Goal: Task Accomplishment & Management: Use online tool/utility

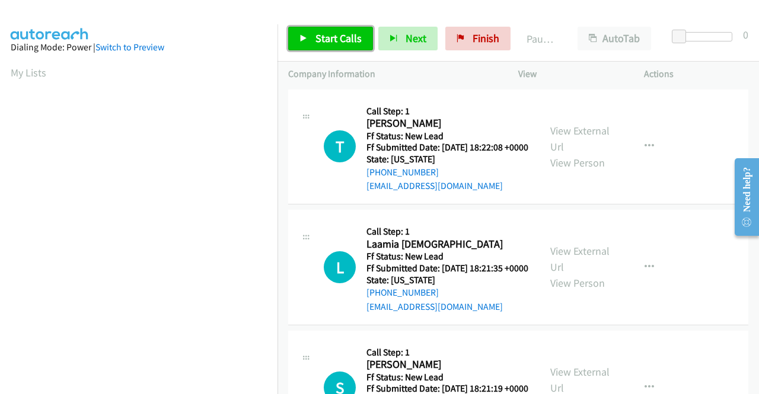
click at [327, 40] on span "Start Calls" at bounding box center [339, 38] width 46 height 14
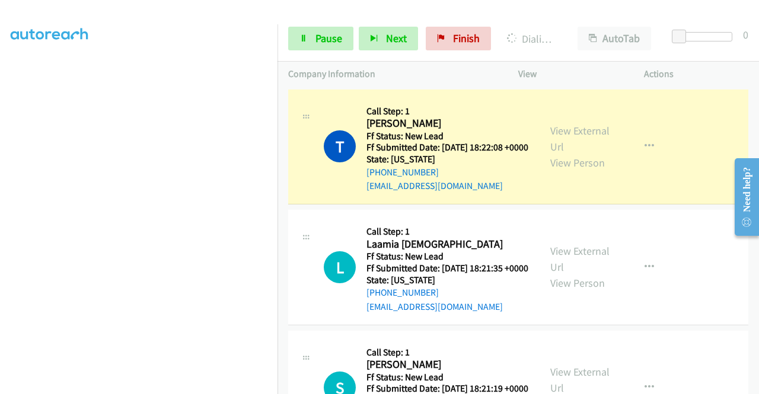
scroll to position [271, 0]
drag, startPoint x: 0, startPoint y: 185, endPoint x: 20, endPoint y: 206, distance: 28.5
click at [0, 185] on aside "Dialing Mode: Power | Switch to Preview My Lists" at bounding box center [139, 90] width 278 height 657
click at [553, 136] on link "View External Url" at bounding box center [580, 139] width 59 height 30
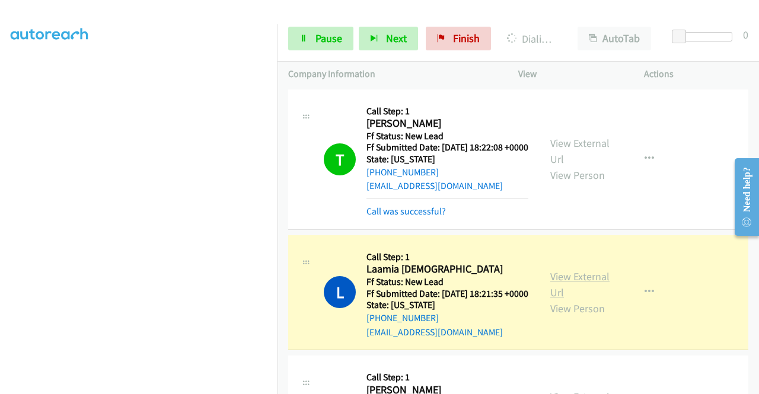
click at [555, 294] on link "View External Url" at bounding box center [580, 285] width 59 height 30
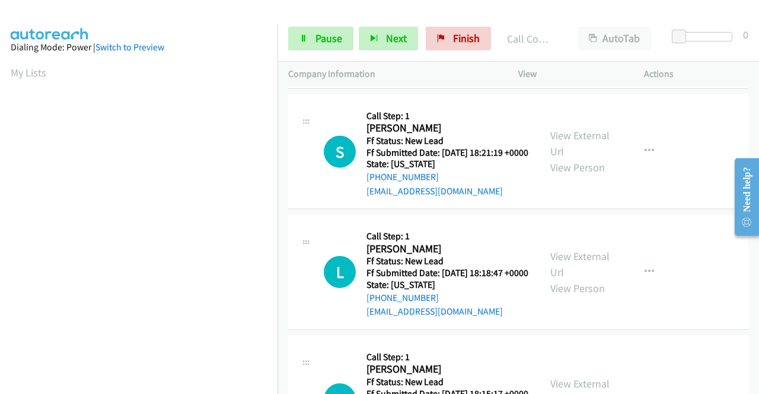
scroll to position [292, 0]
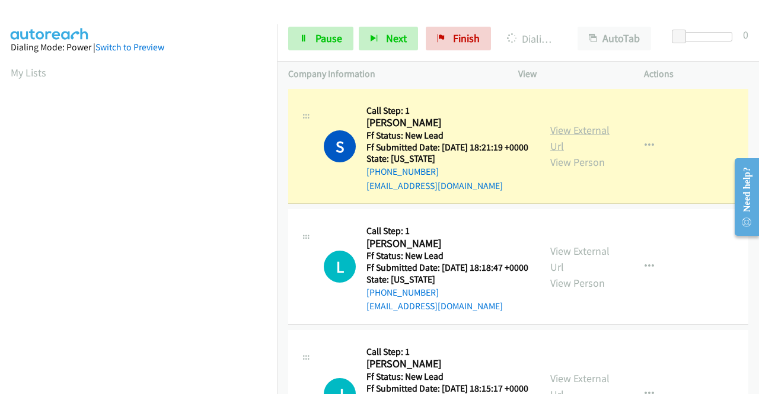
click at [574, 153] on link "View External Url" at bounding box center [580, 138] width 59 height 30
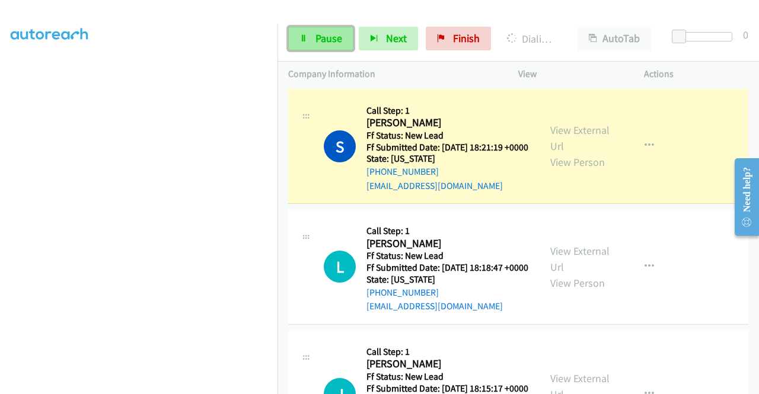
click at [324, 34] on span "Pause" at bounding box center [329, 38] width 27 height 14
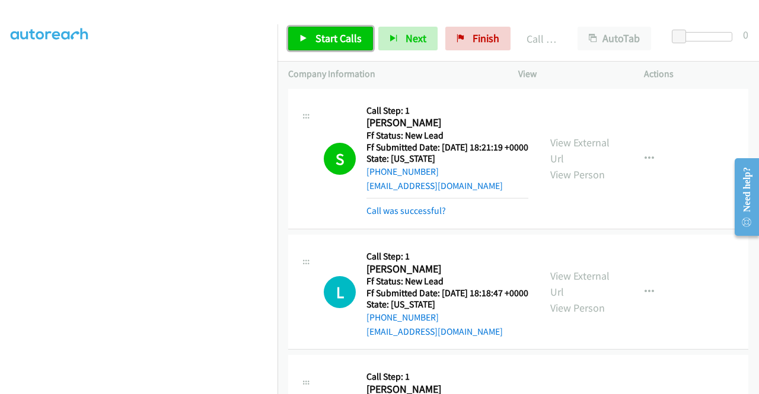
click at [326, 49] on link "Start Calls" at bounding box center [330, 39] width 85 height 24
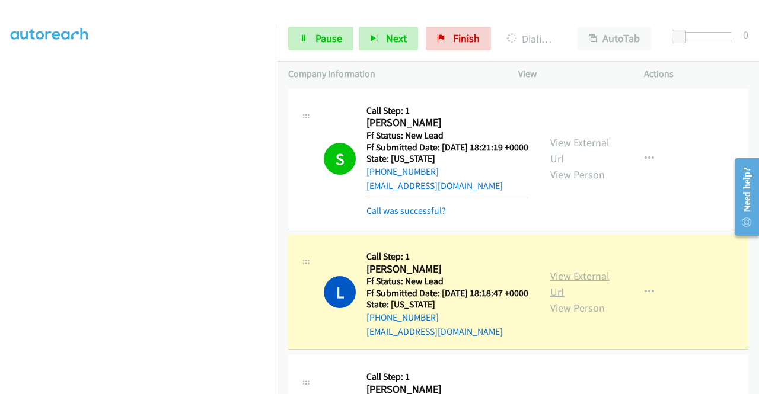
click at [577, 299] on link "View External Url" at bounding box center [580, 284] width 59 height 30
drag, startPoint x: 0, startPoint y: 262, endPoint x: 22, endPoint y: 264, distance: 22.1
click at [0, 262] on aside "Dialing Mode: Power | Switch to Preview My Lists" at bounding box center [139, 90] width 278 height 657
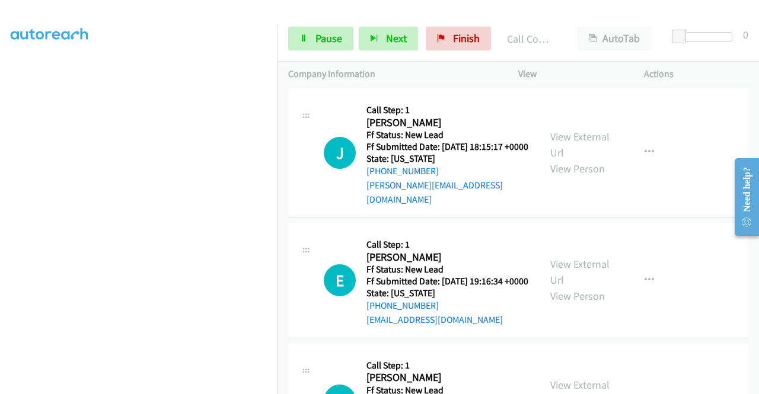
scroll to position [617, 0]
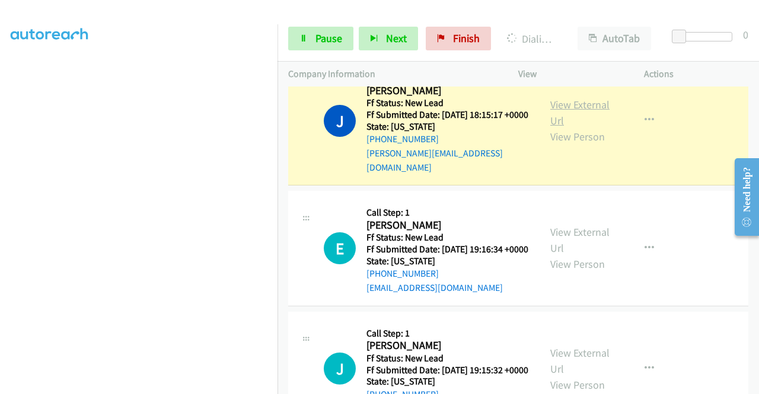
click at [568, 128] on link "View External Url" at bounding box center [580, 113] width 59 height 30
click at [312, 46] on link "Pause" at bounding box center [320, 39] width 65 height 24
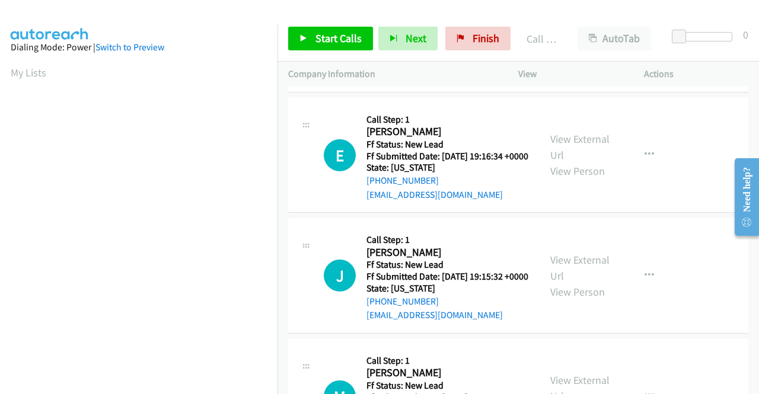
scroll to position [759, 0]
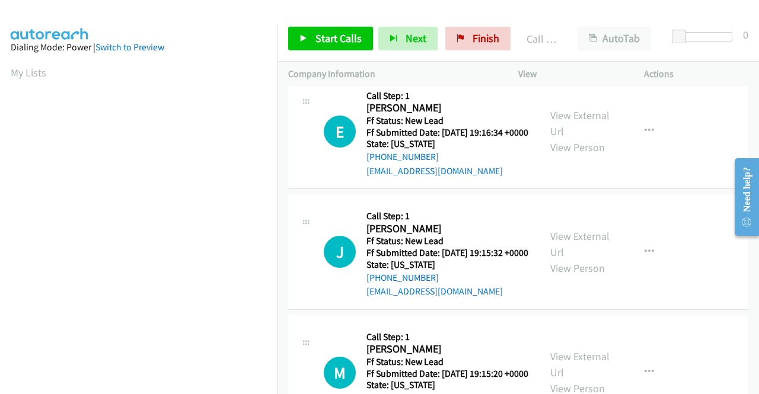
click at [338, 23] on div "Start Calls Pause Next Finish Call Completed AutoTab AutoTab 0" at bounding box center [519, 39] width 482 height 46
click at [338, 28] on link "Start Calls" at bounding box center [330, 39] width 85 height 24
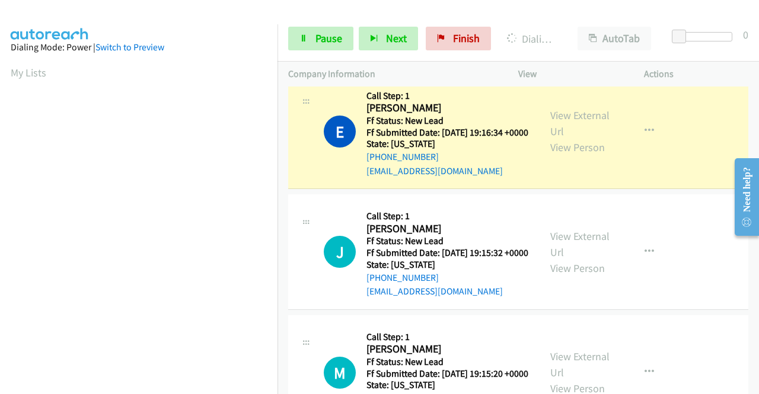
scroll to position [271, 0]
click at [0, 199] on aside "Dialing Mode: Power | Switch to Preview My Lists" at bounding box center [139, 90] width 278 height 657
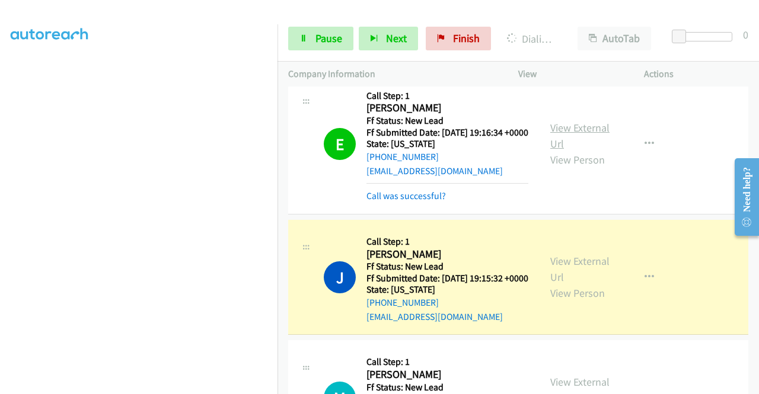
click at [555, 151] on link "View External Url" at bounding box center [580, 136] width 59 height 30
click at [551, 284] on link "View External Url" at bounding box center [580, 269] width 59 height 30
click at [0, 204] on aside "Dialing Mode: Power | Switch to Preview My Lists" at bounding box center [139, 90] width 278 height 657
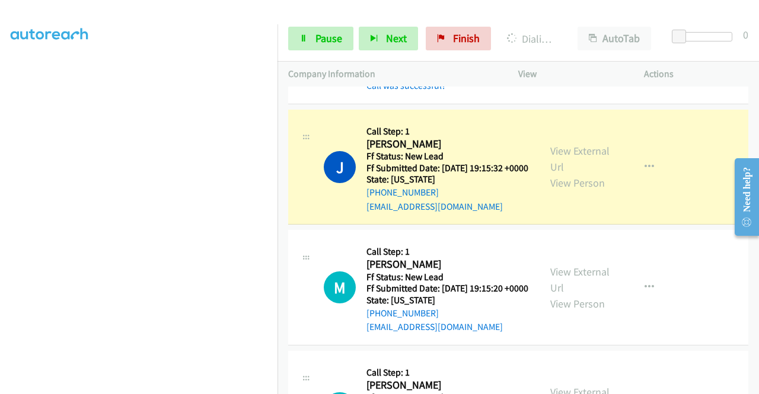
scroll to position [981, 0]
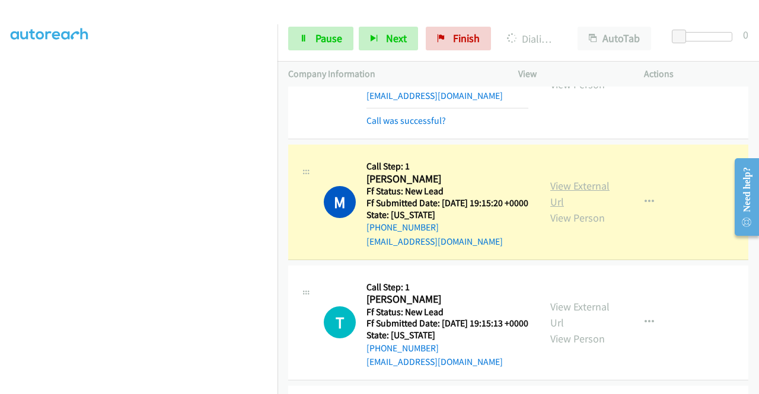
click at [588, 209] on link "View External Url" at bounding box center [580, 194] width 59 height 30
click at [324, 36] on span "Pause" at bounding box center [329, 38] width 27 height 14
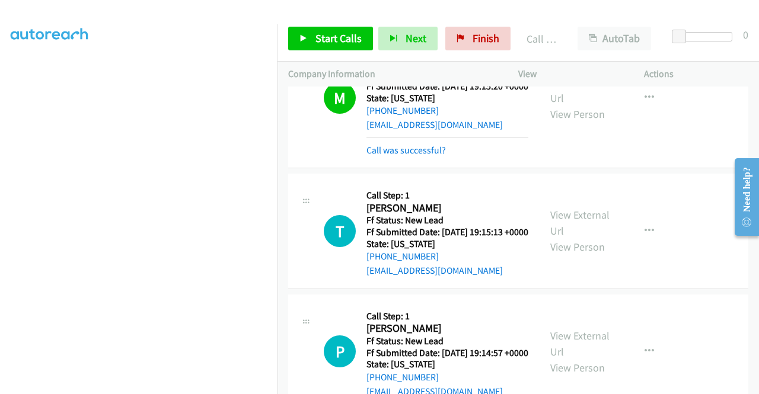
scroll to position [1086, 0]
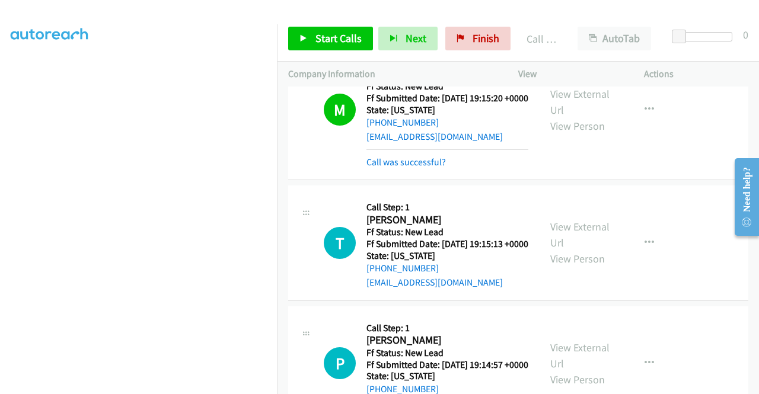
click at [423, 170] on div "Call was successful?" at bounding box center [448, 162] width 162 height 14
click at [429, 168] on link "Call was successful?" at bounding box center [406, 162] width 79 height 11
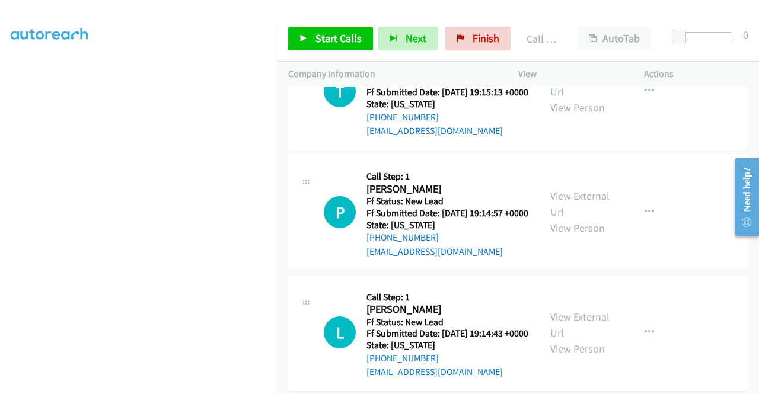
scroll to position [1236, 0]
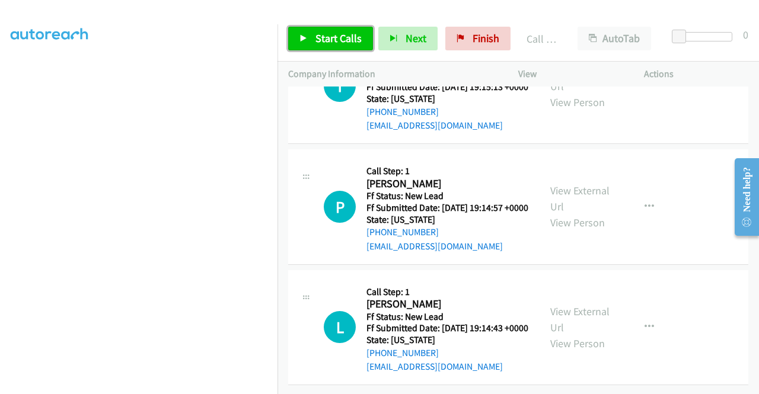
click at [358, 44] on span "Start Calls" at bounding box center [339, 38] width 46 height 14
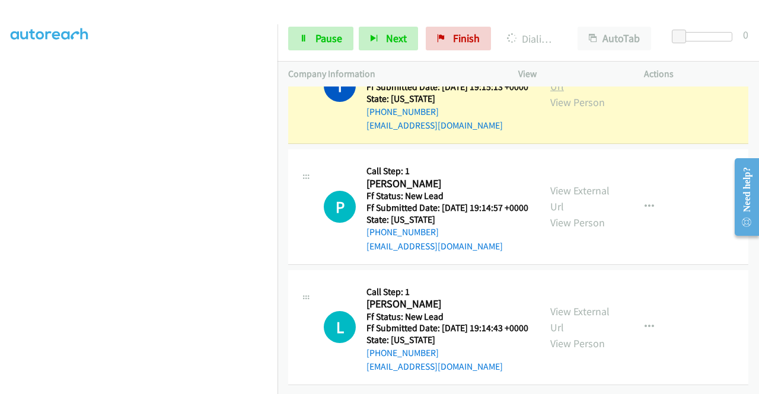
click at [564, 93] on link "View External Url" at bounding box center [580, 78] width 59 height 30
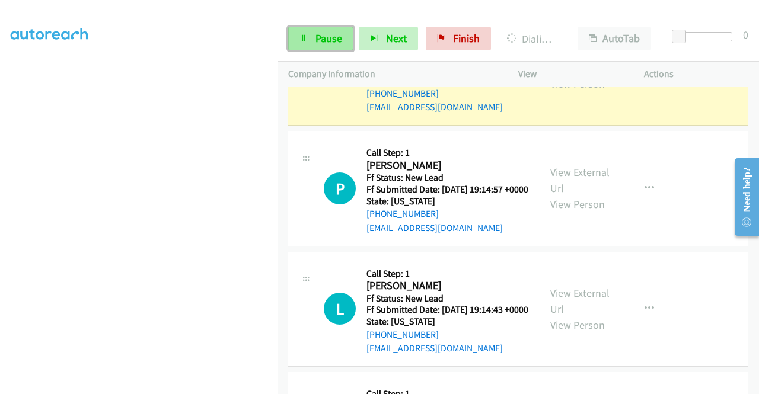
click at [307, 31] on link "Pause" at bounding box center [320, 39] width 65 height 24
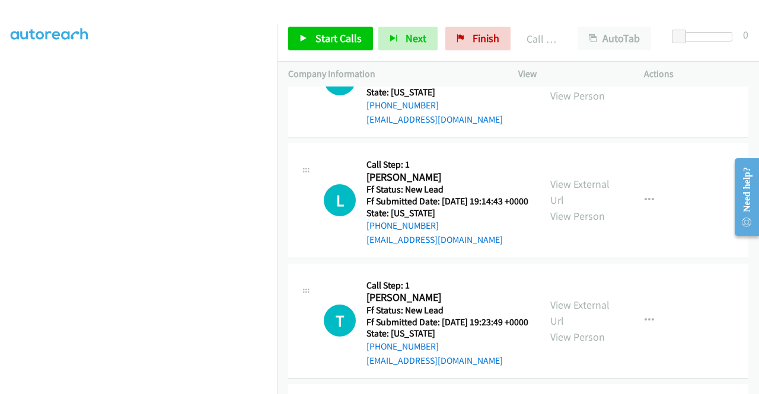
scroll to position [1378, 0]
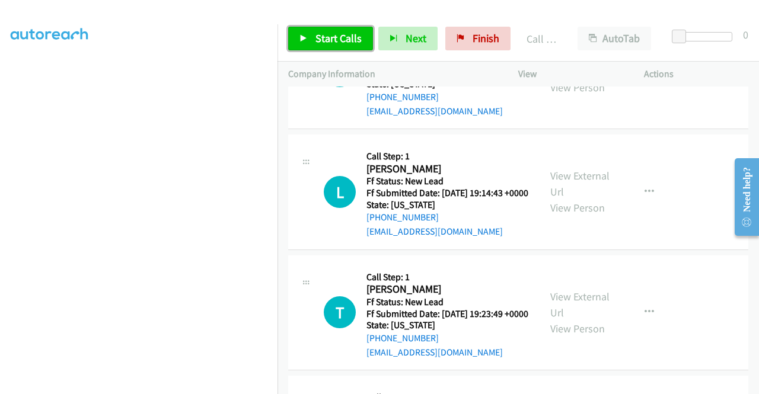
click at [363, 34] on link "Start Calls" at bounding box center [330, 39] width 85 height 24
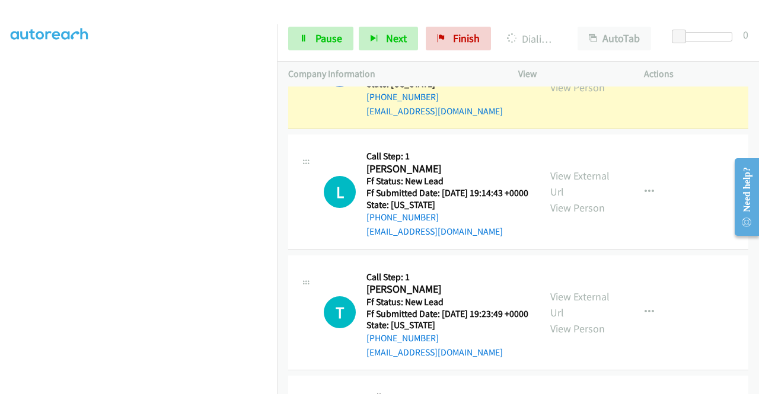
click at [567, 78] on link "View External Url" at bounding box center [580, 64] width 59 height 30
click at [0, 101] on aside "Dialing Mode: Power | Switch to Preview My Lists" at bounding box center [139, 107] width 278 height 657
click at [297, 48] on link "Pause" at bounding box center [320, 39] width 65 height 24
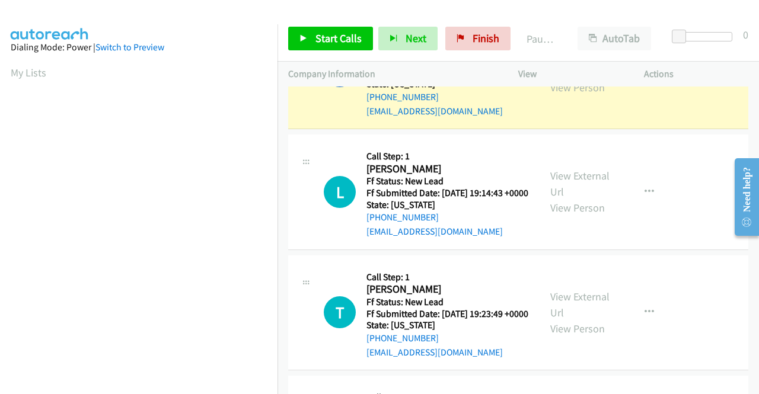
scroll to position [271, 0]
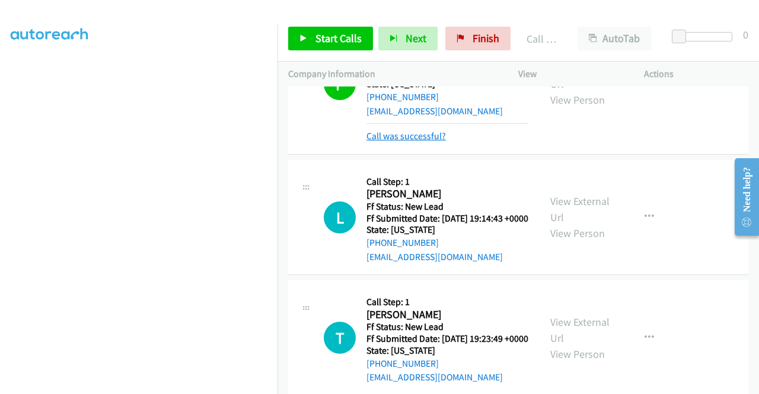
click at [405, 142] on link "Call was successful?" at bounding box center [406, 136] width 79 height 11
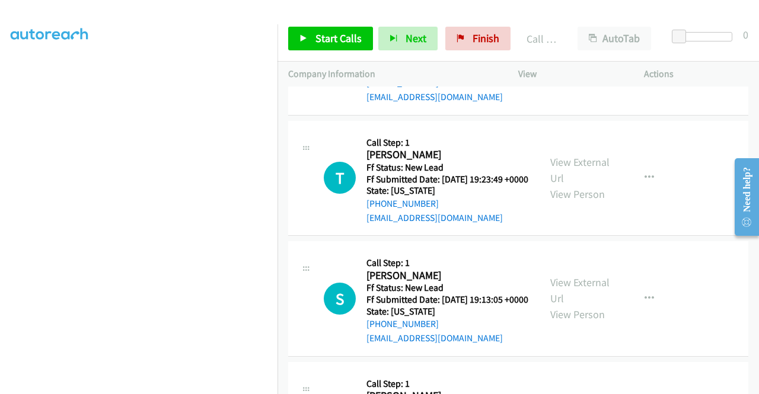
scroll to position [1520, 0]
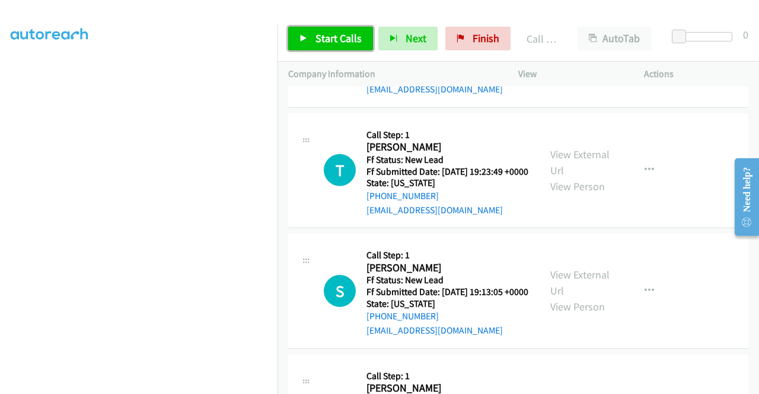
click at [327, 42] on span "Start Calls" at bounding box center [339, 38] width 46 height 14
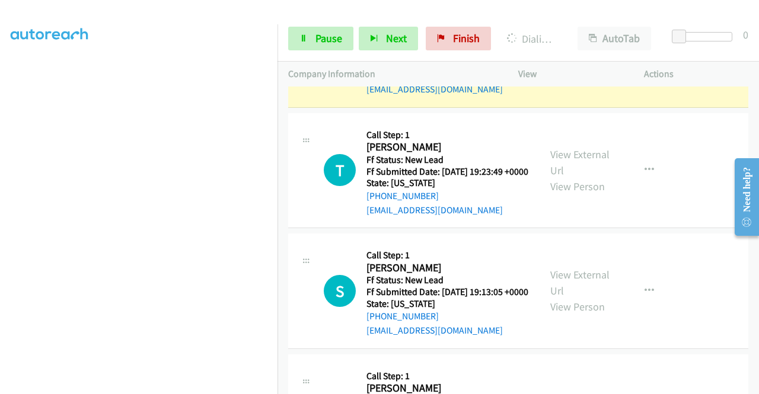
click at [551, 56] on link "View External Url" at bounding box center [580, 42] width 59 height 30
click at [308, 43] on link "Pause" at bounding box center [320, 39] width 65 height 24
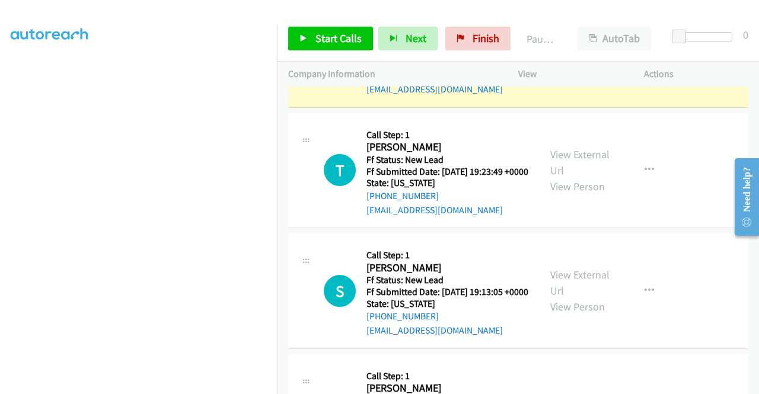
click at [0, 221] on aside "Dialing Mode: Power | Switch to Preview My Lists" at bounding box center [139, 90] width 278 height 657
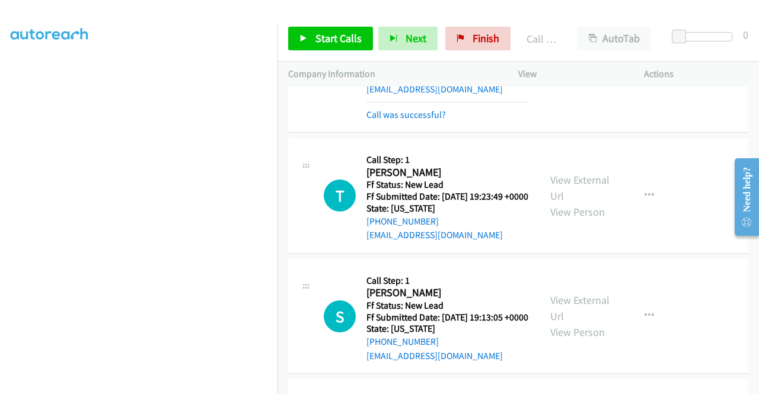
click at [0, 100] on aside "Dialing Mode: Power | Switch to Preview My Lists" at bounding box center [139, 90] width 278 height 657
click at [313, 38] on link "Start Calls" at bounding box center [330, 39] width 85 height 24
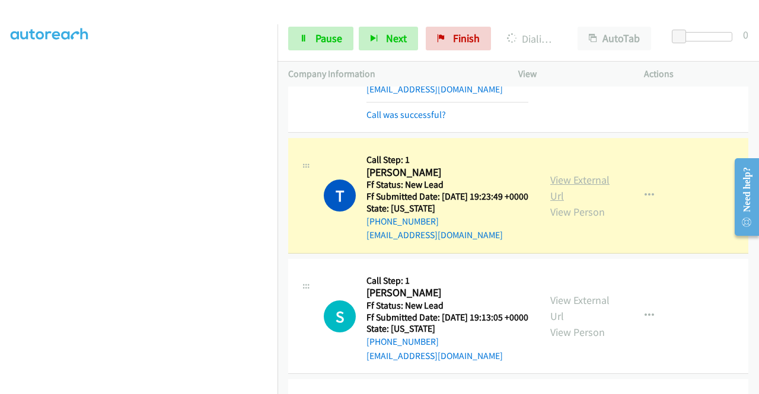
click at [581, 203] on link "View External Url" at bounding box center [580, 188] width 59 height 30
click at [0, 196] on aside "Dialing Mode: Power | Switch to Preview My Lists" at bounding box center [139, 90] width 278 height 657
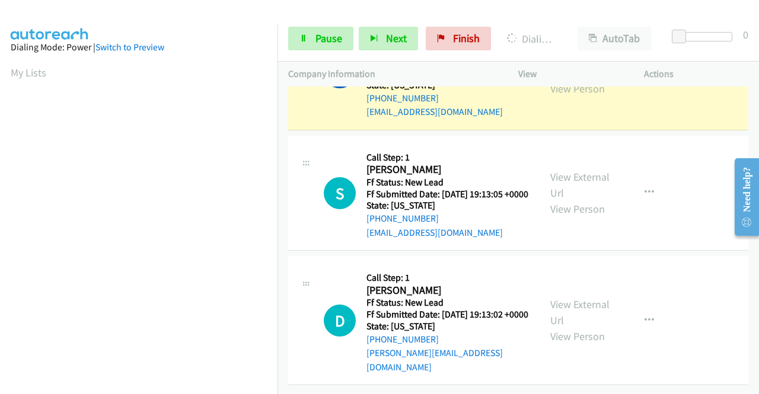
scroll to position [1675, 0]
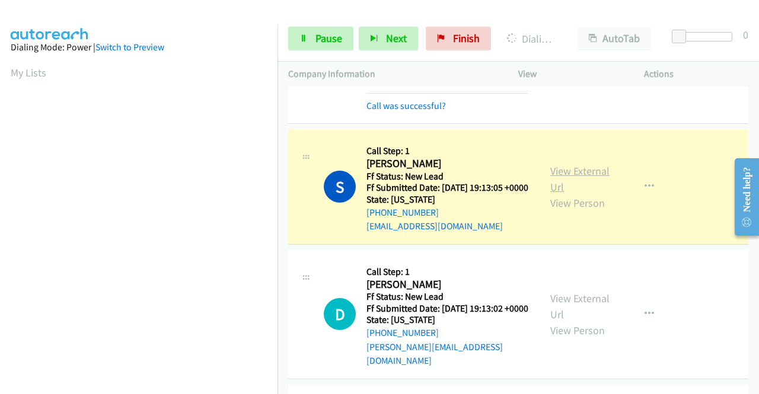
click at [588, 194] on link "View External Url" at bounding box center [580, 179] width 59 height 30
drag, startPoint x: 0, startPoint y: 187, endPoint x: 19, endPoint y: 209, distance: 29.0
click at [0, 187] on aside "Dialing Mode: Power | Switch to Preview My Lists" at bounding box center [139, 90] width 278 height 657
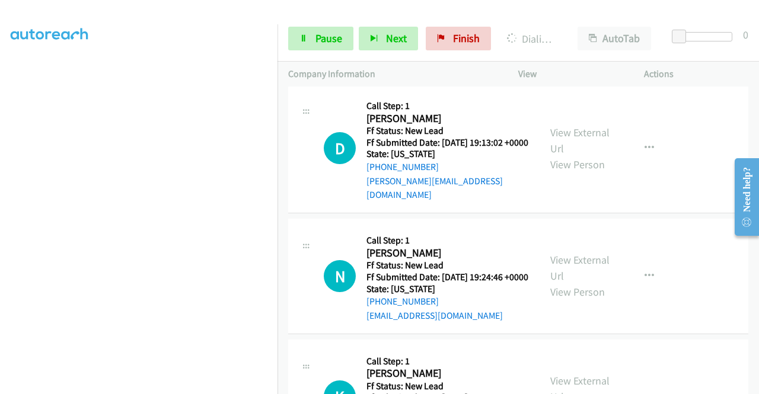
scroll to position [1820, 0]
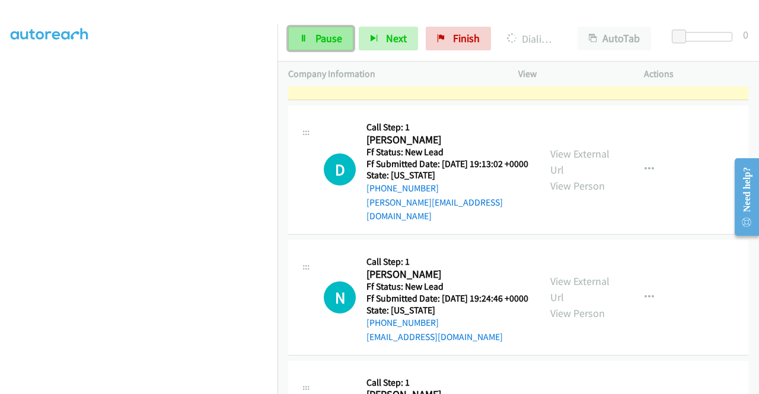
click at [326, 48] on link "Pause" at bounding box center [320, 39] width 65 height 24
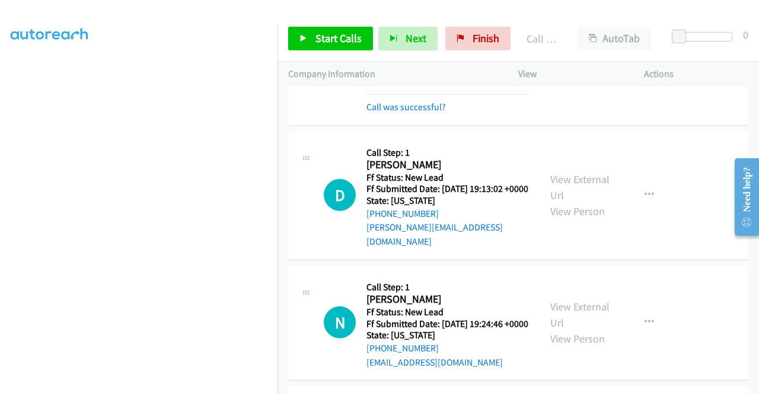
click at [419, 114] on mb0 "Call was successful?" at bounding box center [448, 104] width 162 height 20
click at [414, 113] on link "Call was successful?" at bounding box center [406, 106] width 79 height 11
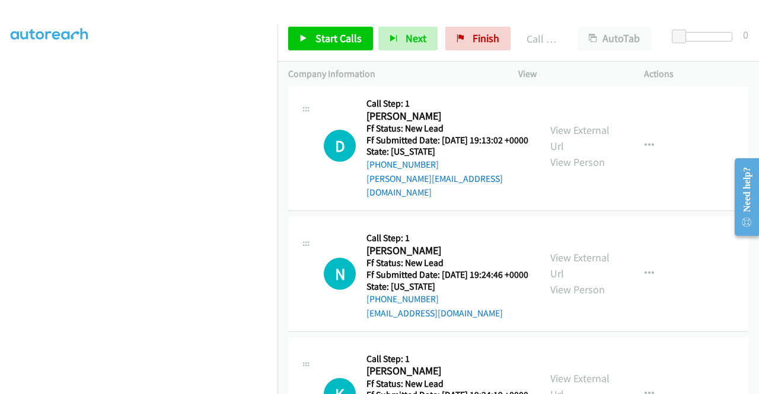
scroll to position [1939, 0]
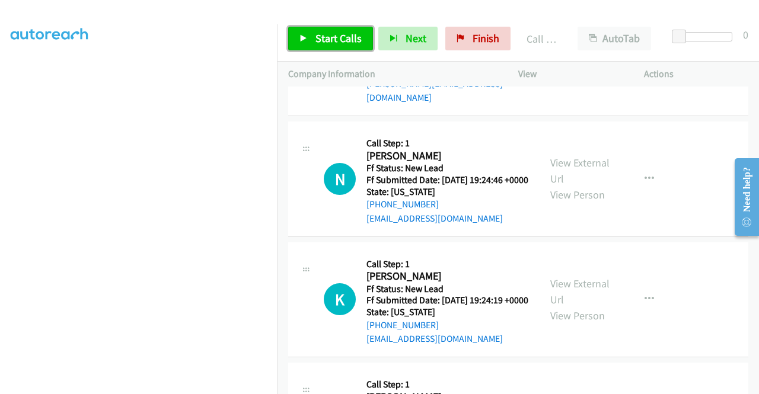
click at [300, 41] on icon at bounding box center [304, 39] width 8 height 8
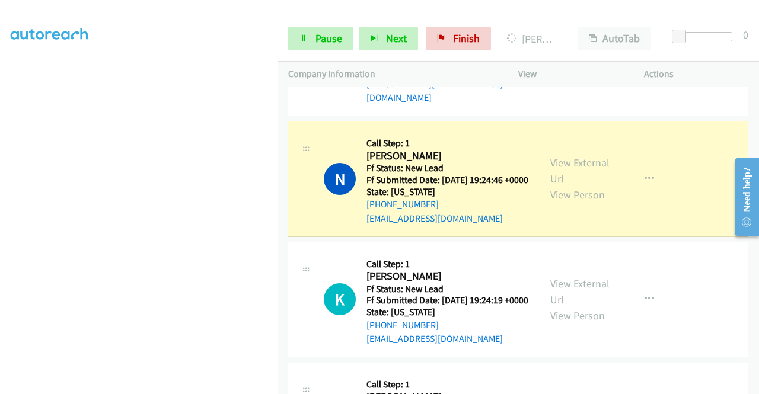
click at [579, 203] on div "View External Url View Person" at bounding box center [582, 179] width 62 height 48
click at [574, 186] on link "View External Url" at bounding box center [580, 171] width 59 height 30
click at [0, 205] on aside "Dialing Mode: Power | Switch to Preview My Lists" at bounding box center [139, 90] width 278 height 657
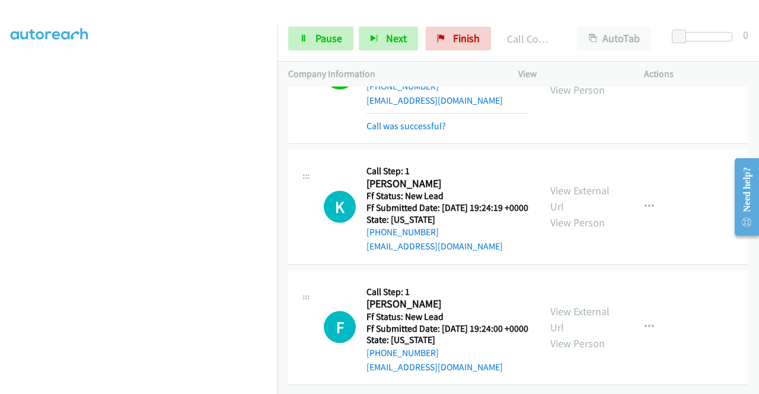
scroll to position [2230, 0]
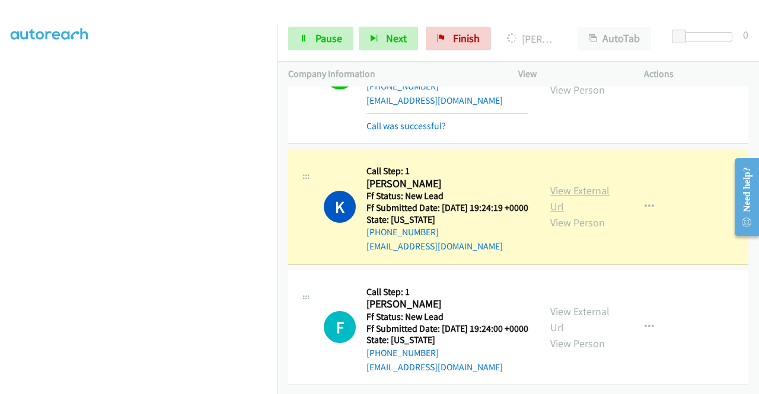
click at [558, 184] on link "View External Url" at bounding box center [580, 199] width 59 height 30
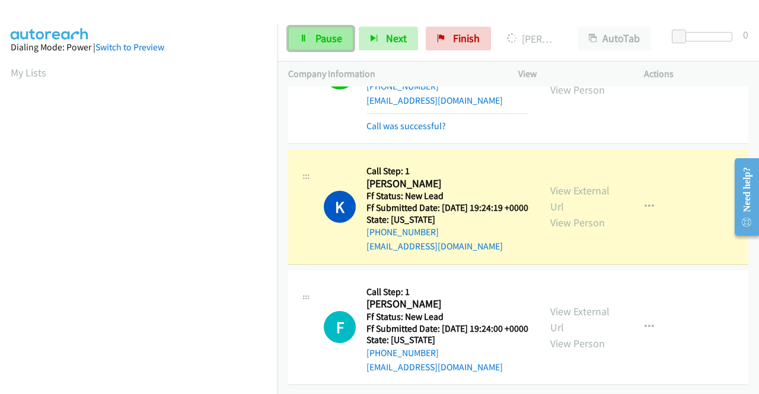
click at [349, 47] on link "Pause" at bounding box center [320, 39] width 65 height 24
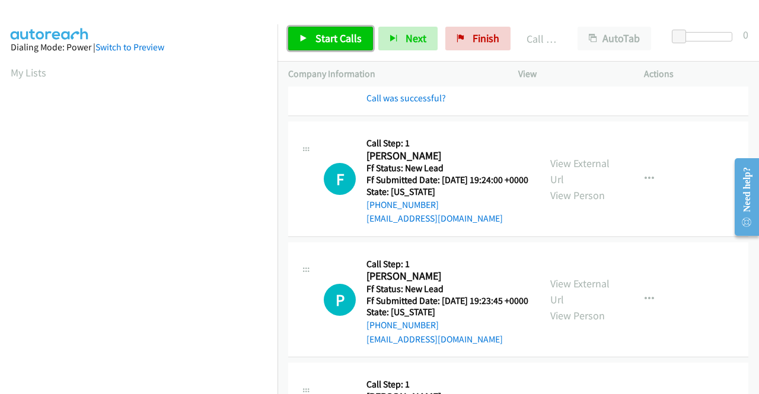
click at [330, 46] on link "Start Calls" at bounding box center [330, 39] width 85 height 24
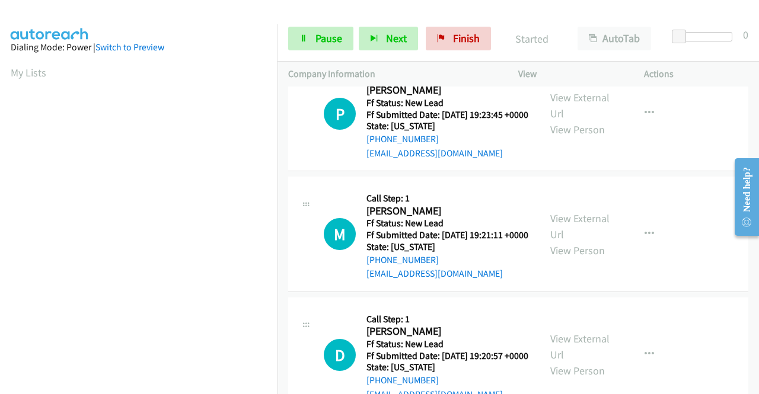
scroll to position [2428, 0]
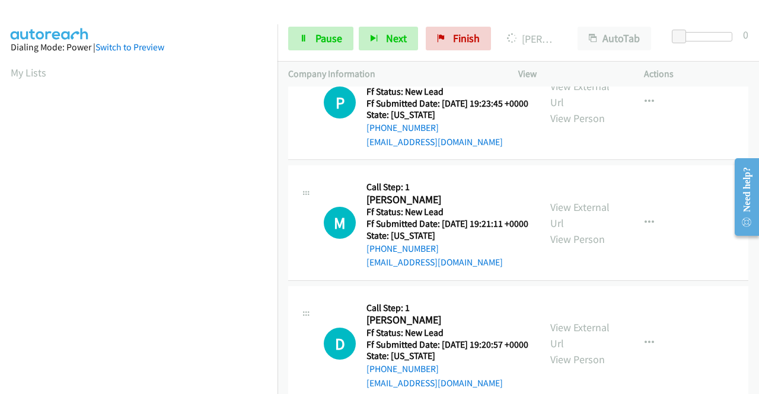
click at [0, 189] on aside "Dialing Mode: Power | Switch to Preview My Lists" at bounding box center [139, 90] width 278 height 657
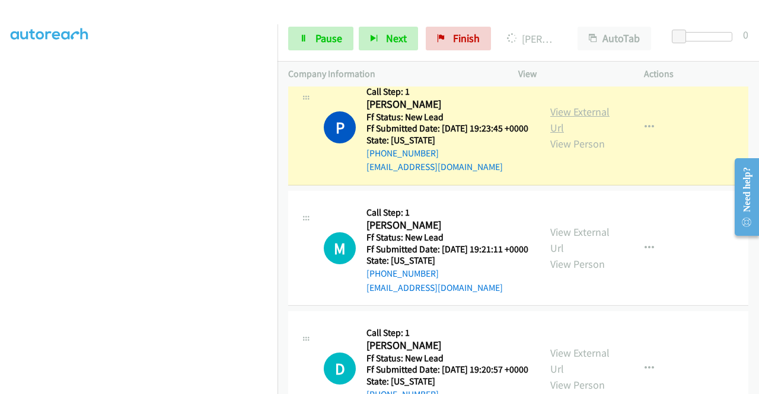
click at [588, 135] on link "View External Url" at bounding box center [580, 120] width 59 height 30
click at [0, 214] on aside "Dialing Mode: Power | Switch to Preview My Lists" at bounding box center [139, 90] width 278 height 657
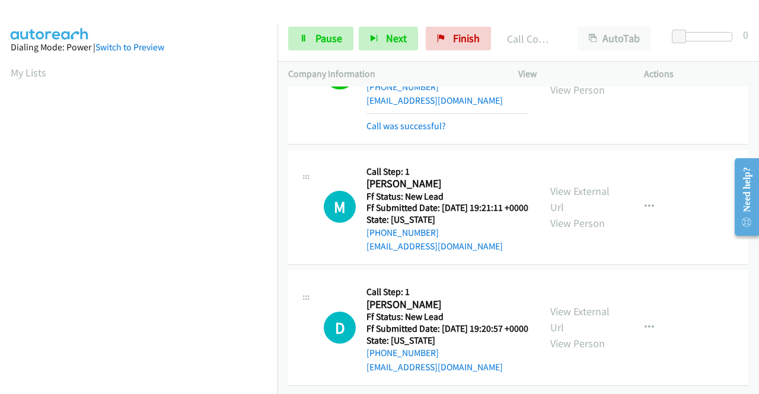
scroll to position [2689, 0]
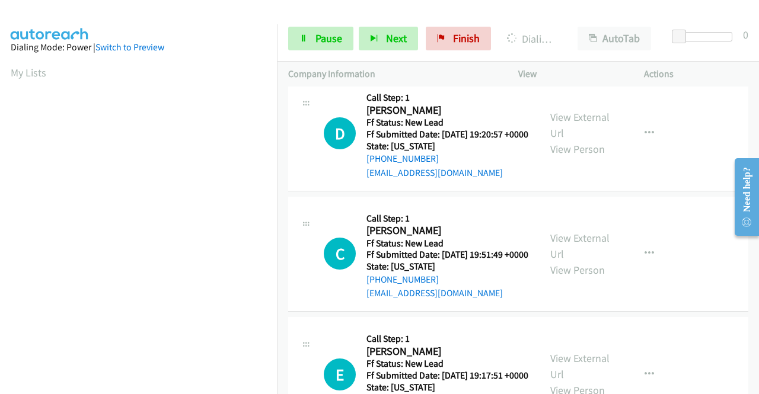
click at [578, 37] on div "View External Url View Person" at bounding box center [582, 13] width 62 height 48
click at [571, 20] on link "View External Url" at bounding box center [580, 5] width 59 height 30
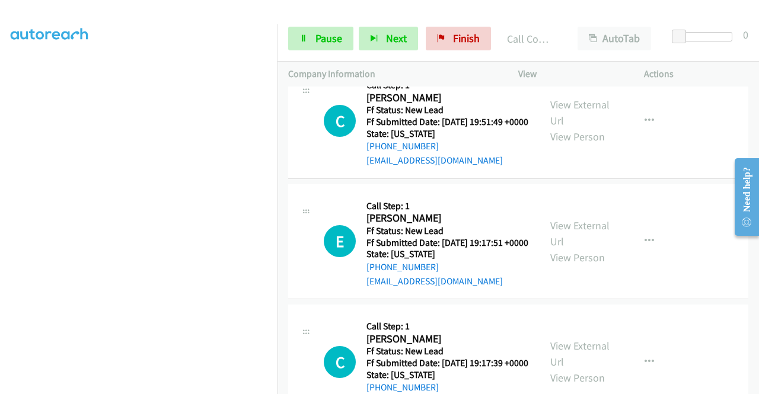
scroll to position [2855, 0]
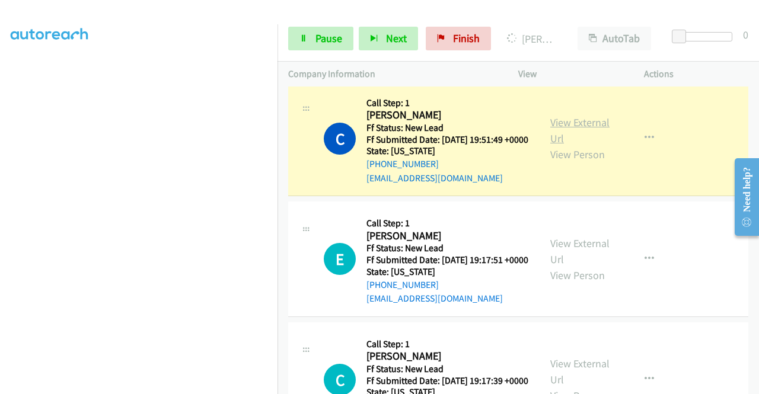
click at [556, 145] on link "View External Url" at bounding box center [580, 131] width 59 height 30
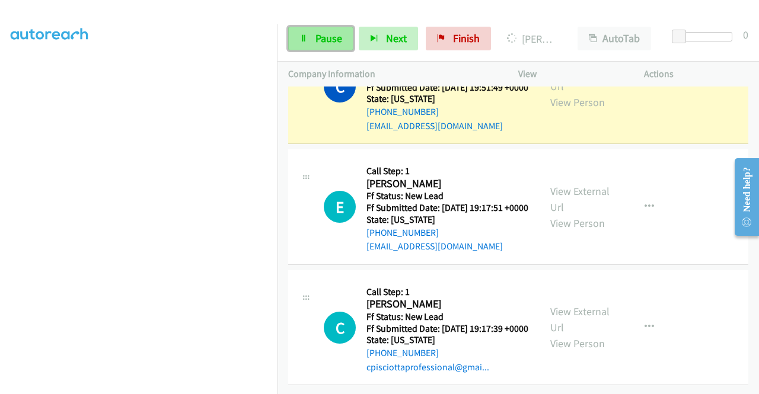
click at [297, 35] on link "Pause" at bounding box center [320, 39] width 65 height 24
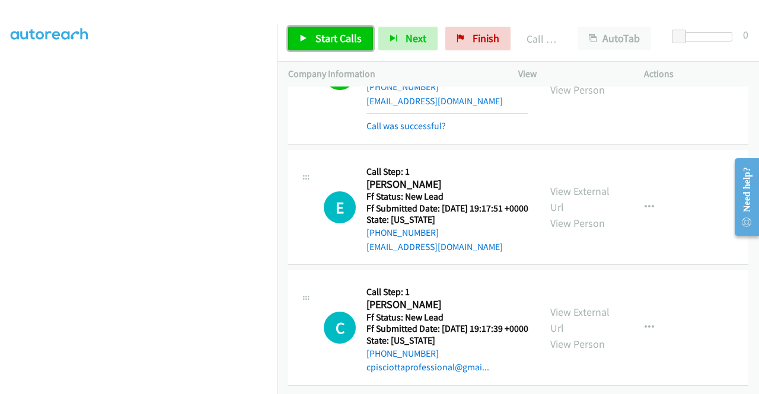
click at [323, 46] on link "Start Calls" at bounding box center [330, 39] width 85 height 24
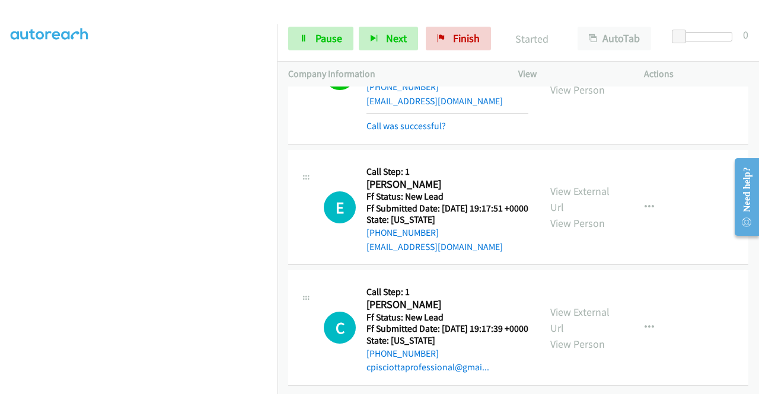
scroll to position [3174, 0]
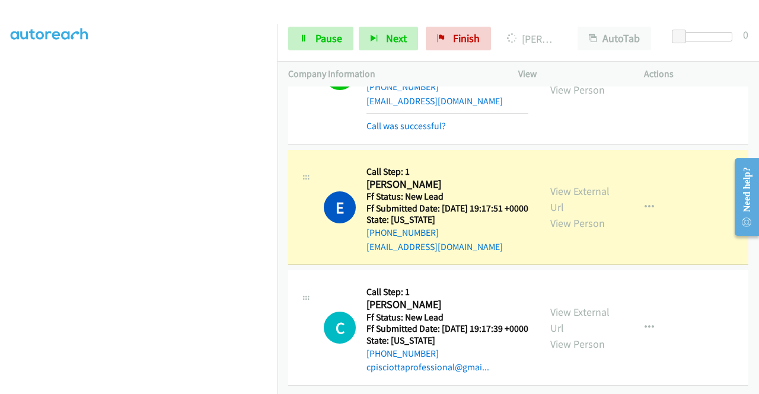
click at [596, 183] on div "View External Url View Person" at bounding box center [582, 207] width 62 height 48
click at [587, 184] on link "View External Url" at bounding box center [580, 199] width 59 height 30
click at [0, 195] on aside "Dialing Mode: Power | Switch to Preview My Lists" at bounding box center [139, 90] width 278 height 657
click at [0, 249] on aside "Dialing Mode: Power | Switch to Preview My Lists" at bounding box center [139, 129] width 278 height 657
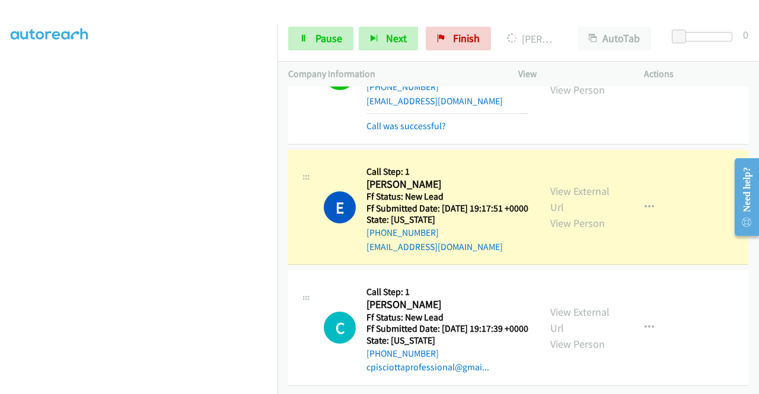
scroll to position [271, 0]
click at [0, 141] on aside "Dialing Mode: Power | Switch to Preview My Lists" at bounding box center [139, 90] width 278 height 657
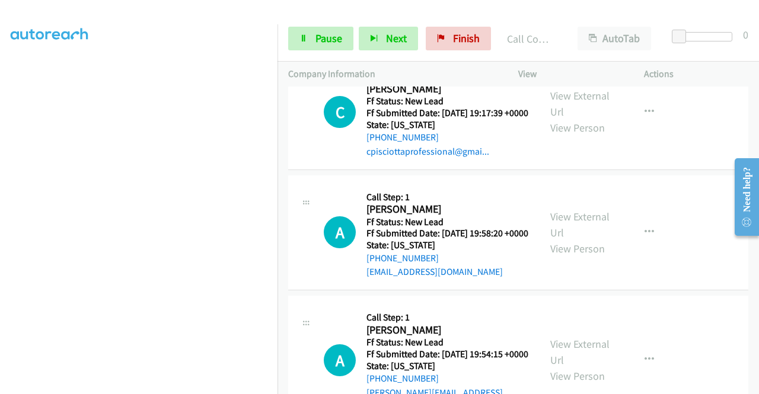
click at [0, 129] on aside "Dialing Mode: Power | Switch to Preview My Lists" at bounding box center [139, 90] width 278 height 657
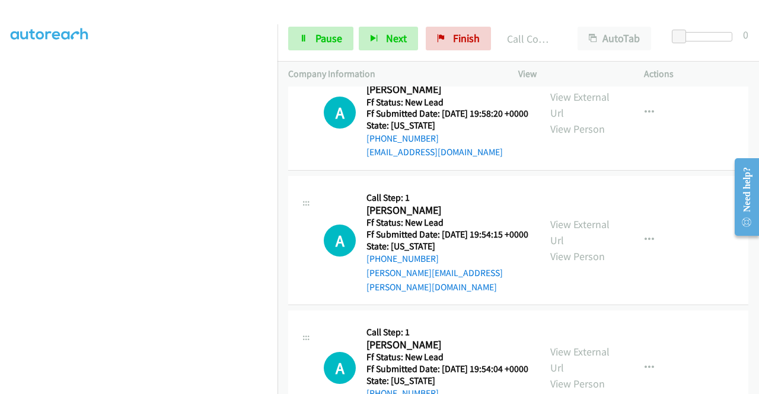
scroll to position [3299, 0]
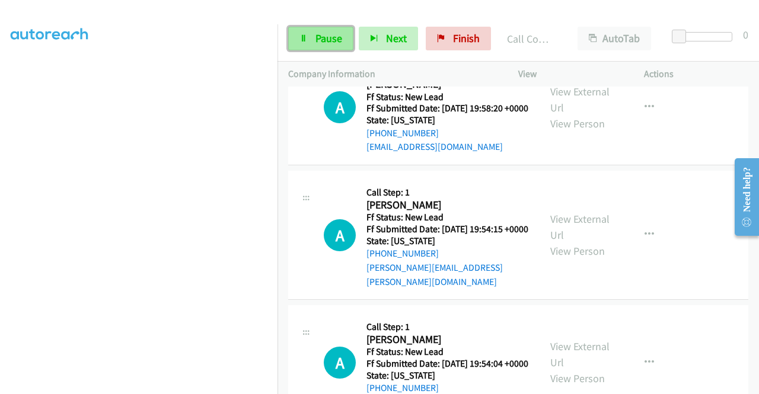
click at [304, 40] on icon at bounding box center [304, 39] width 8 height 8
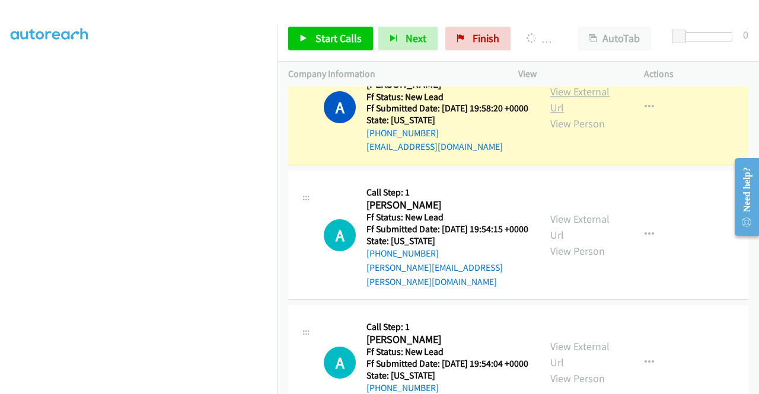
click at [568, 114] on link "View External Url" at bounding box center [580, 100] width 59 height 30
click at [0, 203] on aside "Dialing Mode: Power | Switch to Preview My Lists" at bounding box center [139, 90] width 278 height 657
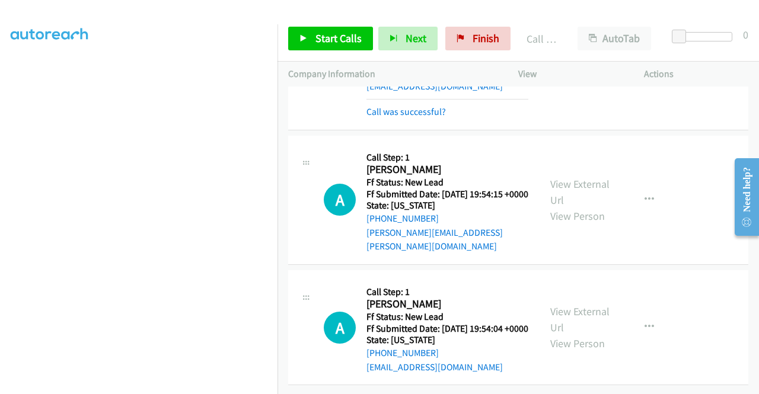
scroll to position [3621, 0]
click at [344, 42] on span "Start Calls" at bounding box center [339, 38] width 46 height 14
click at [495, 54] on div "Start Calls Pause Next Finish Call Completed AutoTab AutoTab 0" at bounding box center [519, 39] width 482 height 46
click at [484, 43] on span "Finish" at bounding box center [486, 38] width 27 height 14
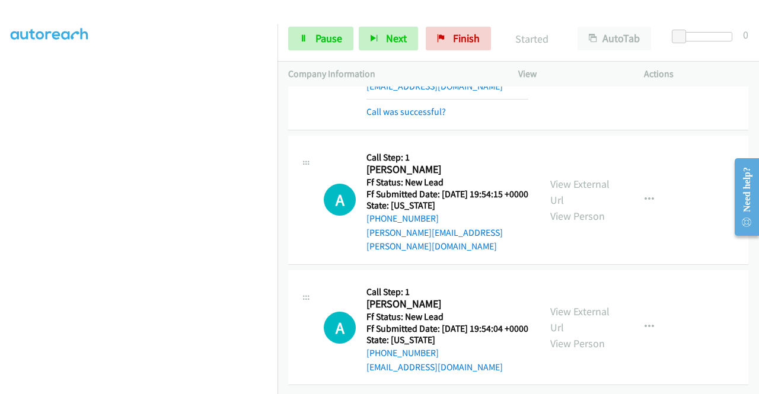
click at [460, 51] on div "Start Calls Pause Next Finish Started AutoTab AutoTab 0" at bounding box center [519, 39] width 482 height 46
click at [456, 46] on link "Finish" at bounding box center [458, 39] width 65 height 24
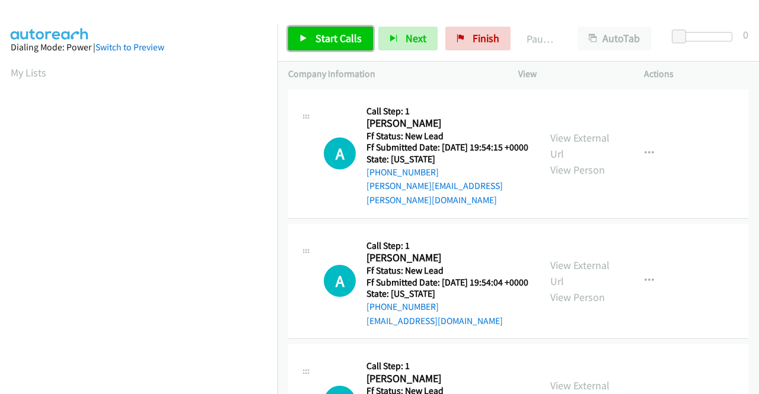
click at [345, 48] on link "Start Calls" at bounding box center [330, 39] width 85 height 24
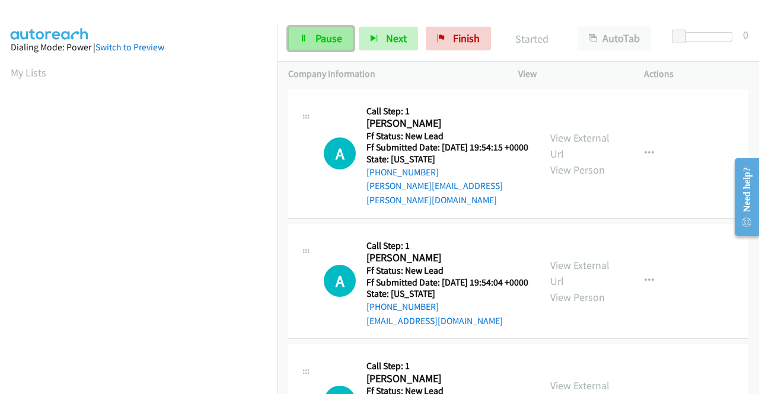
click at [320, 37] on span "Pause" at bounding box center [329, 38] width 27 height 14
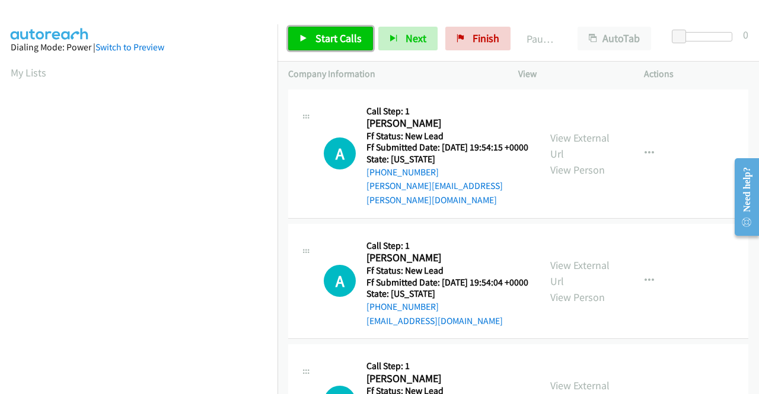
click at [320, 37] on span "Start Calls" at bounding box center [339, 38] width 46 height 14
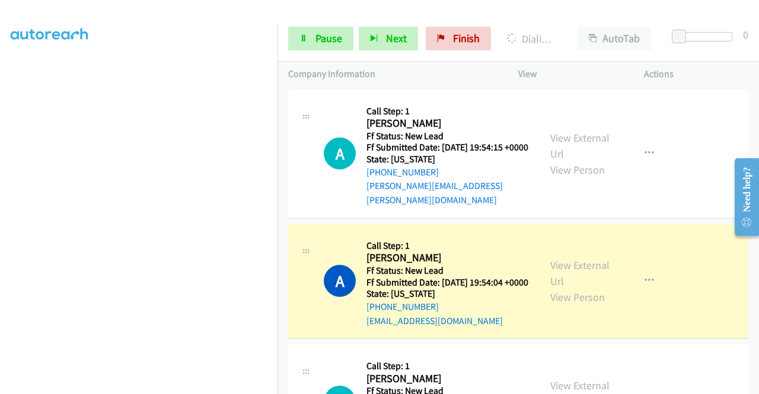
scroll to position [271, 0]
click at [560, 263] on link "View External Url" at bounding box center [580, 274] width 59 height 30
click at [0, 186] on aside "Dialing Mode: Power | Switch to Preview My Lists" at bounding box center [139, 90] width 278 height 657
click at [332, 47] on link "Pause" at bounding box center [320, 39] width 65 height 24
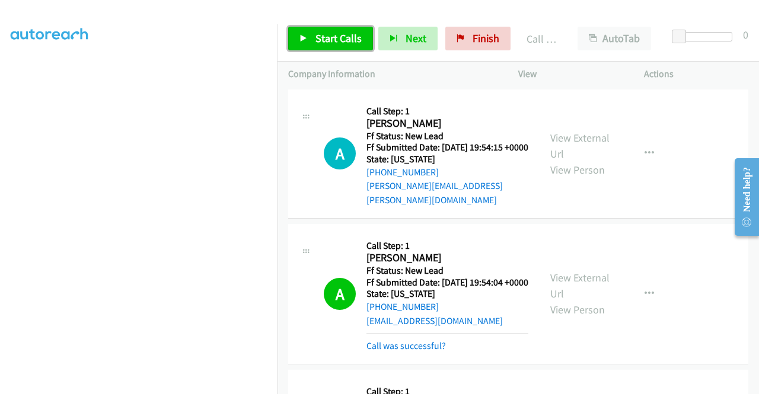
click at [319, 42] on span "Start Calls" at bounding box center [339, 38] width 46 height 14
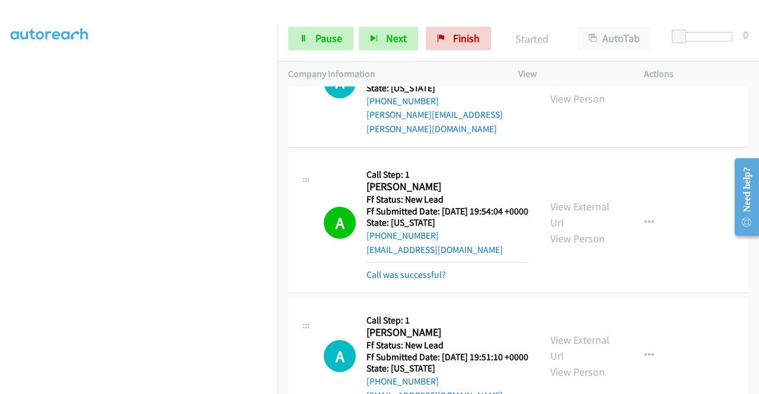
scroll to position [95, 0]
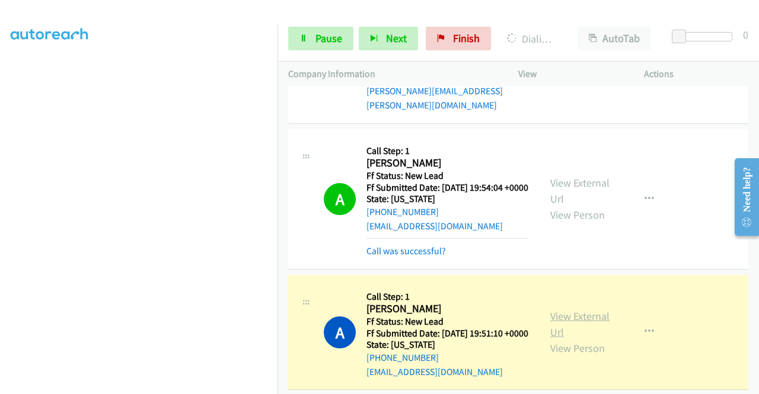
click at [568, 329] on link "View External Url" at bounding box center [580, 325] width 59 height 30
click at [0, 246] on aside "Dialing Mode: Power | Switch to Preview My Lists" at bounding box center [139, 90] width 278 height 657
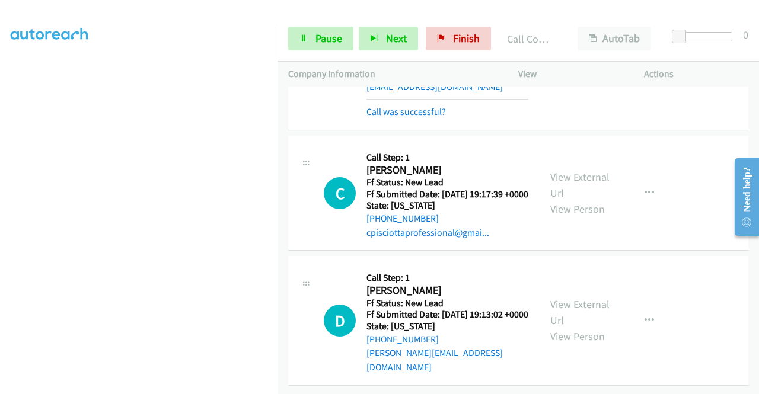
scroll to position [407, 0]
click at [308, 36] on link "Pause" at bounding box center [320, 39] width 65 height 24
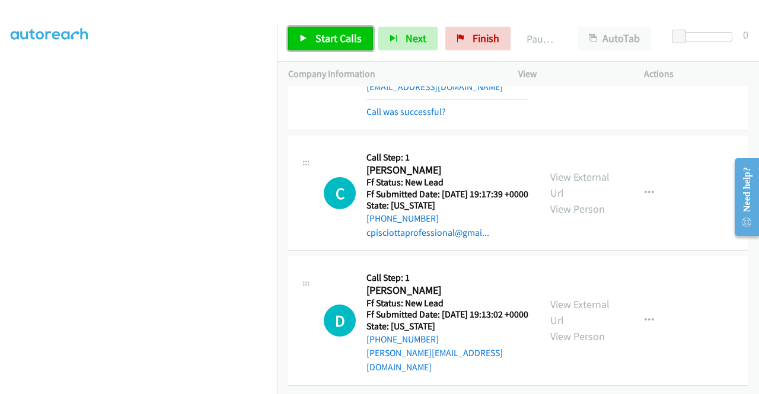
click at [308, 36] on link "Start Calls" at bounding box center [330, 39] width 85 height 24
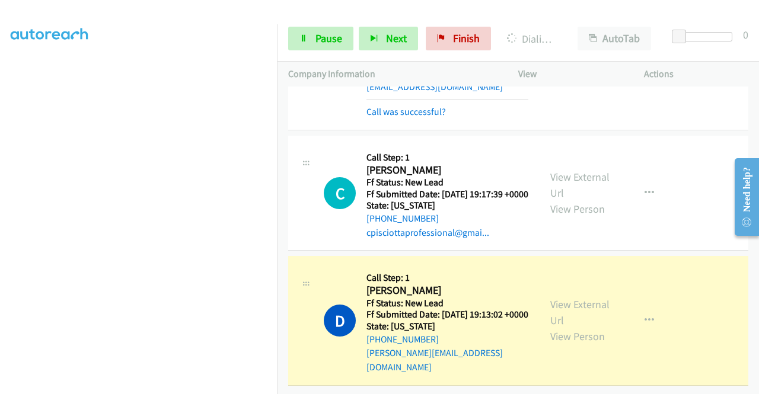
click at [561, 323] on div "View External Url View Person" at bounding box center [582, 321] width 62 height 48
click at [559, 319] on link "View External Url" at bounding box center [580, 313] width 59 height 30
click at [0, 170] on aside "Dialing Mode: Power | Switch to Preview My Lists" at bounding box center [139, 90] width 278 height 657
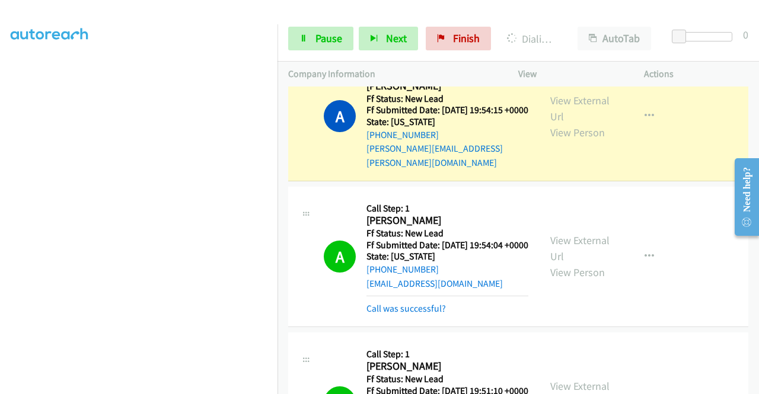
scroll to position [0, 0]
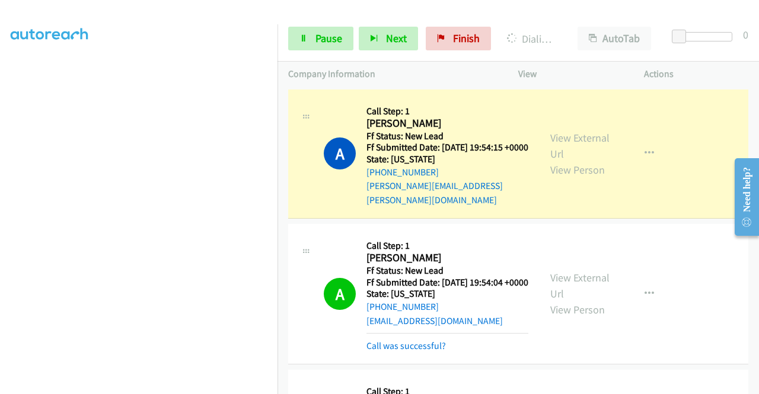
click at [583, 125] on div "View External Url View Person View External Url Email Schedule/Manage Callback …" at bounding box center [608, 153] width 136 height 107
click at [572, 135] on link "View External Url" at bounding box center [580, 146] width 59 height 30
click at [0, 216] on aside "Dialing Mode: Power | Switch to Preview My Lists" at bounding box center [139, 90] width 278 height 657
click at [339, 16] on div "Start Calls Pause Next Finish Dialing Adam Hufford AutoTab AutoTab 0" at bounding box center [519, 39] width 482 height 46
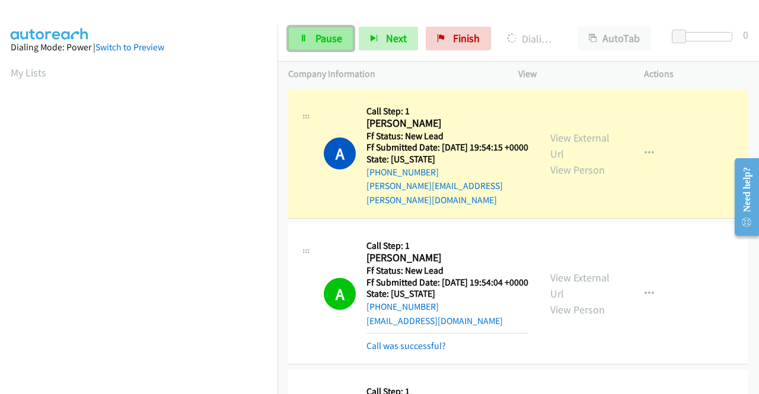
click at [327, 35] on span "Pause" at bounding box center [329, 38] width 27 height 14
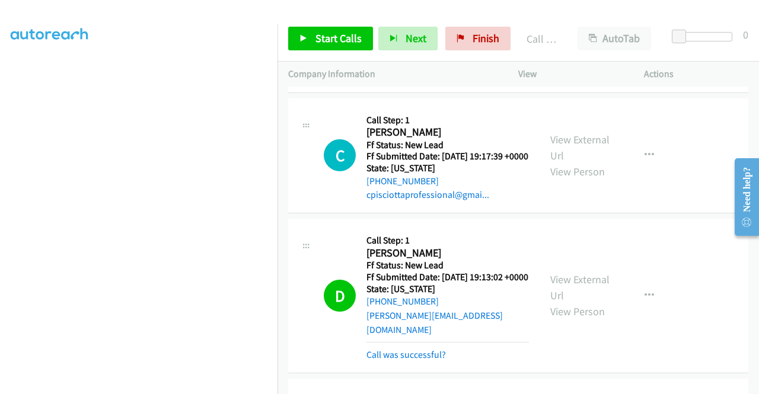
scroll to position [445, 0]
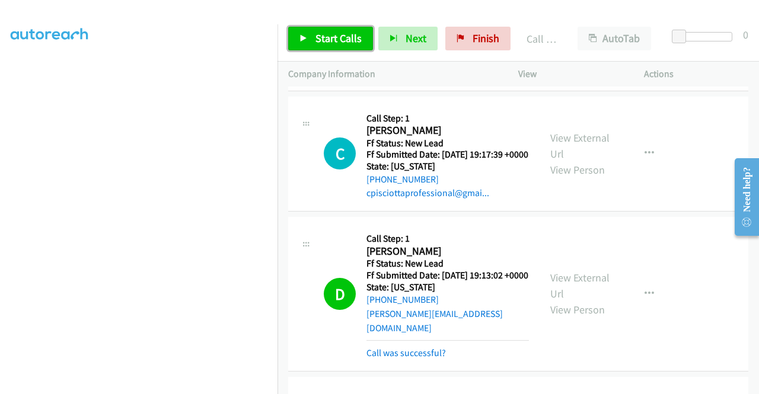
click at [326, 43] on span "Start Calls" at bounding box center [339, 38] width 46 height 14
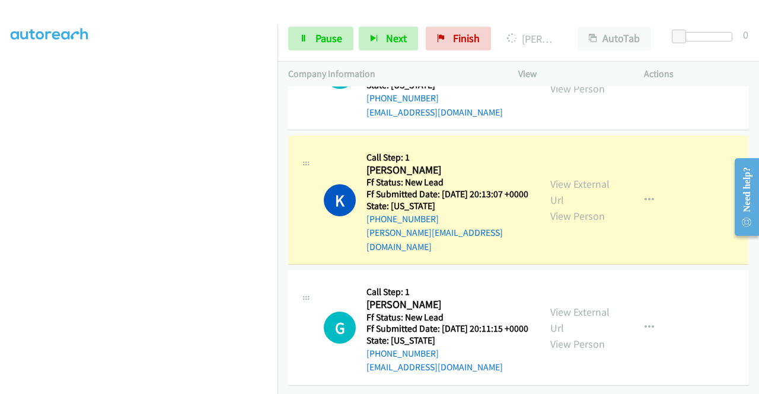
scroll to position [863, 0]
click at [577, 176] on div "View External Url View Person" at bounding box center [582, 200] width 62 height 48
click at [571, 177] on link "View External Url" at bounding box center [580, 192] width 59 height 30
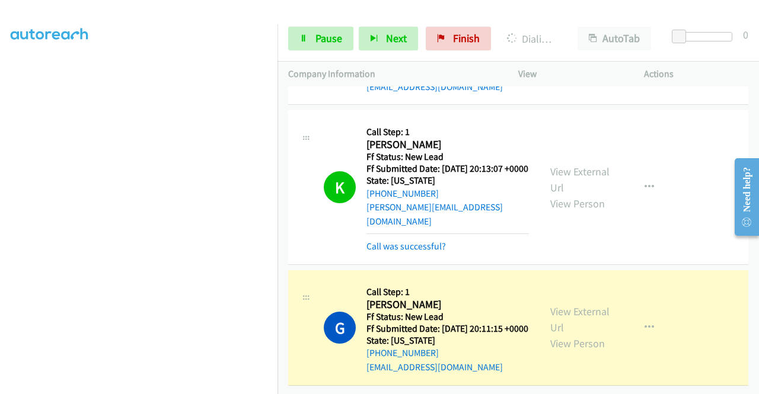
click at [552, 313] on div "View External Url View Person View External Url Email Schedule/Manage Callback …" at bounding box center [608, 328] width 136 height 94
click at [555, 319] on link "View External Url" at bounding box center [580, 320] width 59 height 30
click at [228, 390] on aside "Dialing Mode: Power | Switch to Preview My Lists" at bounding box center [139, 90] width 278 height 657
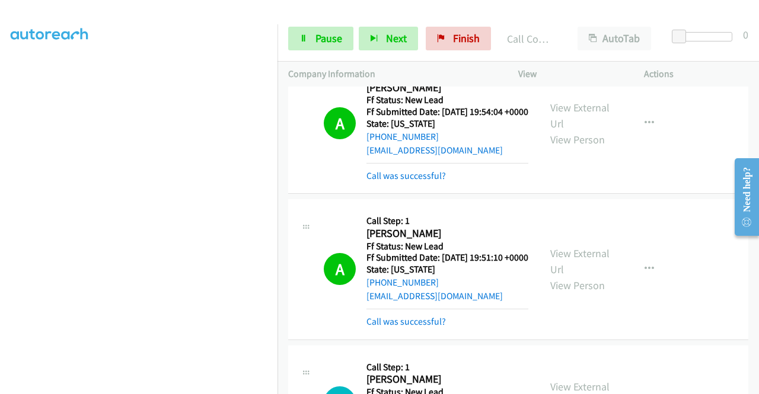
scroll to position [0, 0]
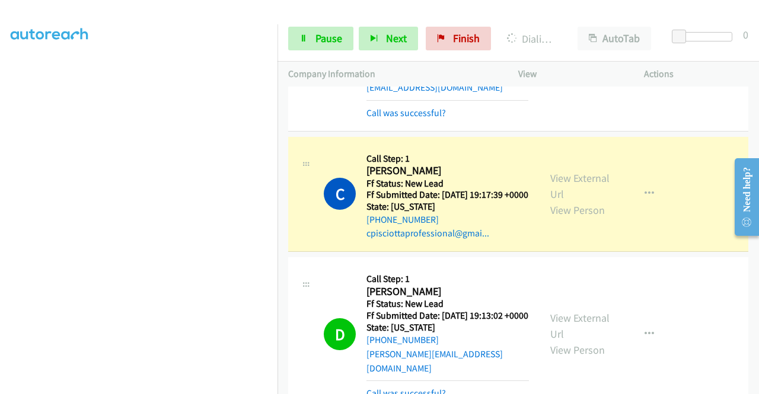
drag, startPoint x: 759, startPoint y: 351, endPoint x: 33, endPoint y: 87, distance: 771.8
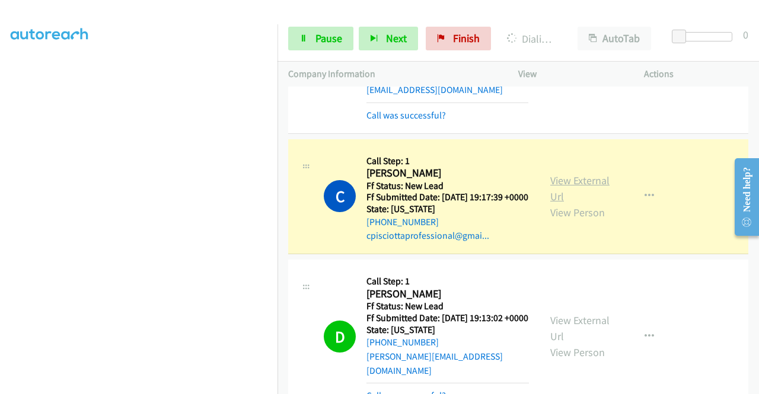
click at [553, 203] on link "View External Url" at bounding box center [580, 189] width 59 height 30
drag, startPoint x: 323, startPoint y: 44, endPoint x: 312, endPoint y: 19, distance: 27.9
click at [312, 19] on div "Start Calls Pause Next Finish Dialing Cara Pisciotta AutoTab AutoTab 0" at bounding box center [519, 39] width 482 height 46
click at [310, 44] on link "Pause" at bounding box center [320, 39] width 65 height 24
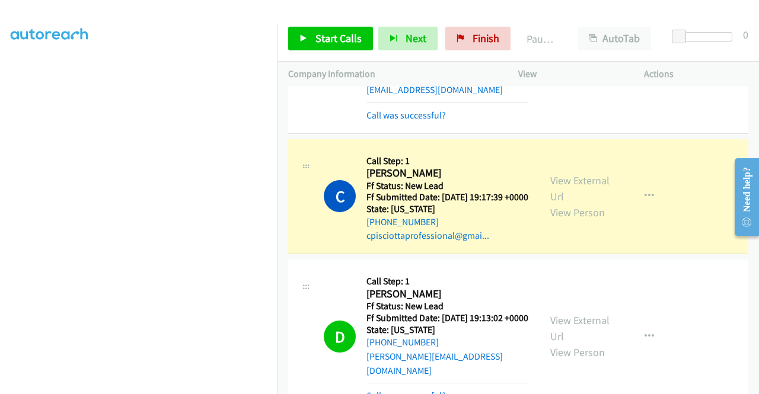
scroll to position [253, 0]
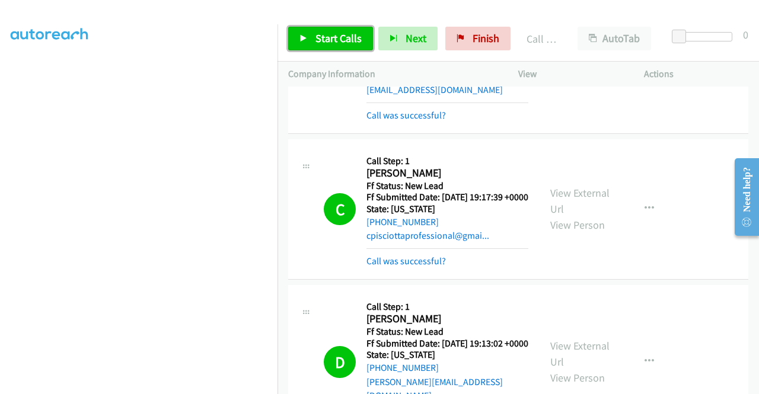
click at [304, 47] on link "Start Calls" at bounding box center [330, 39] width 85 height 24
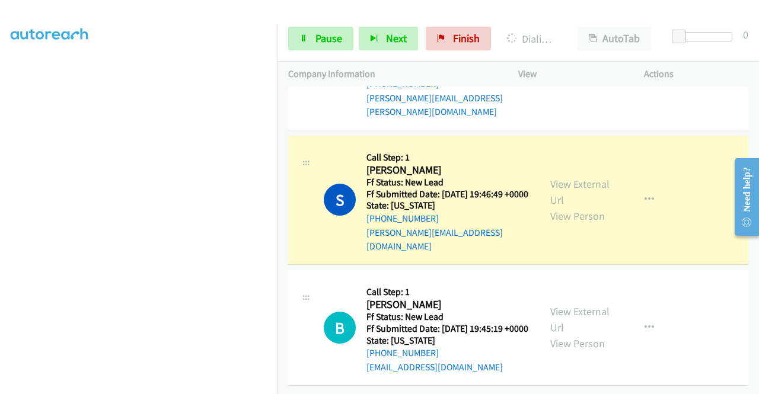
scroll to position [1337, 0]
click at [556, 177] on link "View External Url" at bounding box center [580, 192] width 59 height 30
drag, startPoint x: 0, startPoint y: 168, endPoint x: 15, endPoint y: 188, distance: 25.4
click at [0, 168] on aside "Dialing Mode: Power | Switch to Preview My Lists" at bounding box center [139, 99] width 278 height 657
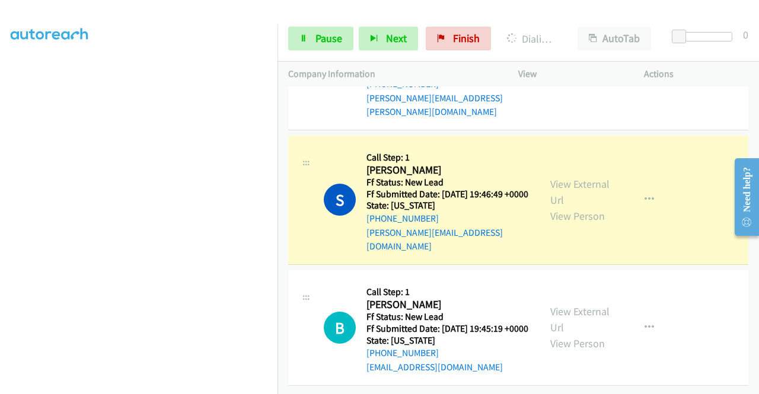
click at [0, 234] on aside "Dialing Mode: Power | Switch to Preview My Lists" at bounding box center [139, 90] width 278 height 657
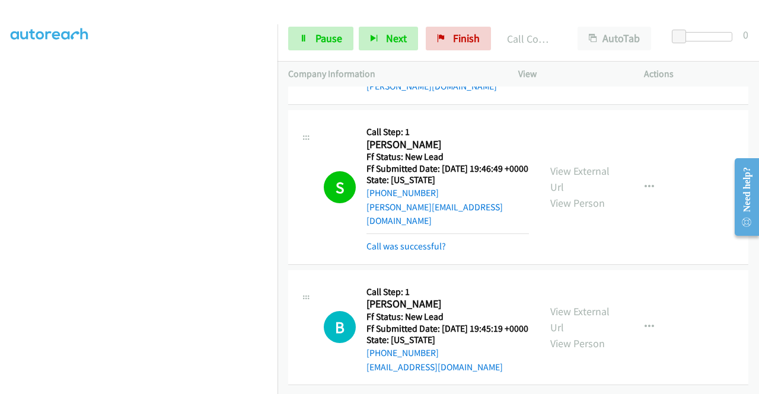
scroll to position [1362, 0]
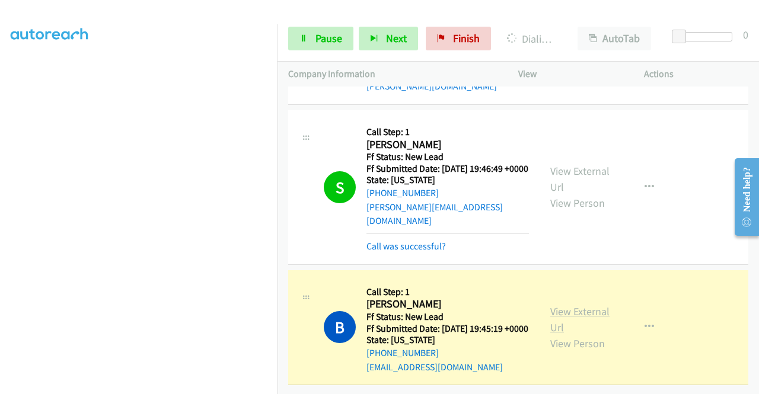
click at [564, 305] on link "View External Url" at bounding box center [580, 320] width 59 height 30
click at [0, 177] on aside "Dialing Mode: Power | Switch to Preview My Lists" at bounding box center [139, 90] width 278 height 657
click at [280, 161] on td "S Callback Scheduled Call Step: 1 Sherri Poolaw America/Chicago Ff Status: New …" at bounding box center [519, 187] width 482 height 160
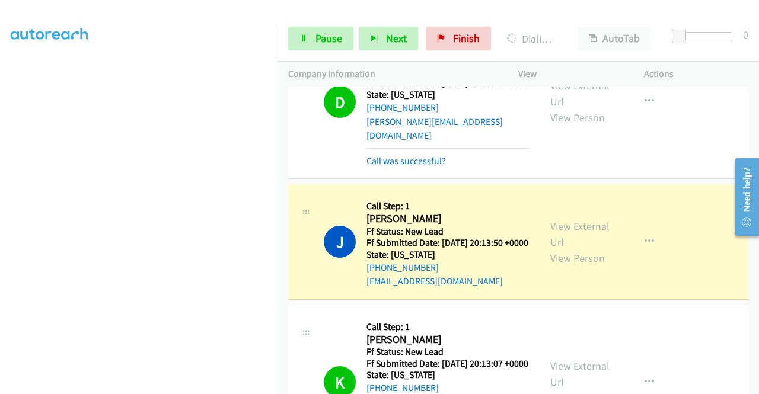
scroll to position [713, 0]
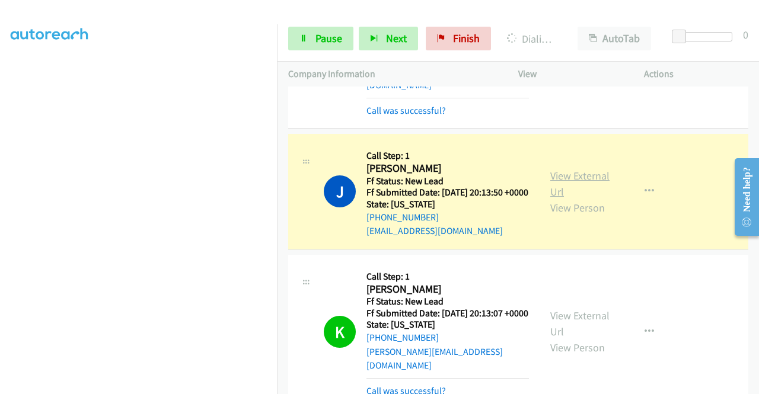
click at [551, 199] on link "View External Url" at bounding box center [580, 184] width 59 height 30
click at [304, 39] on icon at bounding box center [304, 39] width 8 height 8
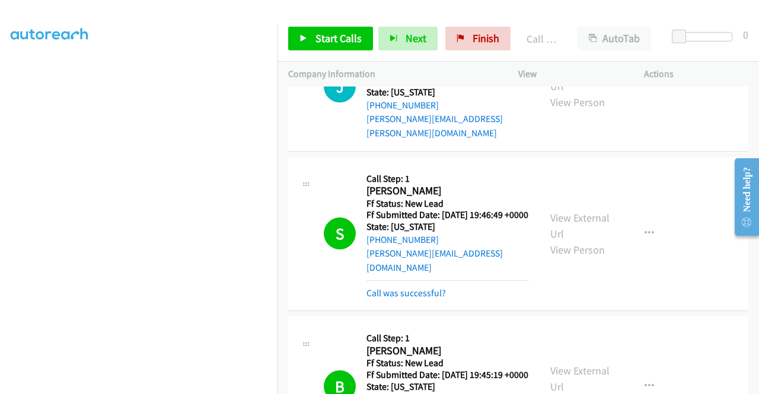
scroll to position [1280, 0]
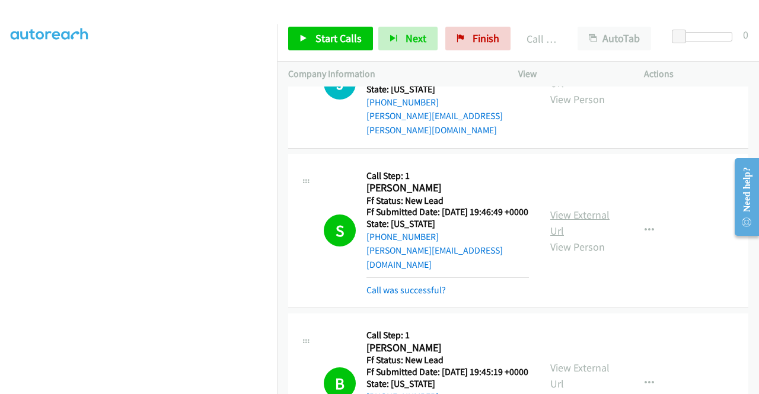
click at [578, 238] on link "View External Url" at bounding box center [580, 223] width 59 height 30
click at [330, 39] on span "Start Calls" at bounding box center [339, 38] width 46 height 14
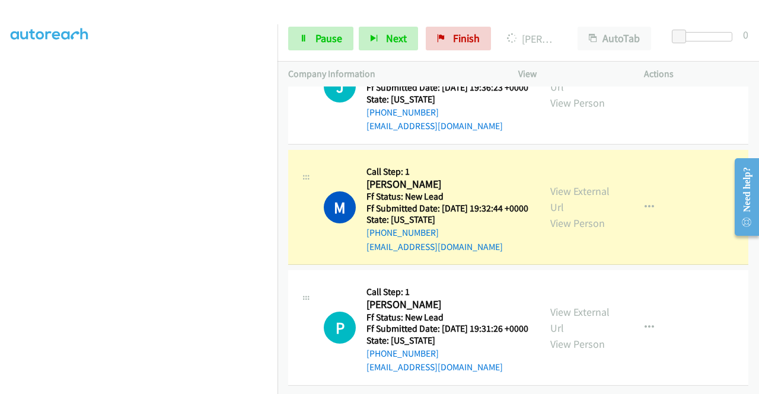
scroll to position [1765, 0]
click at [593, 211] on link "View External Url" at bounding box center [580, 199] width 59 height 30
drag, startPoint x: 0, startPoint y: 222, endPoint x: 28, endPoint y: 231, distance: 29.7
click at [0, 222] on aside "Dialing Mode: Power | Switch to Preview My Lists" at bounding box center [139, 90] width 278 height 657
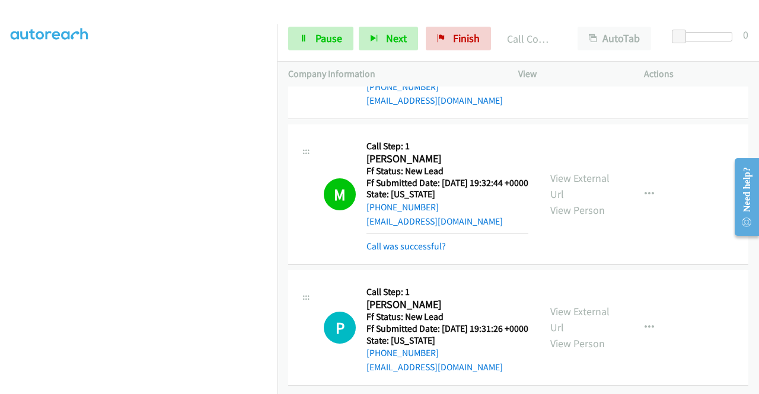
scroll to position [1834, 0]
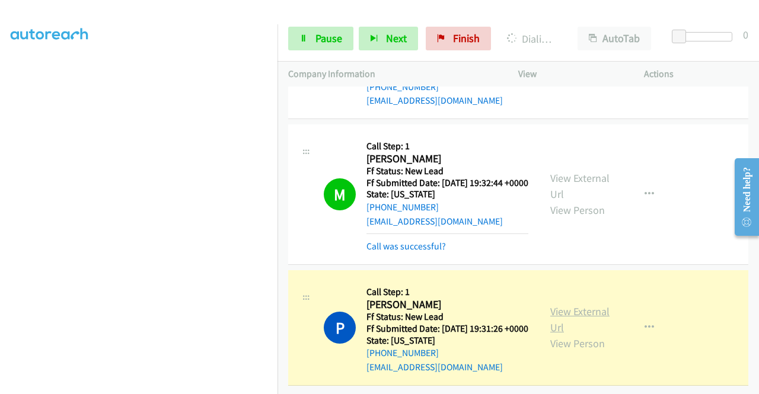
click at [602, 305] on link "View External Url" at bounding box center [580, 320] width 59 height 30
click at [279, 161] on td "M Callback Scheduled Call Step: 1 Meredith Steffan America/Denver Ff Status: Ne…" at bounding box center [519, 195] width 482 height 146
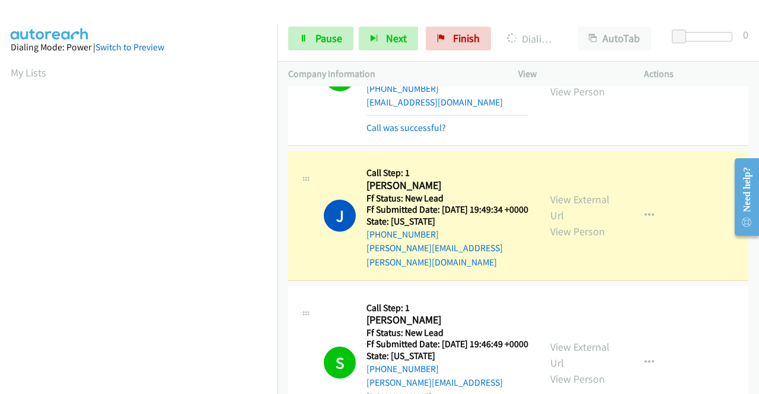
scroll to position [1173, 0]
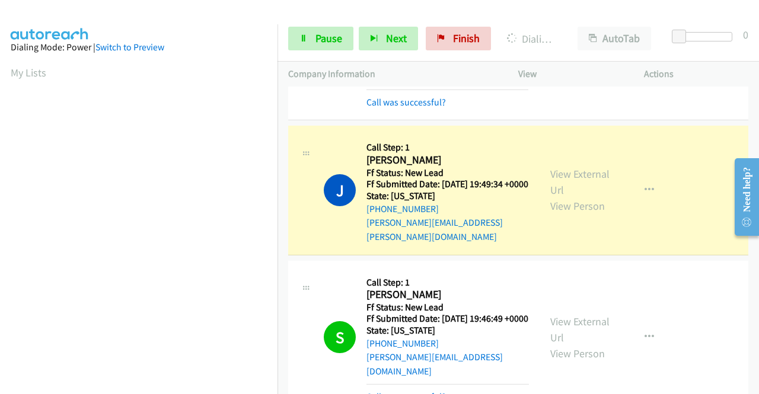
drag, startPoint x: 755, startPoint y: 306, endPoint x: 33, endPoint y: 84, distance: 754.7
click at [586, 197] on link "View External Url" at bounding box center [580, 182] width 59 height 30
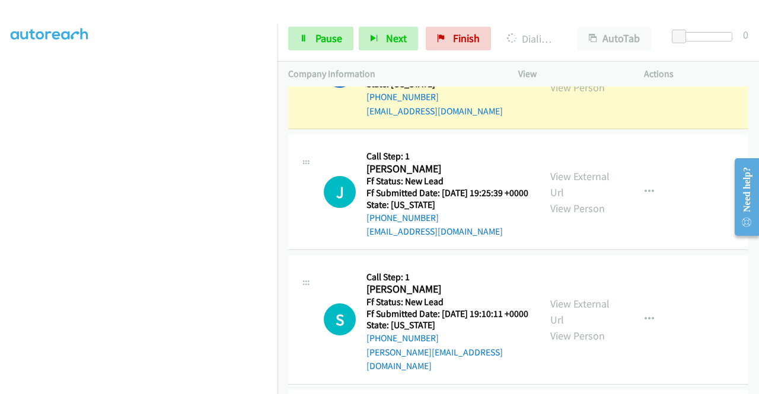
scroll to position [2175, 0]
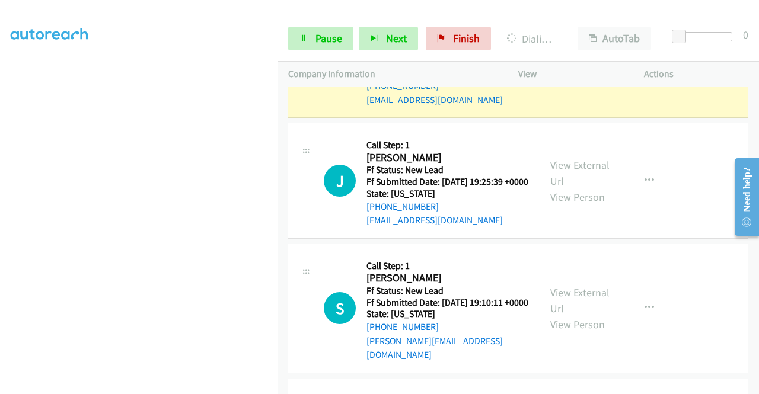
click at [570, 107] on div "View External Url View Person View External Url Email Schedule/Manage Callback …" at bounding box center [608, 61] width 136 height 94
click at [560, 67] on link "View External Url" at bounding box center [580, 52] width 59 height 30
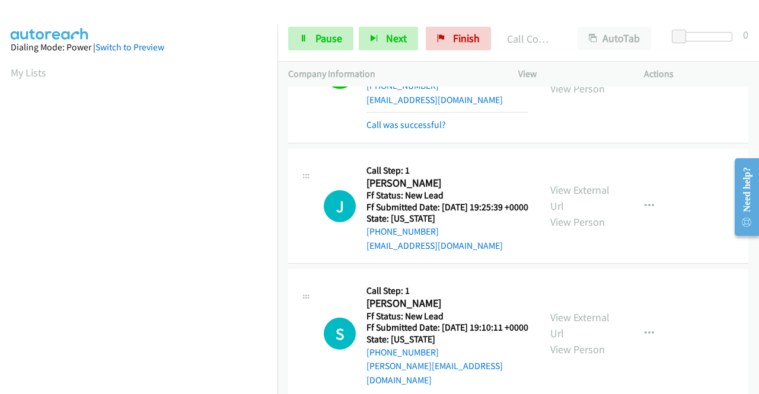
click at [750, 383] on td "S Callback Scheduled Call Step: 1 Sean Ellis America/Chicago Ff Status: New Lea…" at bounding box center [519, 334] width 482 height 135
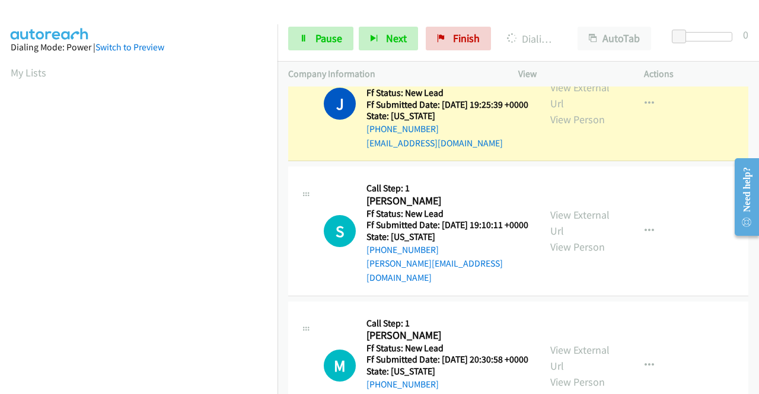
scroll to position [2318, 0]
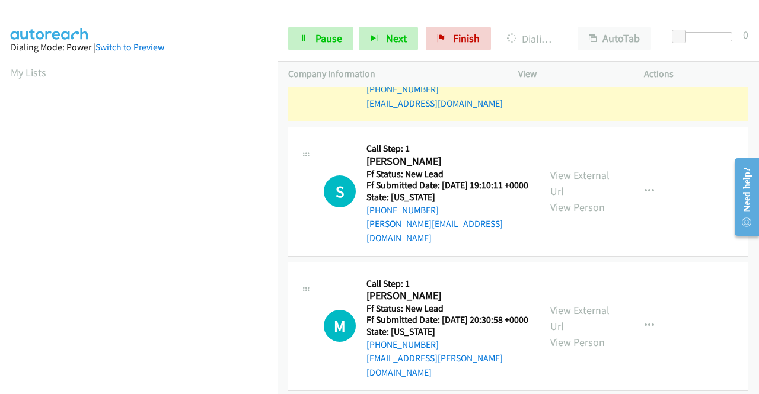
click at [606, 111] on div "View External Url View Person View External Url Email Schedule/Manage Callback …" at bounding box center [608, 64] width 136 height 94
click at [565, 71] on link "View External Url" at bounding box center [580, 56] width 59 height 30
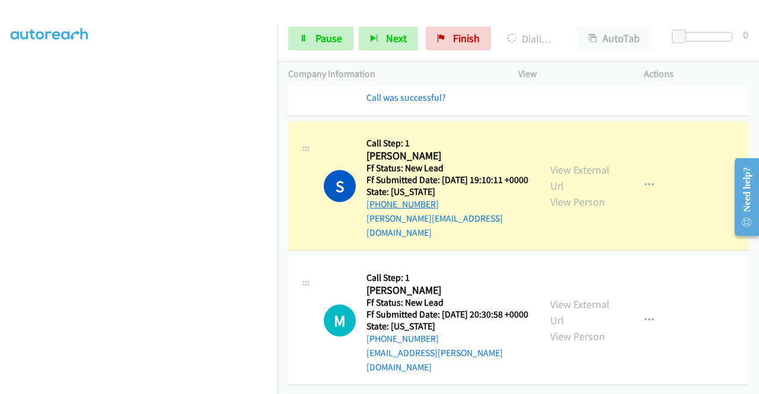
scroll to position [269, 0]
click at [574, 163] on link "View External Url" at bounding box center [580, 178] width 59 height 30
drag, startPoint x: 272, startPoint y: 262, endPoint x: 269, endPoint y: 291, distance: 28.7
click at [269, 291] on nav "Dialing Mode: Power | Switch to Preview My Lists" at bounding box center [139, 221] width 278 height 394
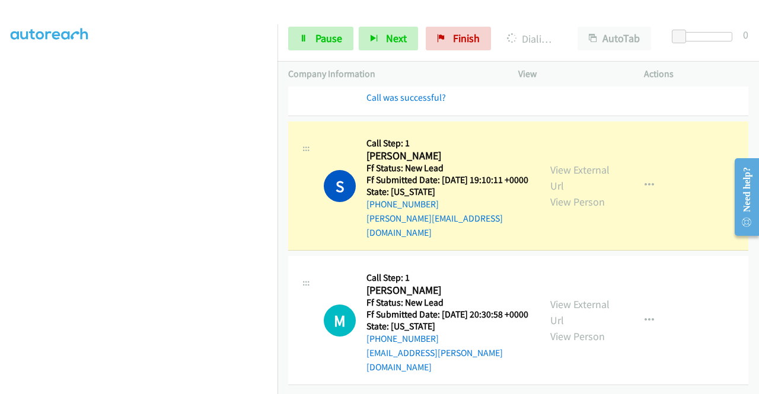
scroll to position [232, 0]
click at [279, 52] on div "Start Calls Pause Next Finish Dialing Sean Ellis AutoTab AutoTab 0" at bounding box center [519, 39] width 482 height 46
click at [278, 52] on nav "Dialing Mode: Power | Switch to Preview My Lists" at bounding box center [139, 221] width 278 height 394
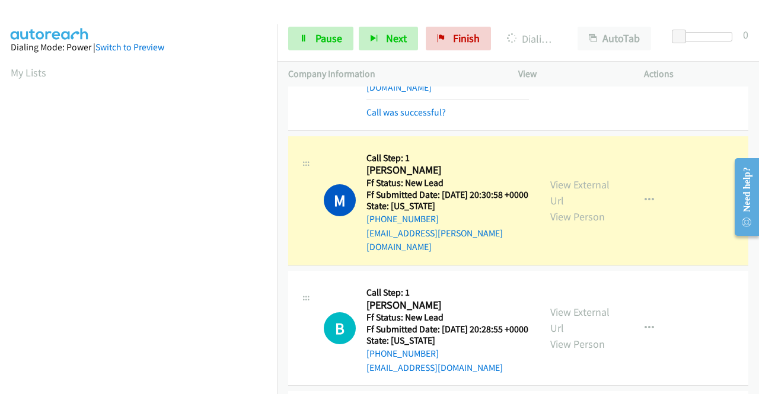
scroll to position [2489, 0]
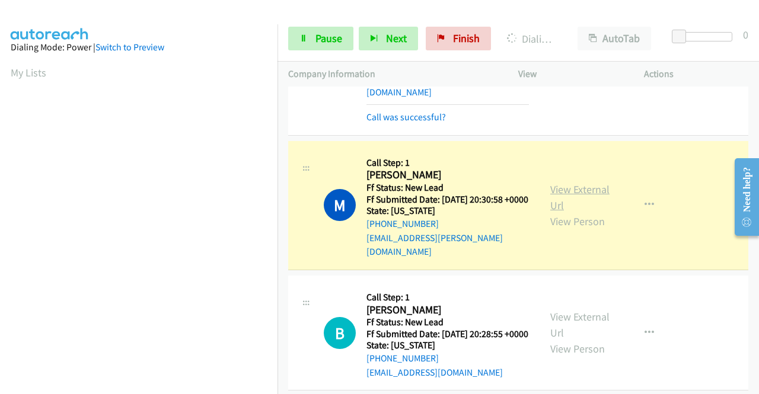
click at [556, 212] on link "View External Url" at bounding box center [580, 198] width 59 height 30
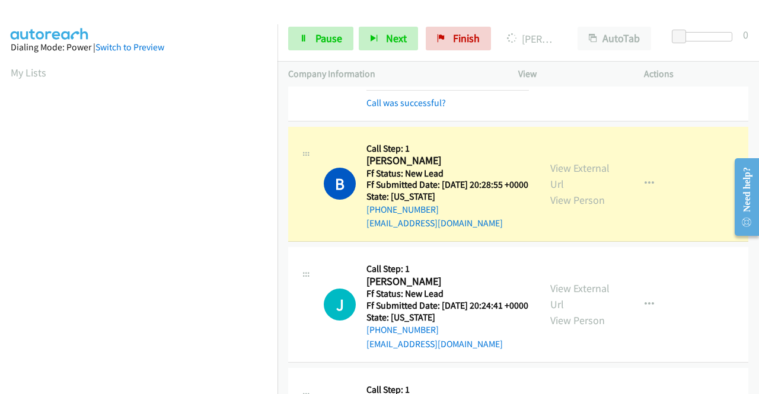
scroll to position [2719, 0]
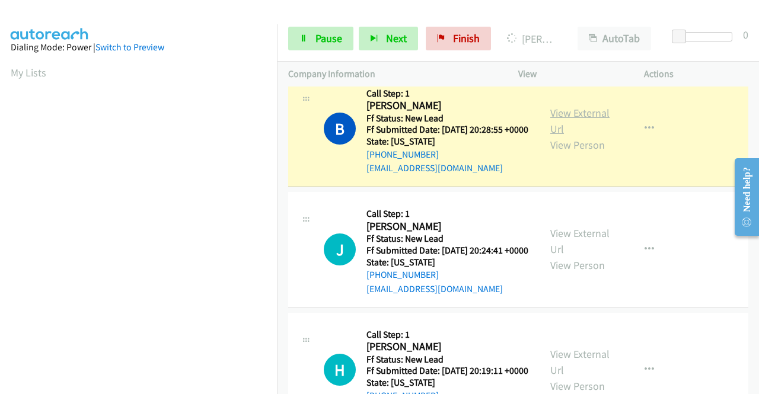
click at [561, 136] on link "View External Url" at bounding box center [580, 121] width 59 height 30
click at [195, 384] on section at bounding box center [139, 113] width 256 height 568
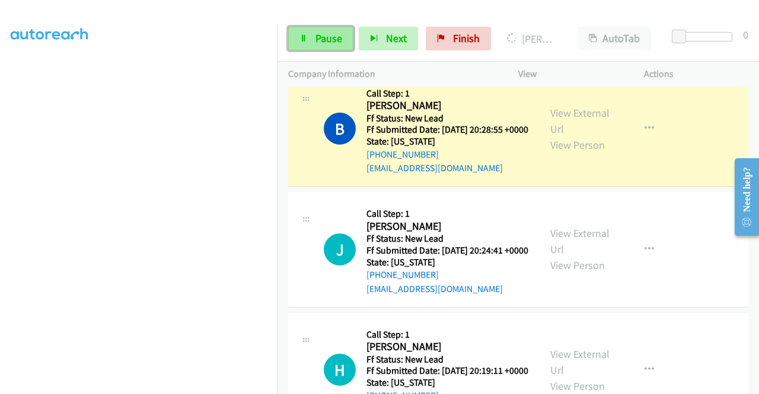
click at [295, 47] on link "Pause" at bounding box center [320, 39] width 65 height 24
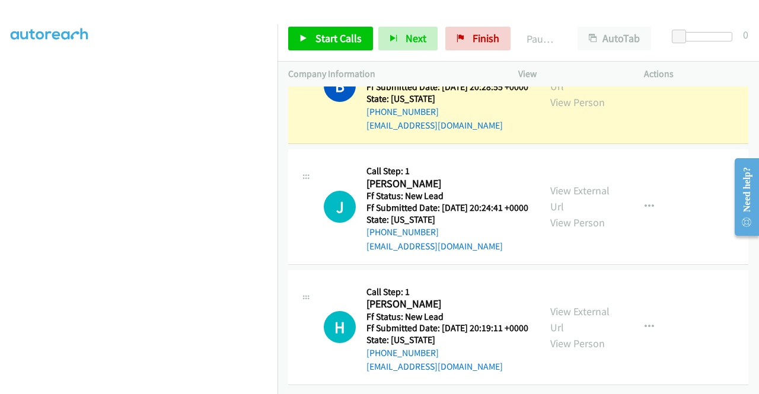
click at [0, 203] on aside "Dialing Mode: Power | Switch to Preview My Lists" at bounding box center [139, 90] width 278 height 657
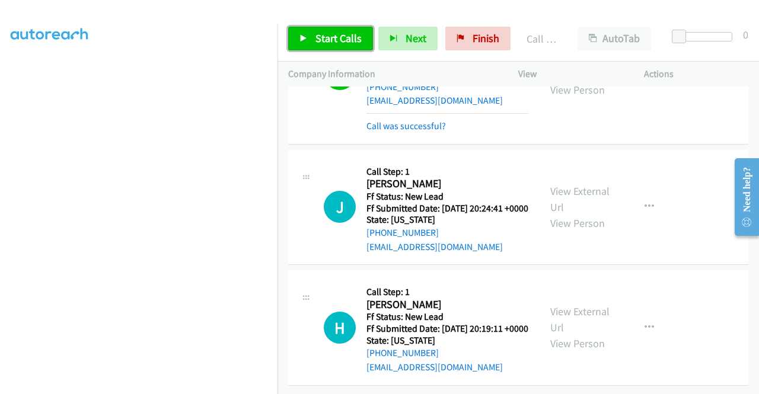
click at [310, 35] on link "Start Calls" at bounding box center [330, 39] width 85 height 24
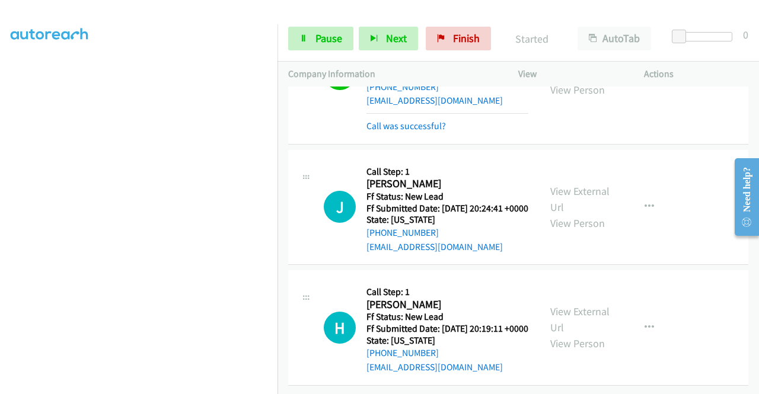
scroll to position [2935, 0]
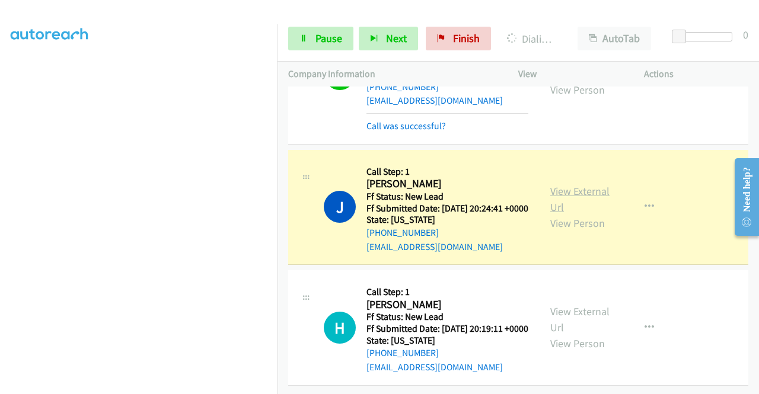
click at [592, 184] on link "View External Url" at bounding box center [580, 199] width 59 height 30
click at [0, 205] on aside "Dialing Mode: Power | Switch to Preview My Lists" at bounding box center [139, 90] width 278 height 657
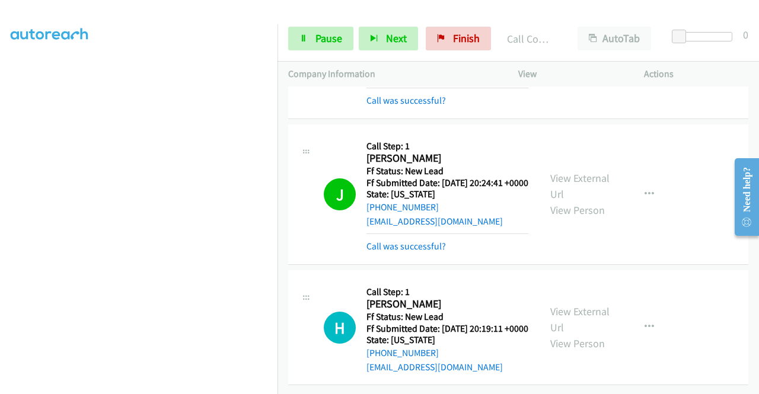
click at [310, 12] on div at bounding box center [374, 23] width 749 height 46
click at [326, 42] on span "Pause" at bounding box center [329, 38] width 27 height 14
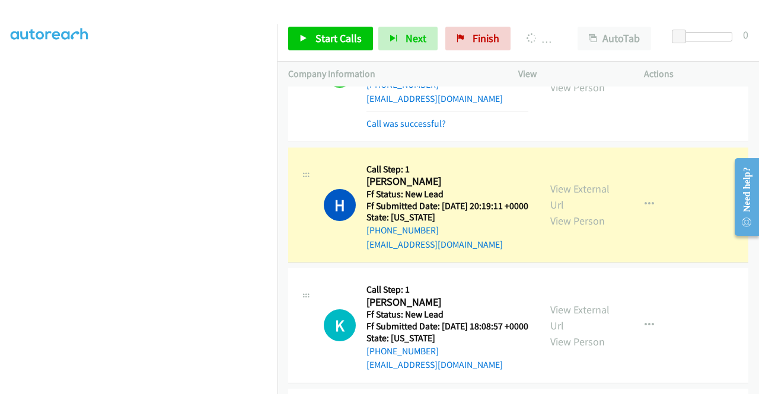
click at [279, 145] on td "J Callback Scheduled Call Step: 1 Jocelyn Grodin America/Denver Ff Status: New …" at bounding box center [519, 72] width 482 height 146
click at [576, 212] on link "View External Url" at bounding box center [580, 197] width 59 height 30
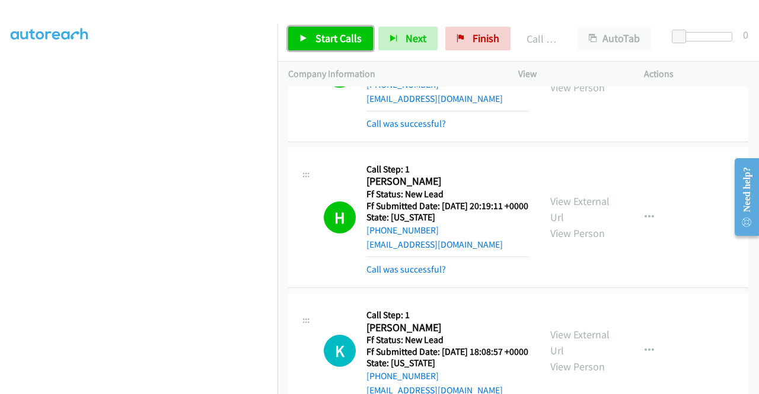
click at [323, 37] on span "Start Calls" at bounding box center [339, 38] width 46 height 14
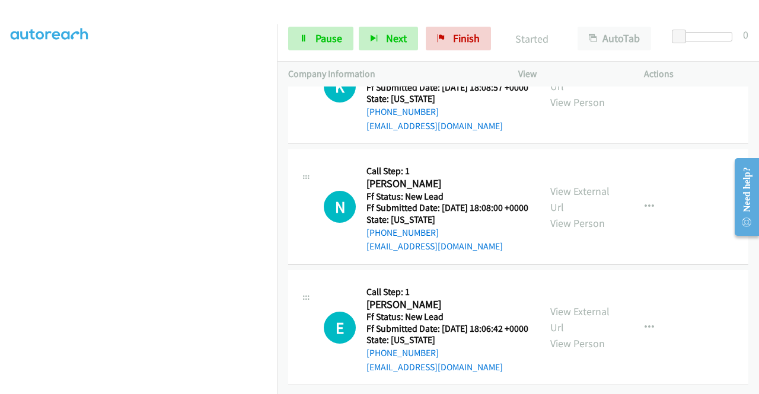
scroll to position [3299, 0]
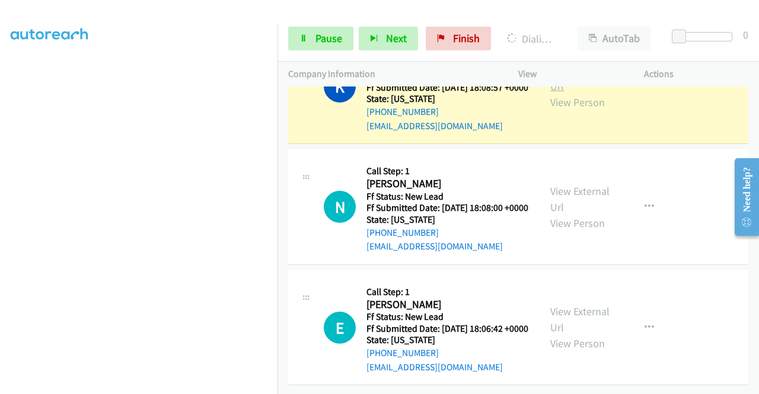
click at [603, 93] on link "View External Url" at bounding box center [580, 78] width 59 height 30
click at [579, 93] on link "View External Url" at bounding box center [580, 78] width 59 height 30
click at [0, 151] on aside "Dialing Mode: Power | Switch to Preview My Lists" at bounding box center [139, 90] width 278 height 657
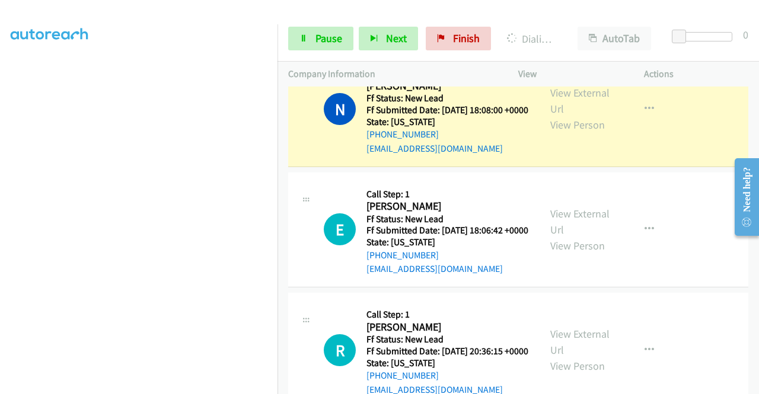
scroll to position [271, 0]
click at [591, 116] on link "View External Url" at bounding box center [580, 101] width 59 height 30
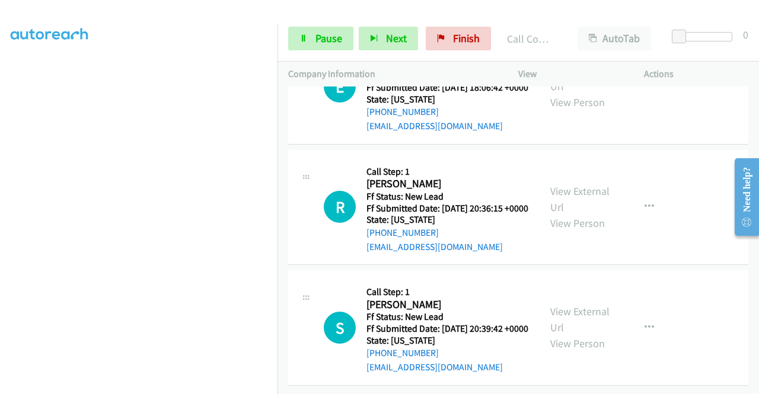
scroll to position [3584, 0]
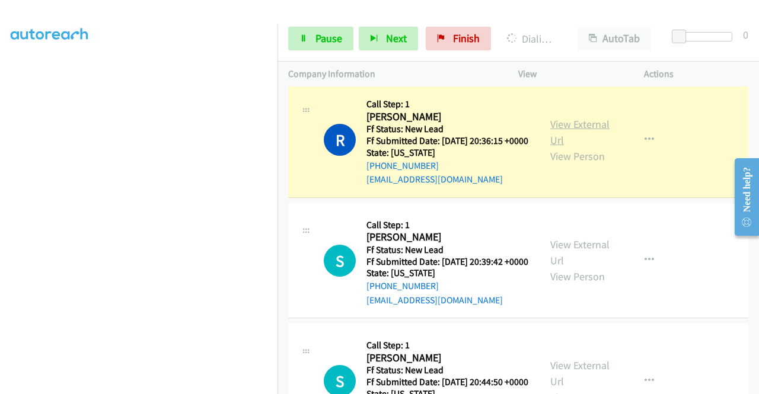
click at [567, 147] on link "View External Url" at bounding box center [580, 132] width 59 height 30
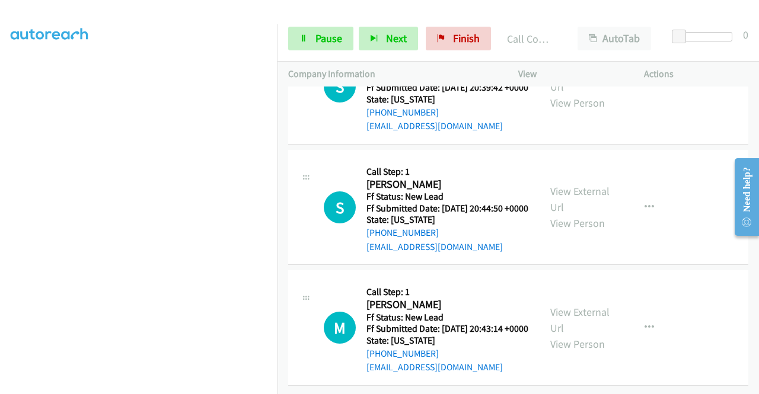
scroll to position [4010, 0]
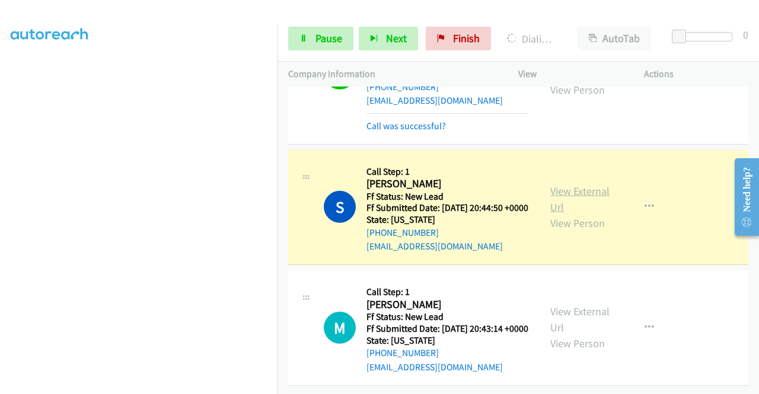
click at [578, 187] on link "View External Url" at bounding box center [580, 199] width 59 height 30
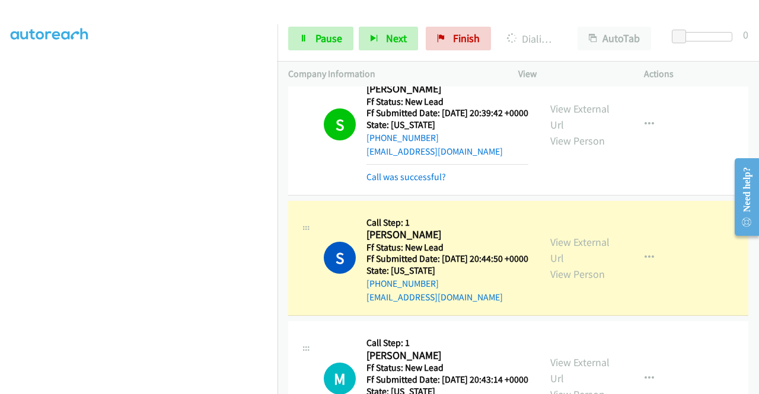
scroll to position [3819, 0]
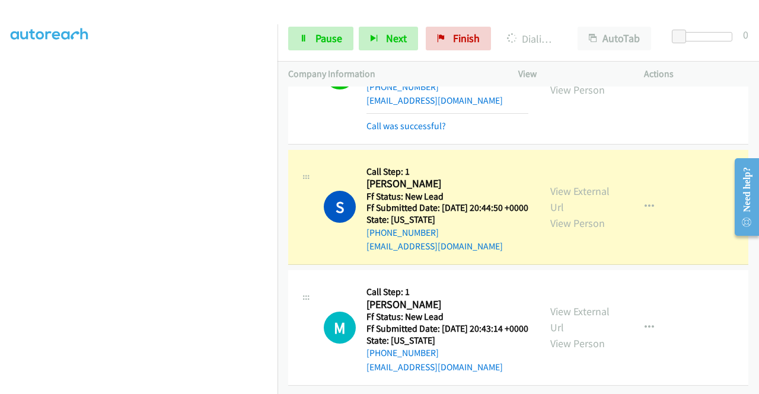
click at [591, 81] on link "View External Url" at bounding box center [580, 66] width 59 height 30
click at [305, 35] on icon at bounding box center [304, 39] width 8 height 8
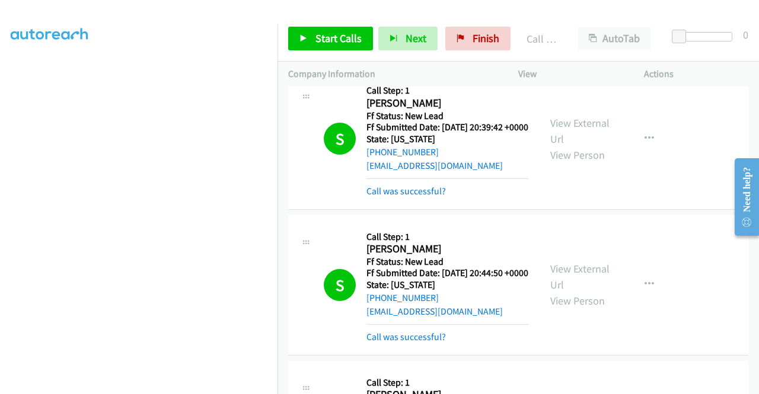
scroll to position [3719, 0]
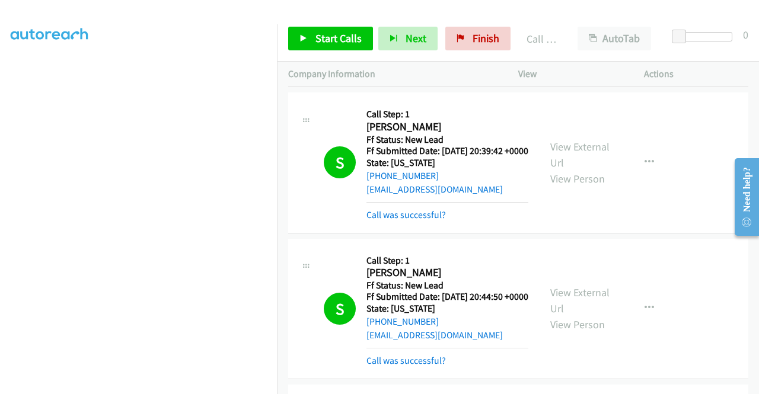
click at [572, 24] on link "View External Url" at bounding box center [580, 9] width 59 height 30
click at [482, 40] on span "Finish" at bounding box center [486, 38] width 27 height 14
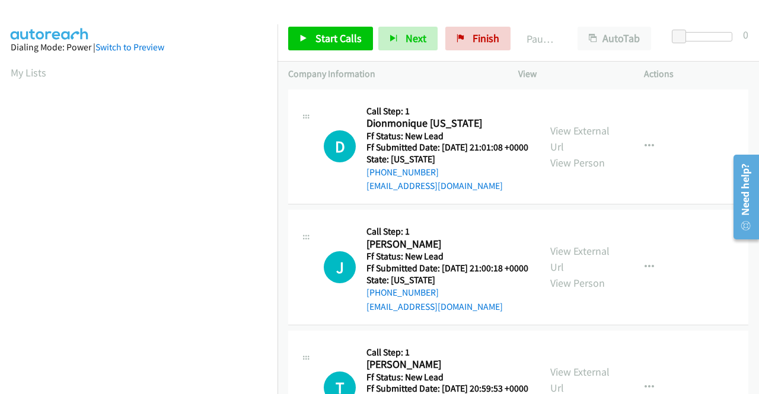
click at [511, 193] on div "[EMAIL_ADDRESS][DOMAIN_NAME]" at bounding box center [448, 186] width 162 height 14
click at [347, 44] on span "Start Calls" at bounding box center [339, 38] width 46 height 14
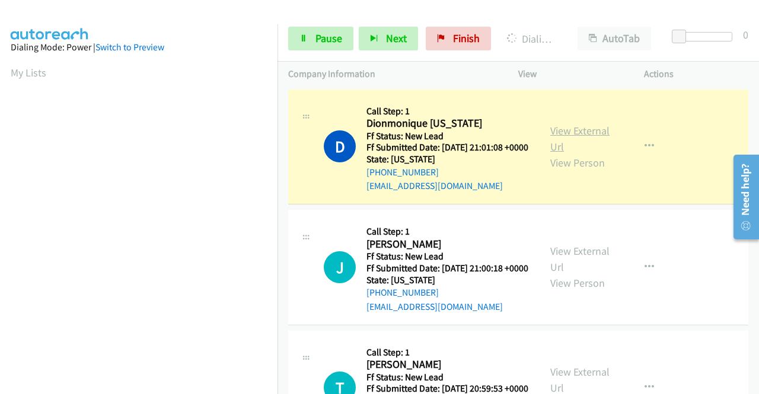
click at [565, 139] on link "View External Url" at bounding box center [580, 139] width 59 height 30
drag, startPoint x: 0, startPoint y: 228, endPoint x: 13, endPoint y: 234, distance: 14.3
click at [0, 228] on aside "Dialing Mode: Power | Switch to Preview My Lists" at bounding box center [139, 352] width 278 height 657
click at [304, 53] on div "Start Calls Pause Next Finish Dialing Dionmonique [US_STATE] AutoTab AutoTab 0" at bounding box center [519, 39] width 482 height 46
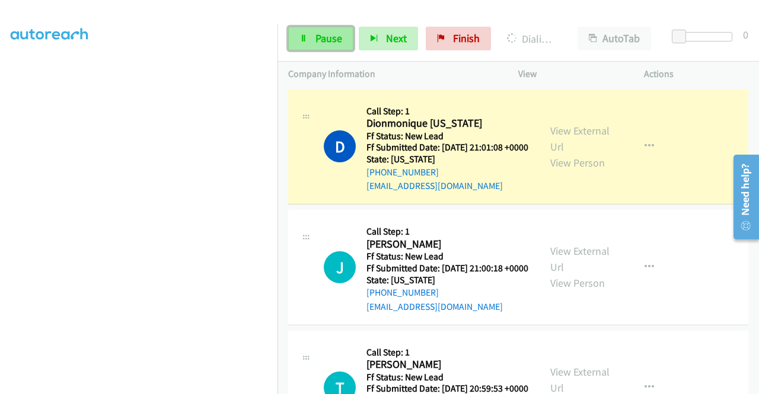
click at [301, 43] on link "Pause" at bounding box center [320, 39] width 65 height 24
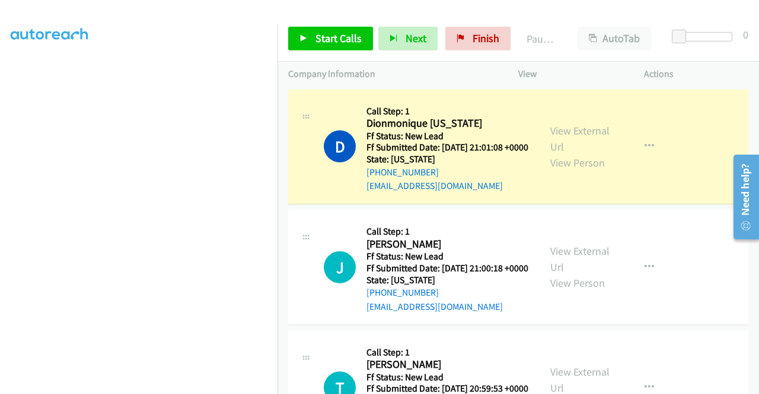
click at [1, 93] on aside "Dialing Mode: Power | Switch to Preview My Lists" at bounding box center [139, 90] width 278 height 657
click at [281, 157] on td "D Callback Scheduled Call Step: 1 Dionmonique Washington America/Chicago Ff Sta…" at bounding box center [519, 147] width 482 height 121
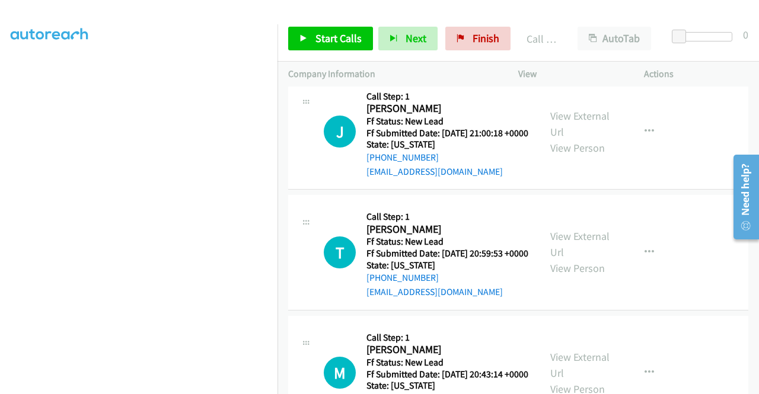
scroll to position [168, 0]
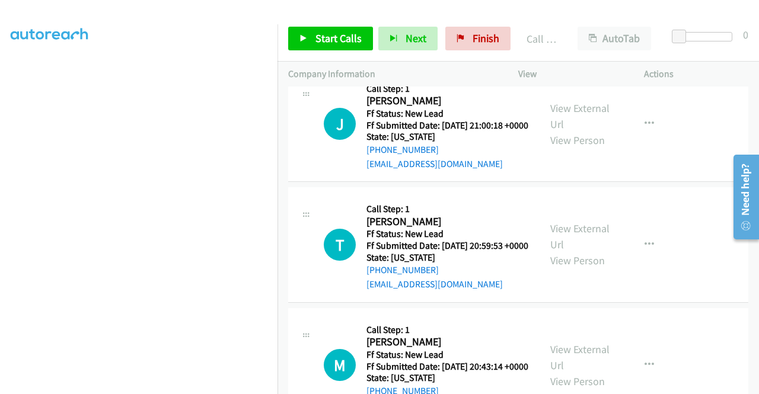
drag, startPoint x: 758, startPoint y: 113, endPoint x: 26, endPoint y: 31, distance: 736.6
click at [320, 43] on span "Start Calls" at bounding box center [339, 38] width 46 height 14
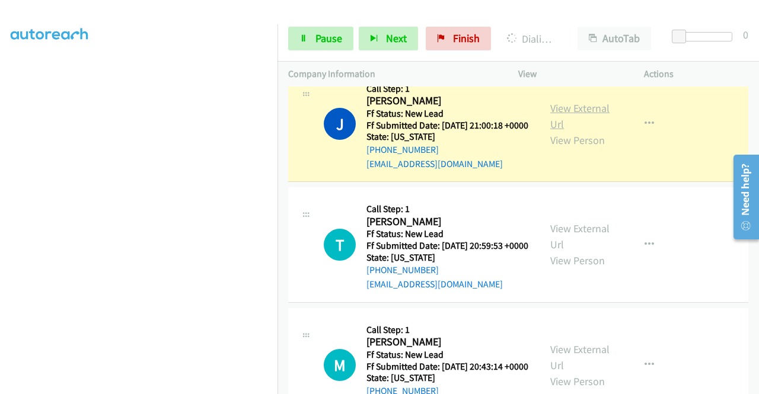
click at [575, 126] on link "View External Url" at bounding box center [580, 116] width 59 height 30
click at [0, 196] on aside "Dialing Mode: Power | Switch to Preview My Lists" at bounding box center [139, 90] width 278 height 657
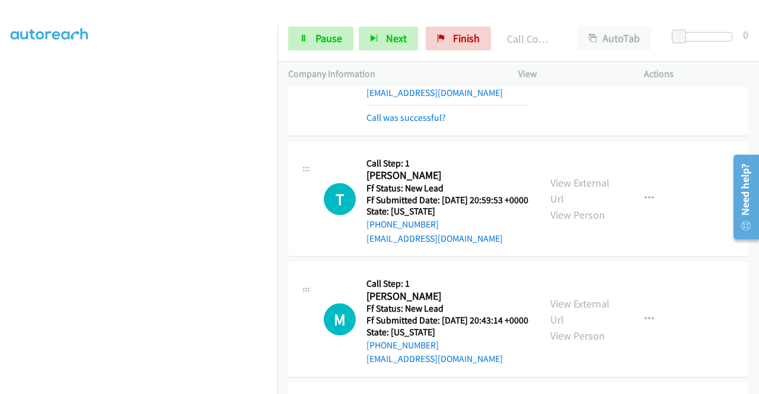
scroll to position [248, 0]
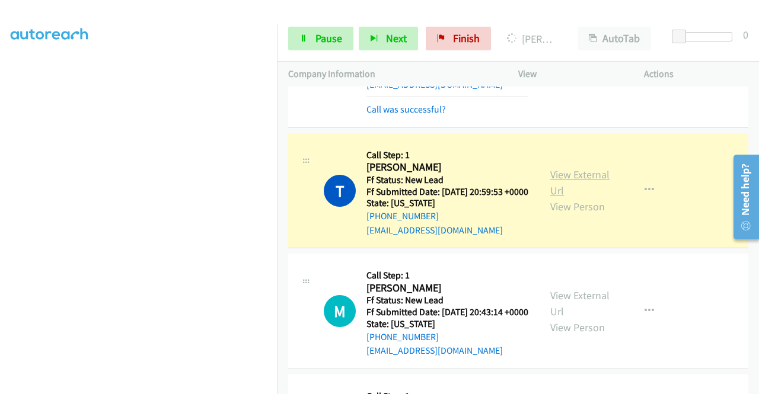
click at [551, 198] on link "View External Url" at bounding box center [580, 183] width 59 height 30
click at [304, 40] on icon at bounding box center [304, 39] width 8 height 8
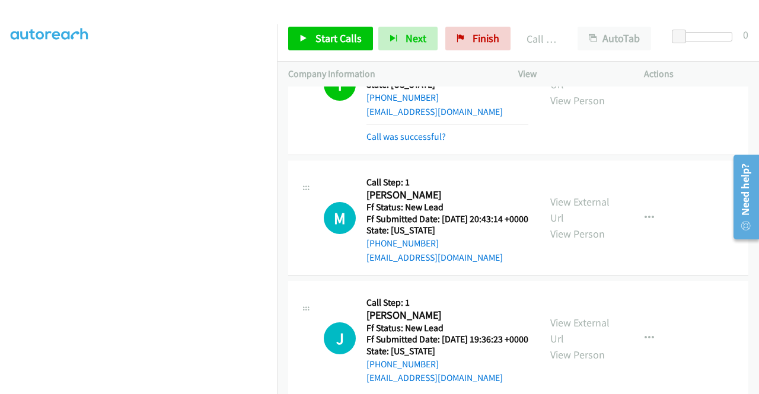
scroll to position [406, 0]
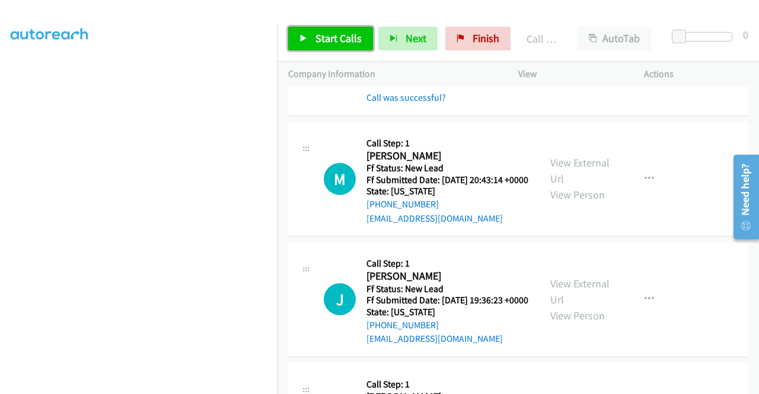
click at [345, 40] on span "Start Calls" at bounding box center [339, 38] width 46 height 14
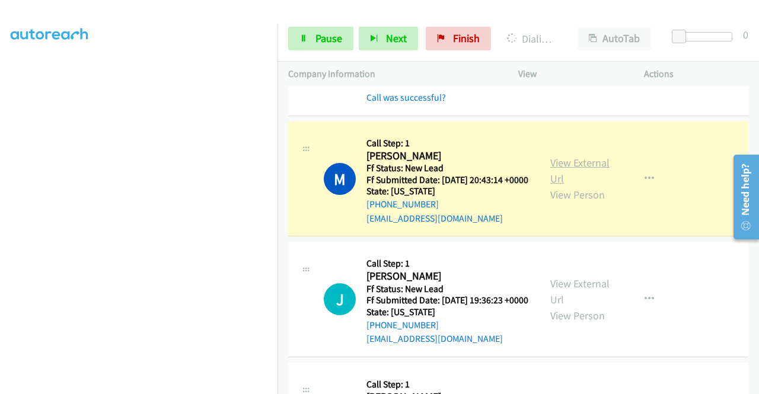
click at [557, 186] on link "View External Url" at bounding box center [580, 171] width 59 height 30
click at [0, 186] on aside "Dialing Mode: Power | Switch to Preview My Lists" at bounding box center [139, 90] width 278 height 657
click at [314, 23] on div "Start Calls Pause Next Finish Dialing Maryann Cornell AutoTab AutoTab 0" at bounding box center [519, 39] width 482 height 46
click at [311, 30] on link "Pause" at bounding box center [320, 39] width 65 height 24
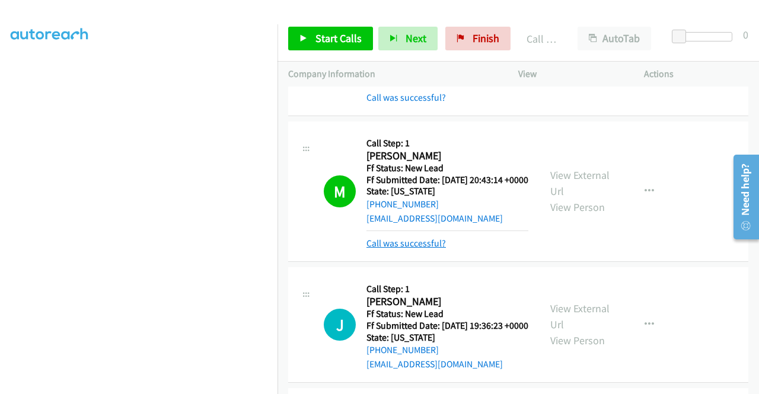
click at [415, 249] on link "Call was successful?" at bounding box center [406, 243] width 79 height 11
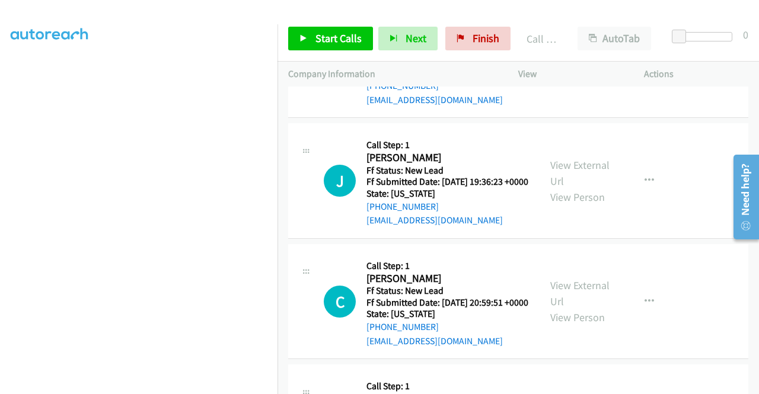
scroll to position [580, 0]
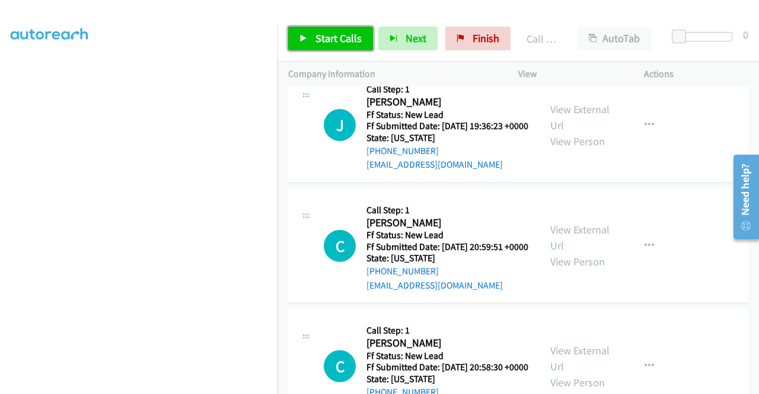
click at [361, 42] on link "Start Calls" at bounding box center [330, 39] width 85 height 24
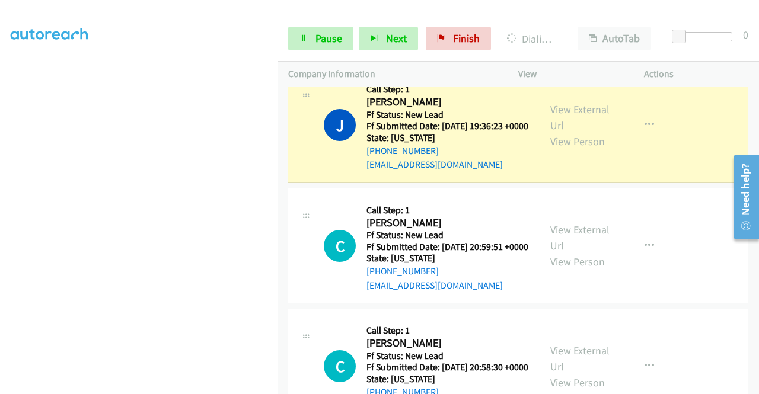
click at [562, 132] on link "View External Url" at bounding box center [580, 118] width 59 height 30
drag, startPoint x: 0, startPoint y: 244, endPoint x: 21, endPoint y: 250, distance: 21.6
click at [0, 244] on aside "Dialing Mode: Power | Switch to Preview My Lists" at bounding box center [139, 90] width 278 height 657
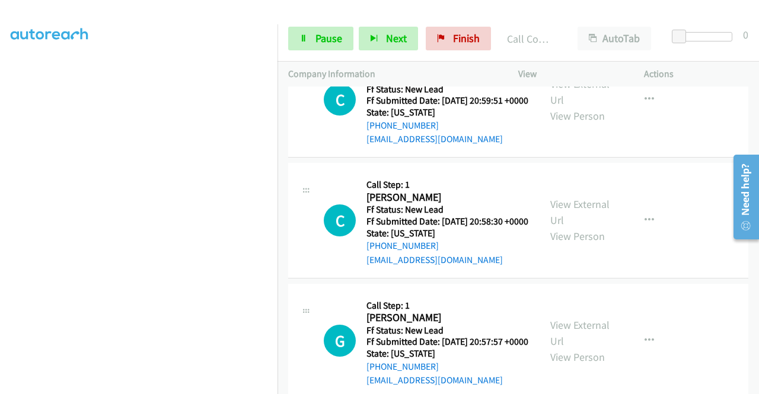
scroll to position [757, 0]
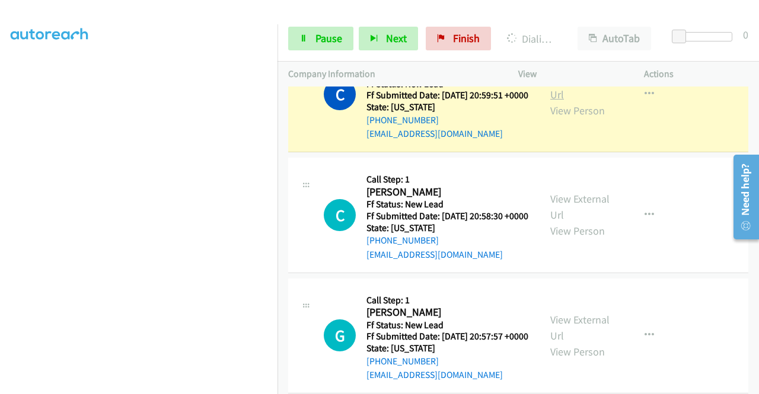
click at [578, 101] on link "View External Url" at bounding box center [580, 87] width 59 height 30
click at [278, 177] on nav "Dialing Mode: Power | Switch to Preview My Lists" at bounding box center [139, 221] width 278 height 394
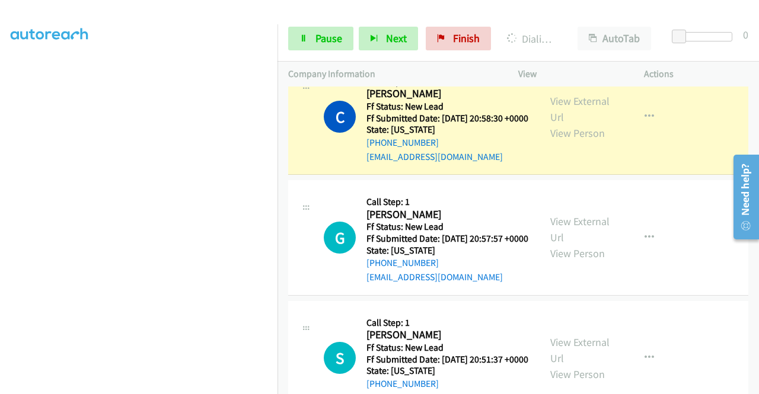
scroll to position [871, 0]
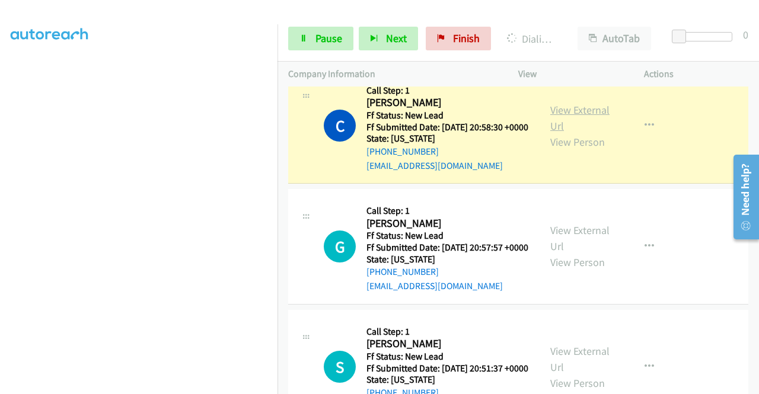
click at [585, 133] on link "View External Url" at bounding box center [580, 118] width 59 height 30
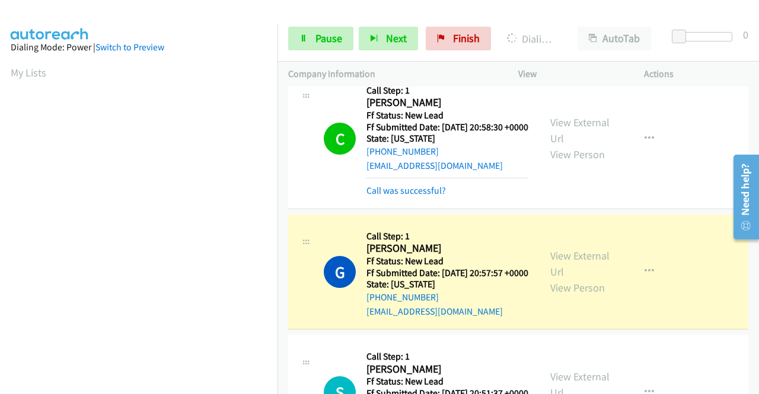
click at [749, 333] on td "G Callback Scheduled Call Step: 1 Gary Crandall America/New_York Ff Status: New…" at bounding box center [519, 272] width 482 height 121
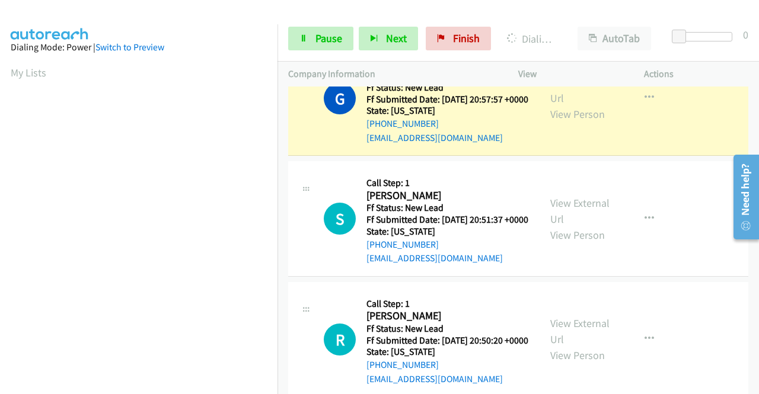
scroll to position [1069, 0]
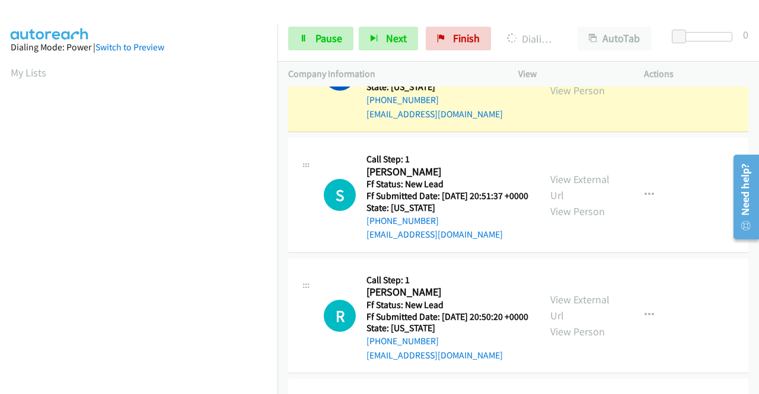
click at [574, 81] on link "View External Url" at bounding box center [580, 67] width 59 height 30
drag, startPoint x: 5, startPoint y: 206, endPoint x: 15, endPoint y: 208, distance: 10.2
click at [5, 206] on aside "Dialing Mode: Power | Switch to Preview My Lists" at bounding box center [139, 90] width 278 height 657
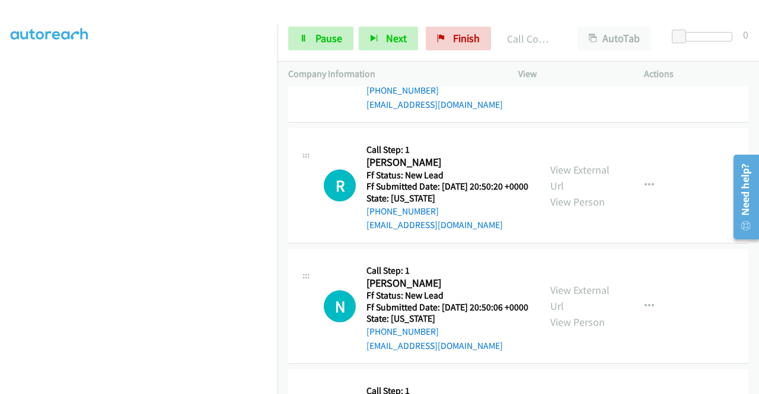
scroll to position [1239, 0]
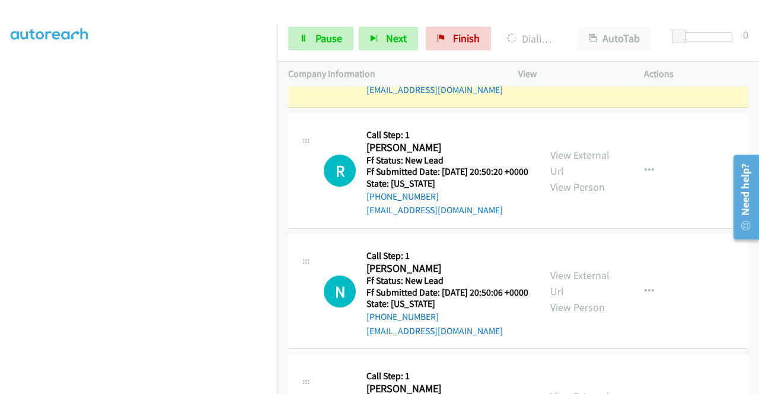
click at [584, 74] on div "View External Url View Person" at bounding box center [582, 50] width 62 height 48
click at [552, 57] on link "View External Url" at bounding box center [580, 42] width 59 height 30
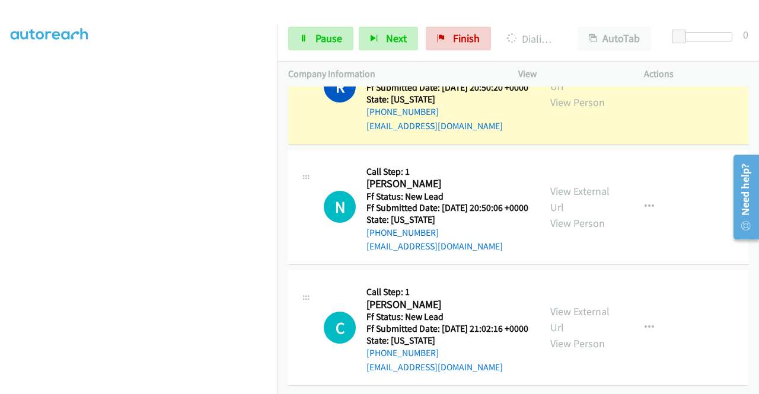
scroll to position [217, 0]
click at [562, 93] on link "View External Url" at bounding box center [580, 78] width 59 height 30
click at [316, 35] on span "Pause" at bounding box center [329, 38] width 27 height 14
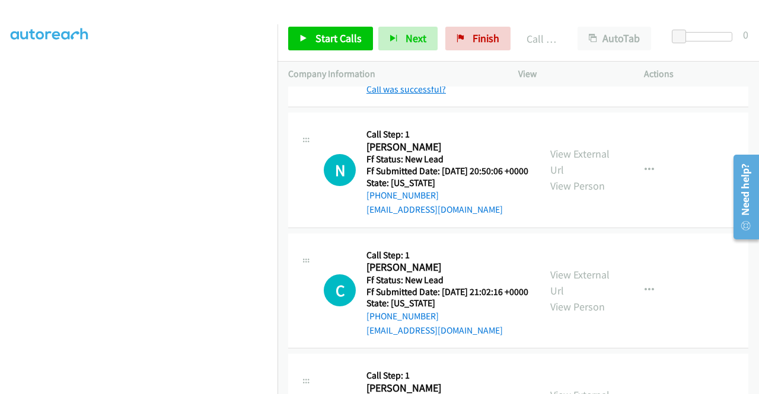
click at [434, 95] on link "Call was successful?" at bounding box center [406, 89] width 79 height 11
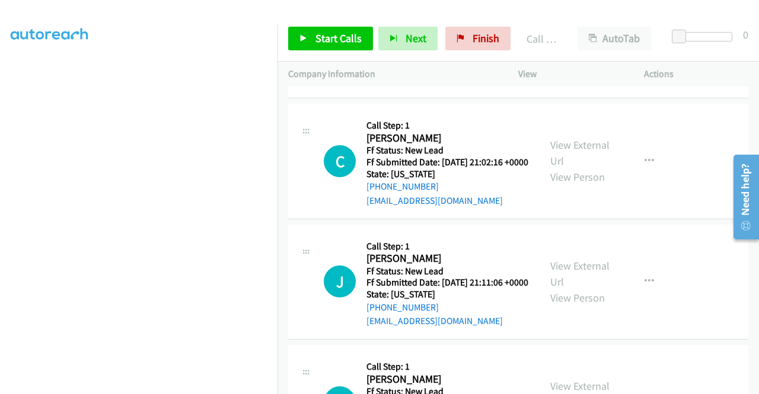
scroll to position [1550, 0]
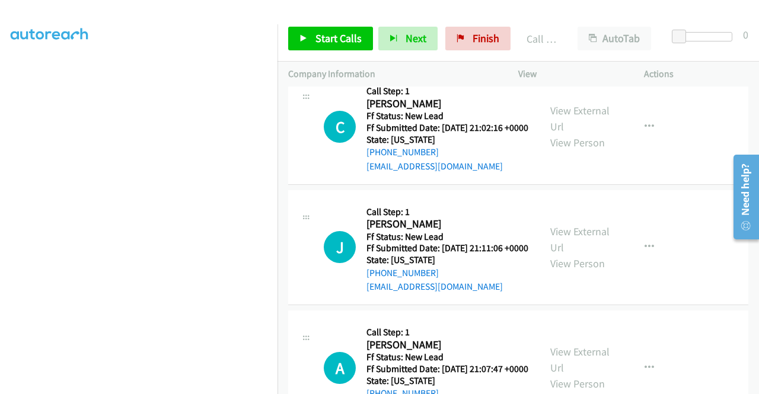
click at [320, 50] on div "Start Calls Pause Next Finish Call Completed AutoTab AutoTab 0" at bounding box center [519, 39] width 482 height 46
click at [320, 45] on link "Start Calls" at bounding box center [330, 39] width 85 height 24
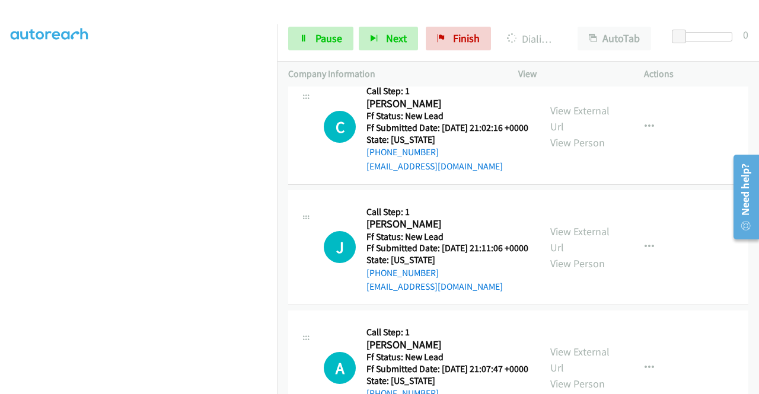
drag, startPoint x: 0, startPoint y: 195, endPoint x: 17, endPoint y: 215, distance: 25.7
click at [0, 195] on aside "Dialing Mode: Power | Switch to Preview My Lists" at bounding box center [139, 90] width 278 height 657
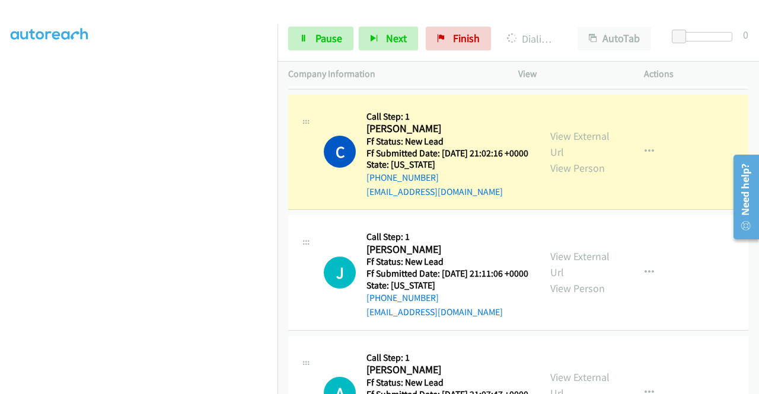
click at [593, 176] on div "View External Url View Person" at bounding box center [582, 152] width 62 height 48
click at [594, 159] on link "View External Url" at bounding box center [580, 144] width 59 height 30
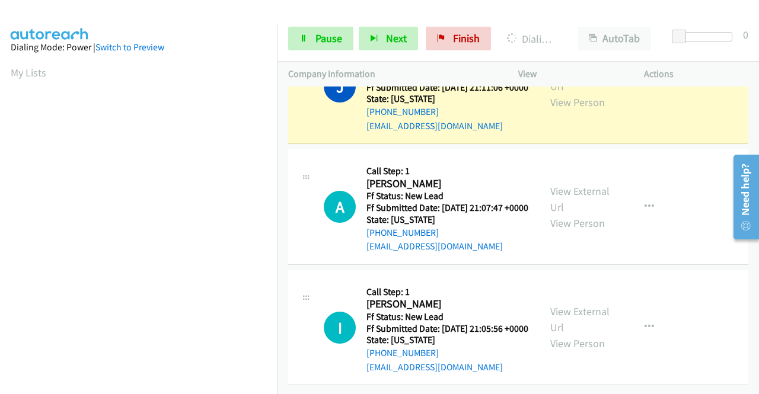
scroll to position [1866, 0]
click at [597, 110] on div "View External Url View Person" at bounding box center [582, 86] width 62 height 48
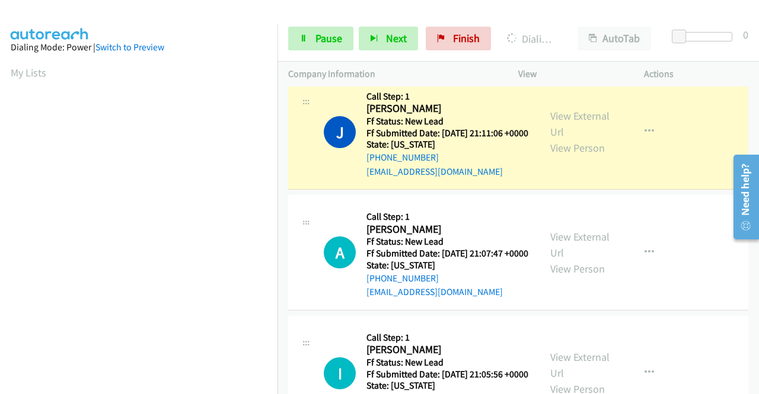
scroll to position [1692, 0]
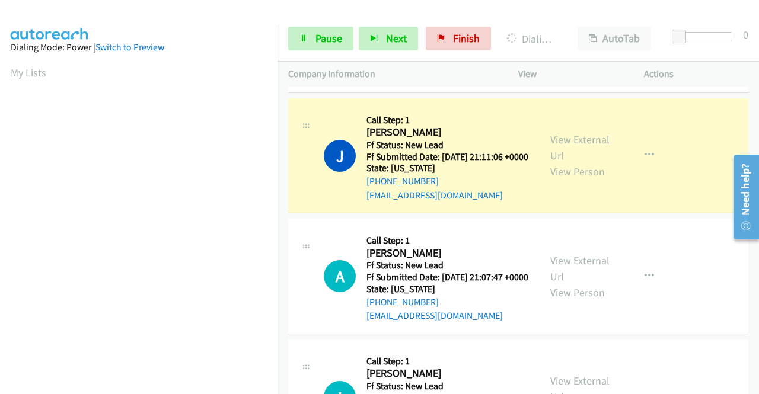
click at [572, 203] on div "View External Url View Person View External Url Email Schedule/Manage Callback …" at bounding box center [608, 156] width 136 height 94
click at [553, 163] on link "View External Url" at bounding box center [580, 148] width 59 height 30
click at [256, 390] on aside "Dialing Mode: Power | Switch to Preview My Lists" at bounding box center [139, 90] width 278 height 657
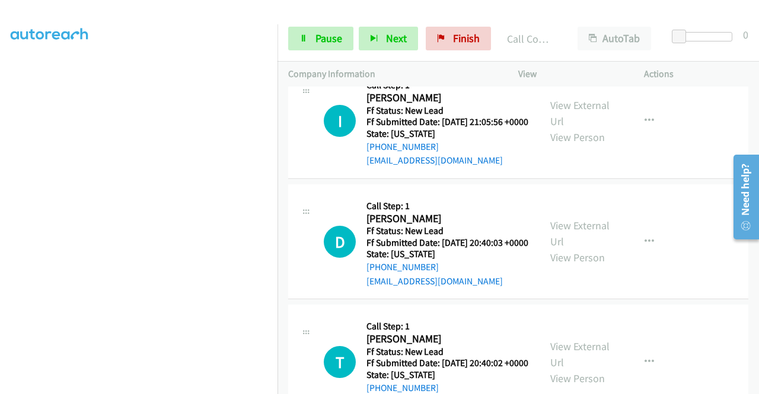
scroll to position [2001, 0]
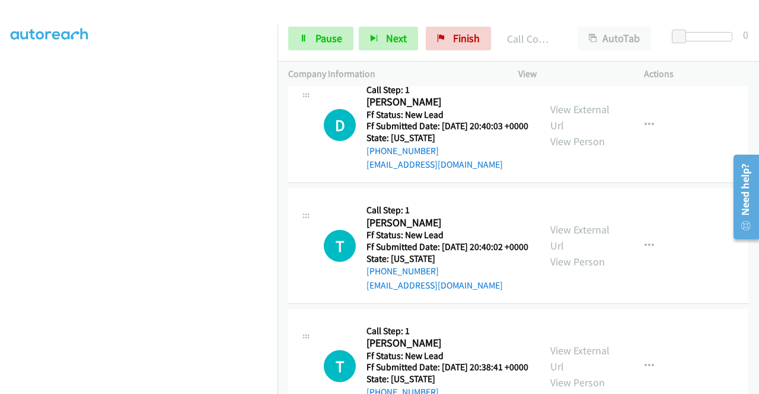
scroll to position [2151, 0]
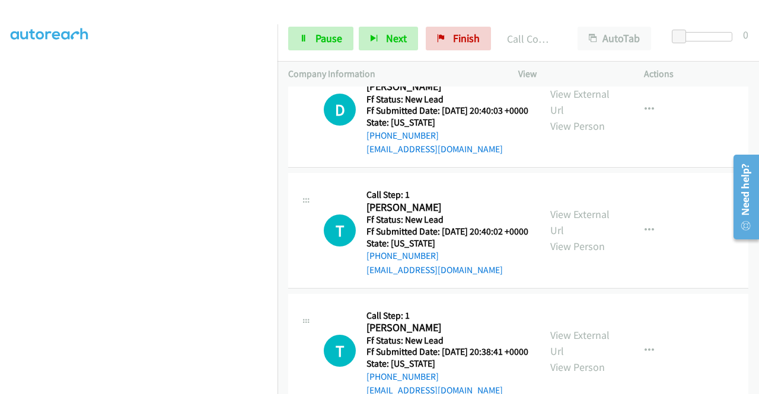
click at [356, 51] on div "Start Calls Pause Next Finish Call Completed AutoTab AutoTab 0" at bounding box center [519, 39] width 482 height 46
click at [342, 37] on link "Pause" at bounding box center [320, 39] width 65 height 24
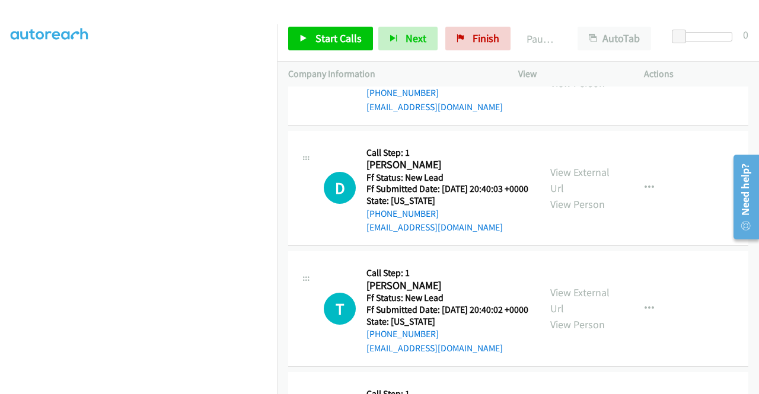
scroll to position [2149, 0]
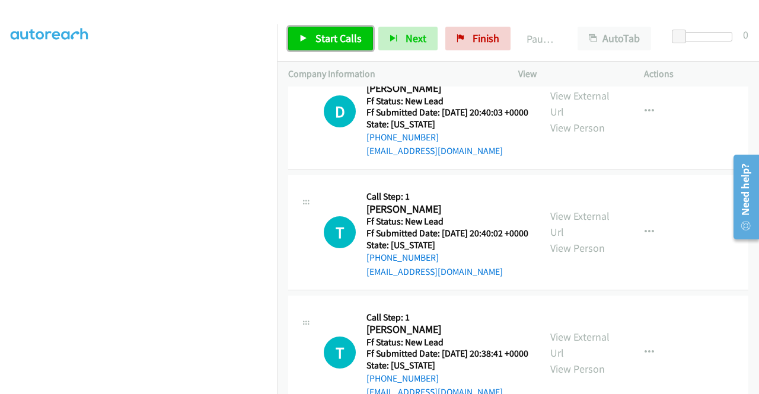
click at [348, 31] on span "Start Calls" at bounding box center [339, 38] width 46 height 14
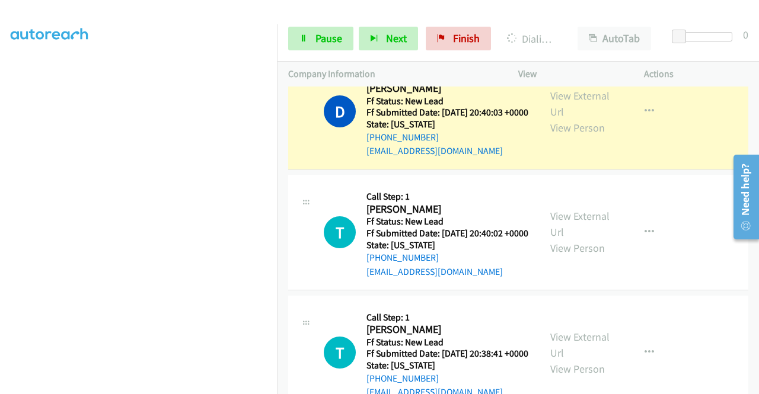
click at [584, 136] on div "View External Url View Person" at bounding box center [582, 112] width 62 height 48
click at [566, 119] on link "View External Url" at bounding box center [580, 104] width 59 height 30
click at [577, 119] on link "View External Url" at bounding box center [580, 104] width 59 height 30
click at [0, 187] on aside "Dialing Mode: Power | Switch to Preview My Lists" at bounding box center [139, 90] width 278 height 657
click at [195, 384] on section at bounding box center [139, 113] width 256 height 568
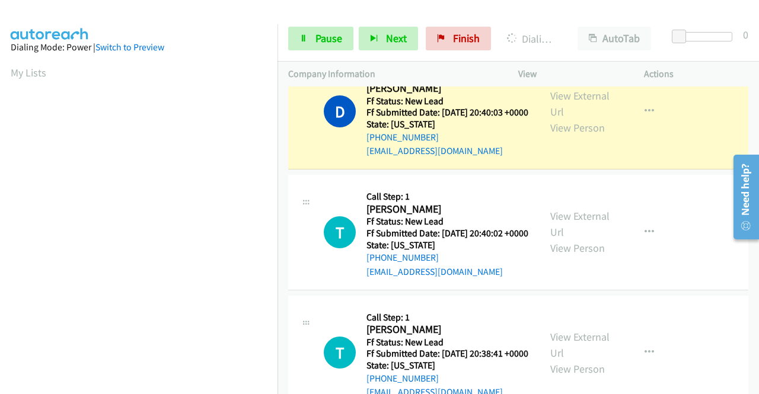
scroll to position [271, 0]
drag, startPoint x: 0, startPoint y: 103, endPoint x: 27, endPoint y: 101, distance: 26.7
click at [0, 103] on aside "Dialing Mode: Power | Switch to Preview My Lists" at bounding box center [139, 90] width 278 height 657
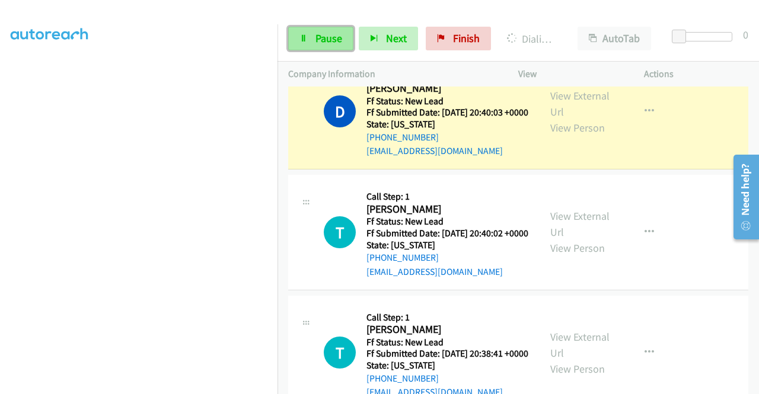
click at [321, 46] on link "Pause" at bounding box center [320, 39] width 65 height 24
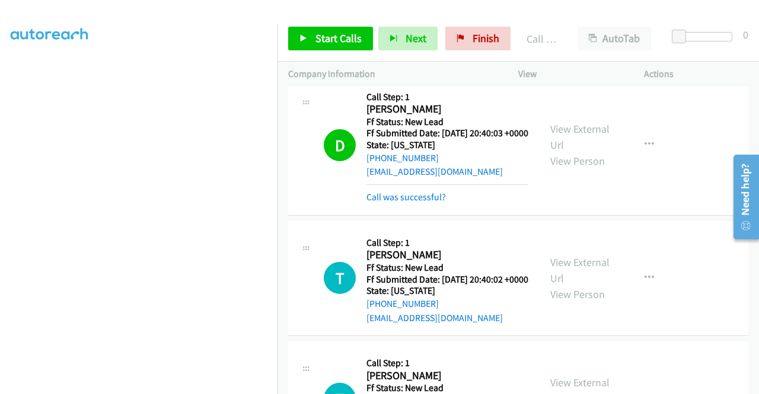
scroll to position [2132, 0]
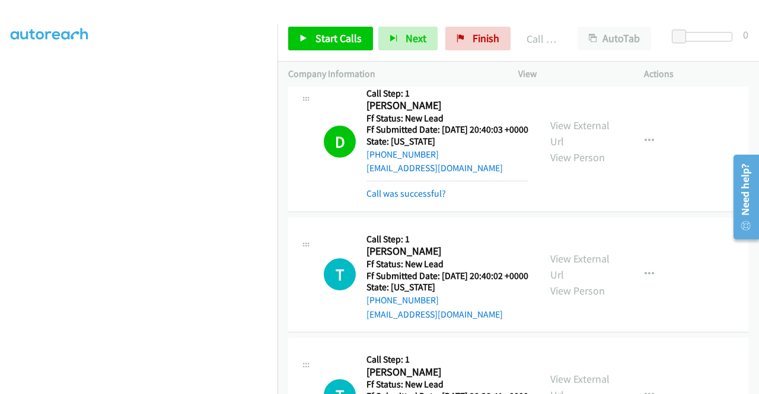
click at [336, 53] on div "Start Calls Pause Next Finish Call Completed AutoTab AutoTab 0" at bounding box center [519, 39] width 482 height 46
click at [298, 28] on link "Start Calls" at bounding box center [330, 39] width 85 height 24
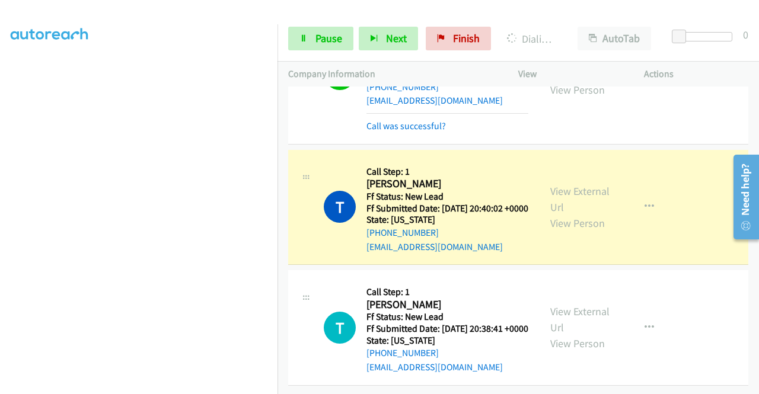
scroll to position [2413, 0]
click at [558, 184] on link "View External Url" at bounding box center [580, 199] width 59 height 30
click at [0, 207] on aside "Dialing Mode: Power | Switch to Preview My Lists" at bounding box center [139, 90] width 278 height 657
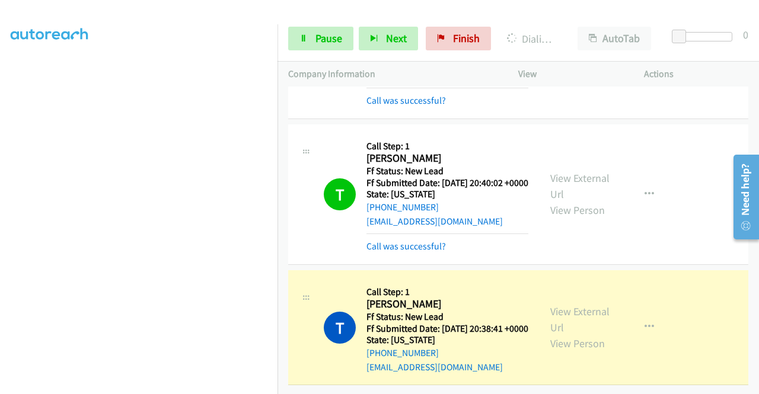
scroll to position [2438, 0]
click at [555, 305] on link "View External Url" at bounding box center [580, 320] width 59 height 30
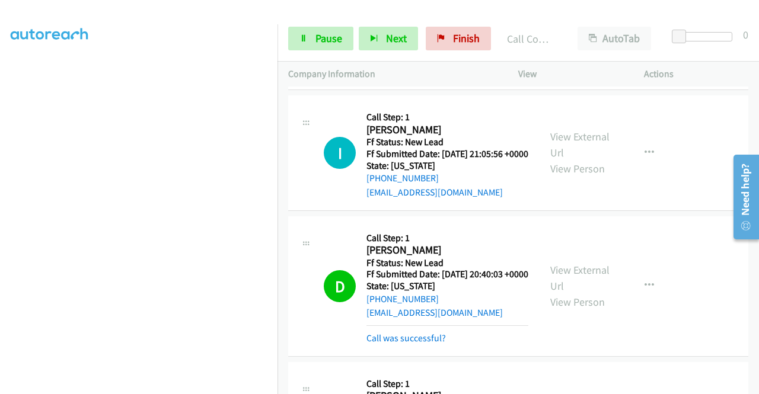
scroll to position [1999, 0]
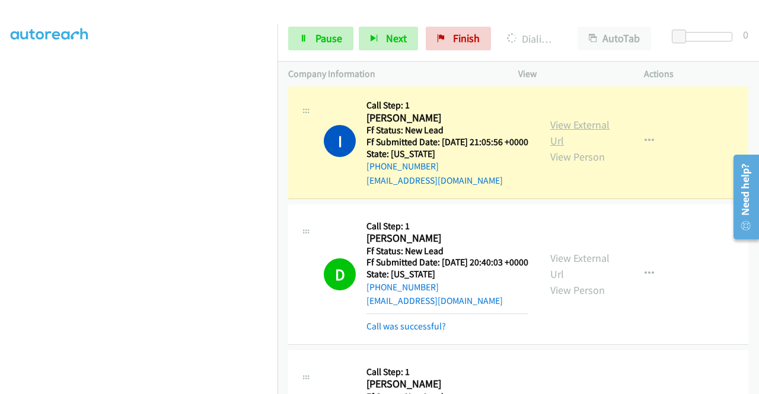
click at [556, 148] on link "View External Url" at bounding box center [580, 133] width 59 height 30
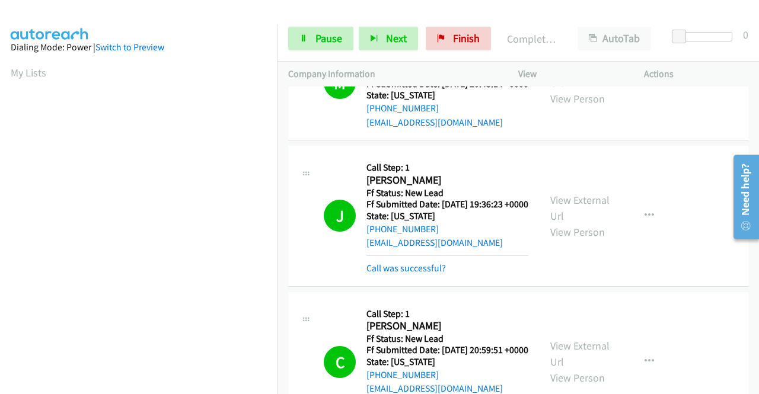
scroll to position [0, 0]
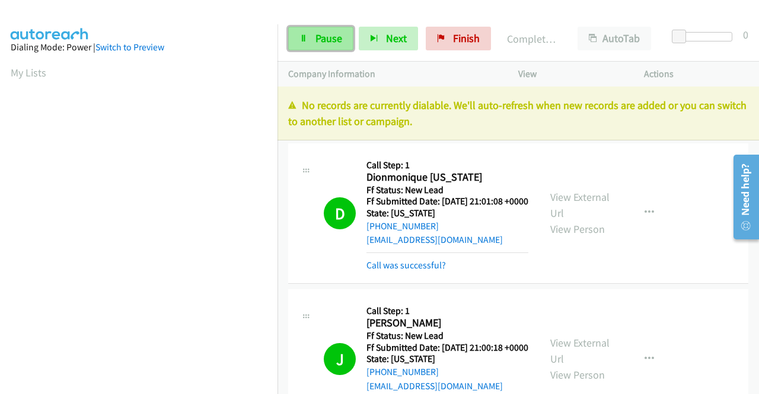
click at [330, 42] on span "Pause" at bounding box center [329, 38] width 27 height 14
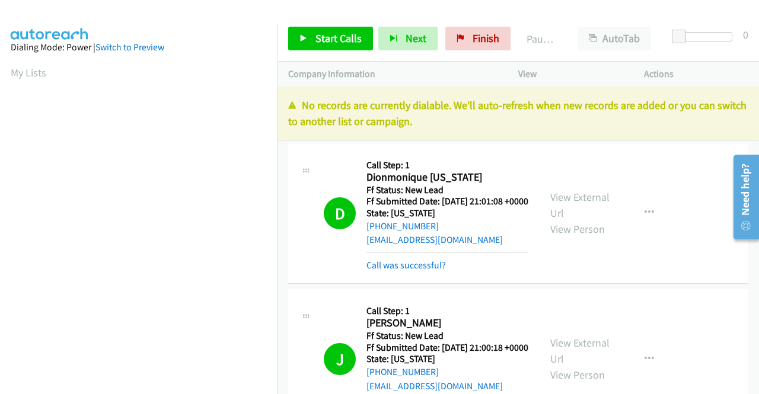
click at [573, 129] on div "No records are currently dialable. We'll auto-refresh when new records are adde…" at bounding box center [519, 114] width 482 height 54
click at [473, 37] on span "Finish" at bounding box center [486, 38] width 27 height 14
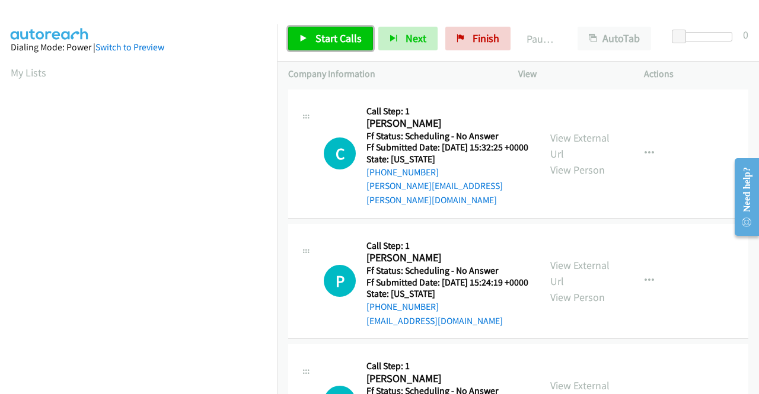
click at [345, 42] on span "Start Calls" at bounding box center [339, 38] width 46 height 14
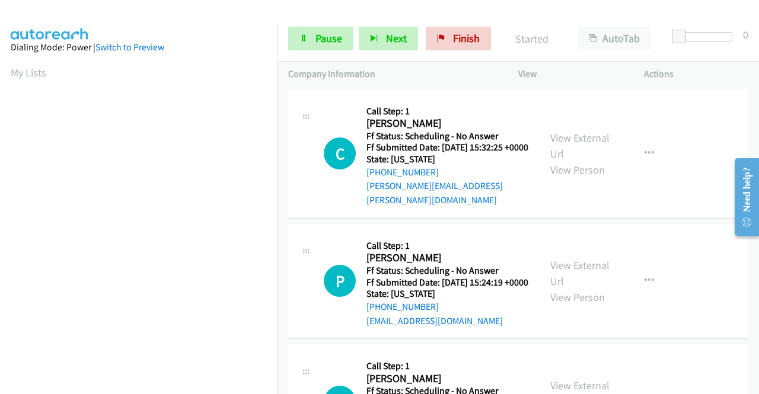
scroll to position [271, 0]
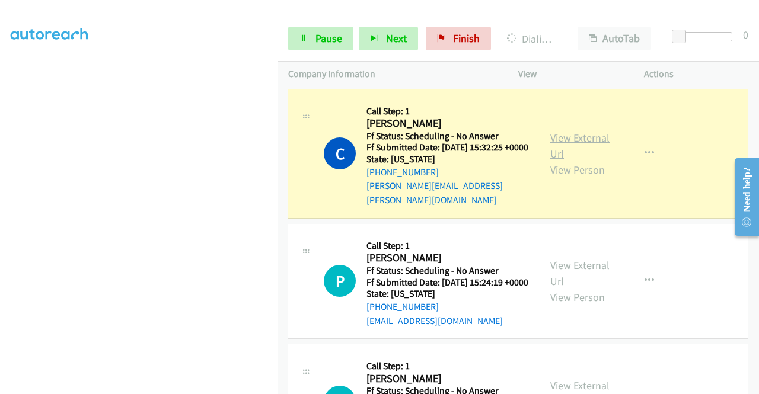
click at [568, 135] on link "View External Url" at bounding box center [580, 146] width 59 height 30
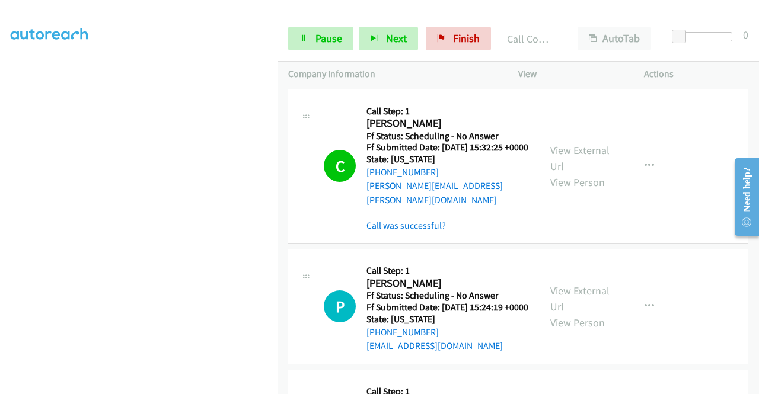
click at [749, 368] on td "P Callback Scheduled Call Step: 1 [PERSON_NAME] America/Los_Angeles Ff Status: …" at bounding box center [519, 307] width 482 height 121
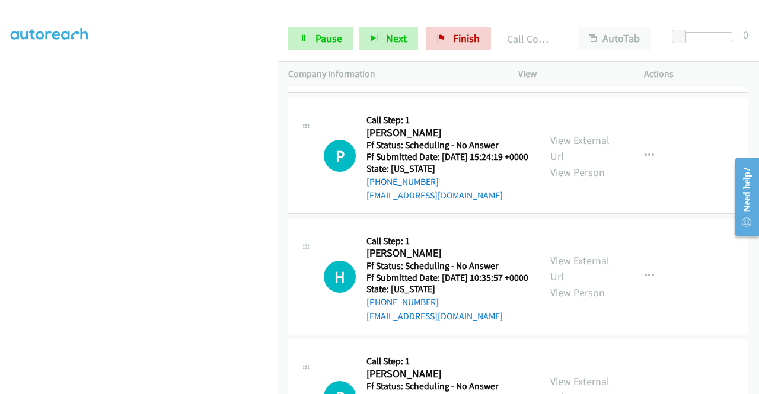
scroll to position [190, 0]
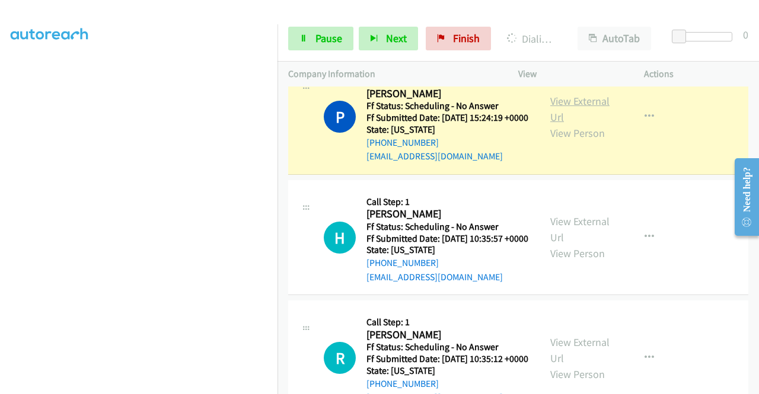
click at [571, 106] on link "View External Url" at bounding box center [580, 109] width 59 height 30
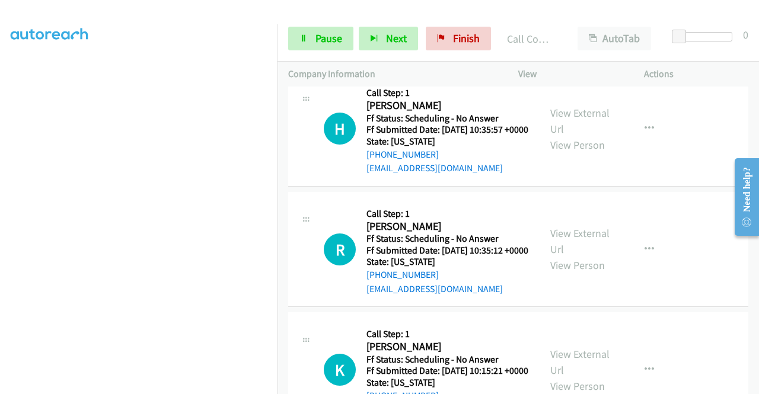
scroll to position [332, 0]
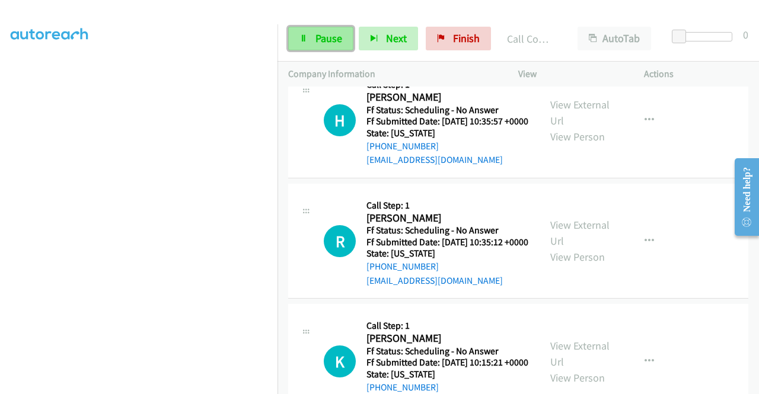
click at [320, 36] on span "Pause" at bounding box center [329, 38] width 27 height 14
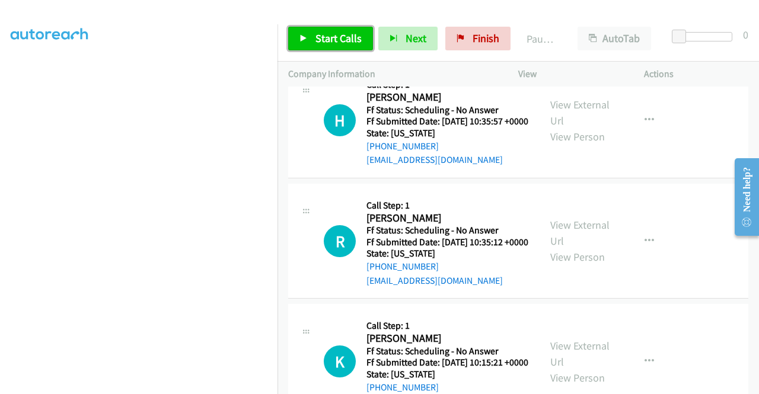
click at [320, 36] on span "Start Calls" at bounding box center [339, 38] width 46 height 14
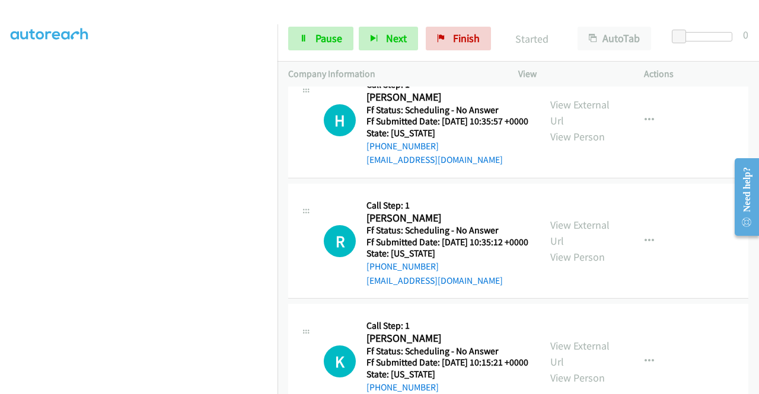
scroll to position [225, 0]
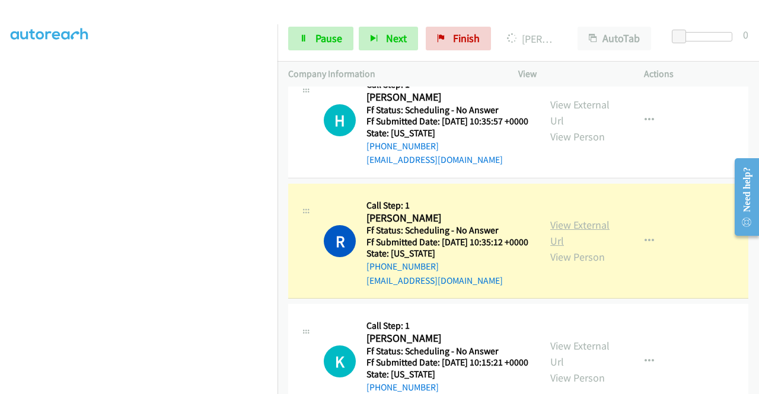
click at [584, 246] on link "View External Url" at bounding box center [580, 233] width 59 height 30
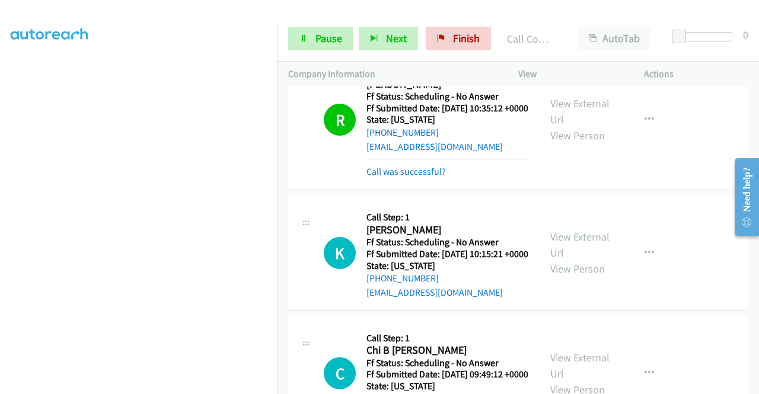
scroll to position [537, 0]
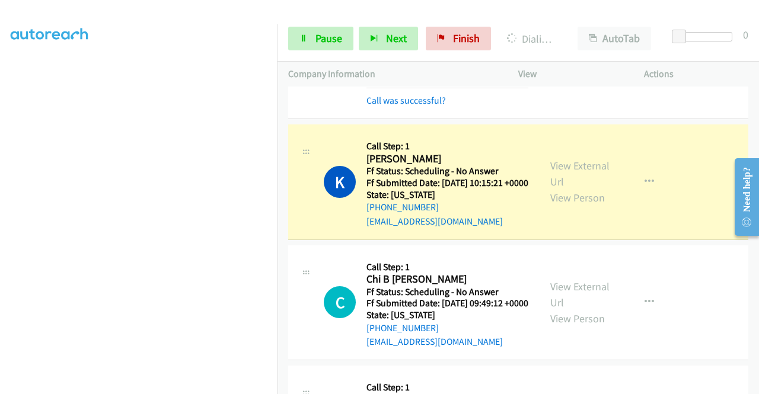
click at [308, 229] on div "K Callback Scheduled Call Step: 1 [PERSON_NAME] America/New_York Ff Status: Sch…" at bounding box center [414, 182] width 230 height 94
click at [569, 189] on link "View External Url" at bounding box center [580, 174] width 59 height 30
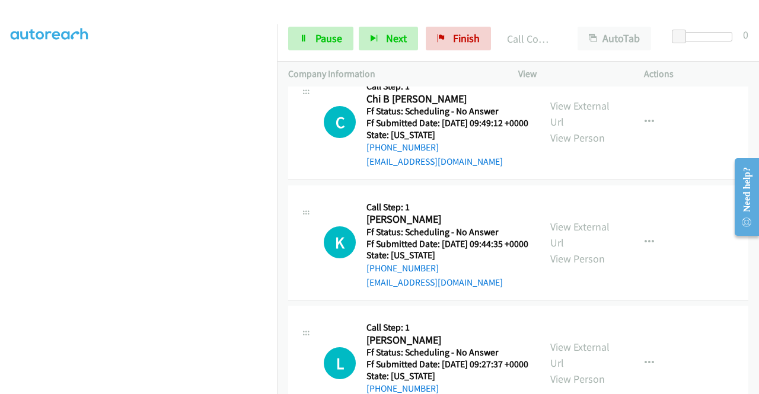
scroll to position [767, 0]
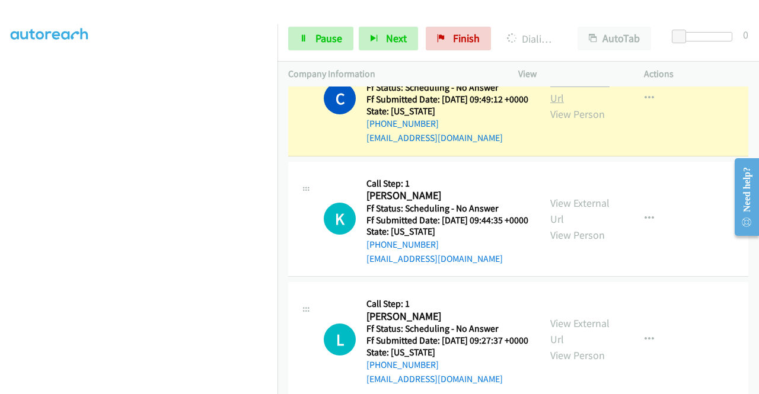
click at [566, 105] on link "View External Url" at bounding box center [580, 90] width 59 height 30
click at [309, 50] on div "Start Calls Pause Next Finish Dialing Chi B Elodimuor AutoTab AutoTab 0" at bounding box center [519, 39] width 482 height 46
click at [307, 43] on link "Pause" at bounding box center [320, 39] width 65 height 24
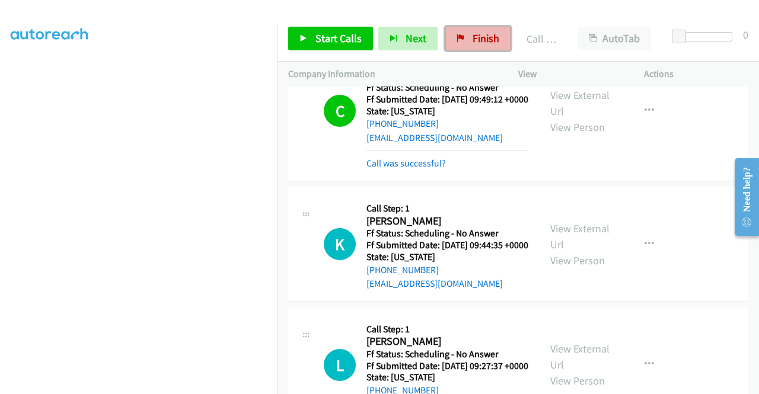
click at [463, 43] on link "Finish" at bounding box center [478, 39] width 65 height 24
